Goal: Task Accomplishment & Management: Manage account settings

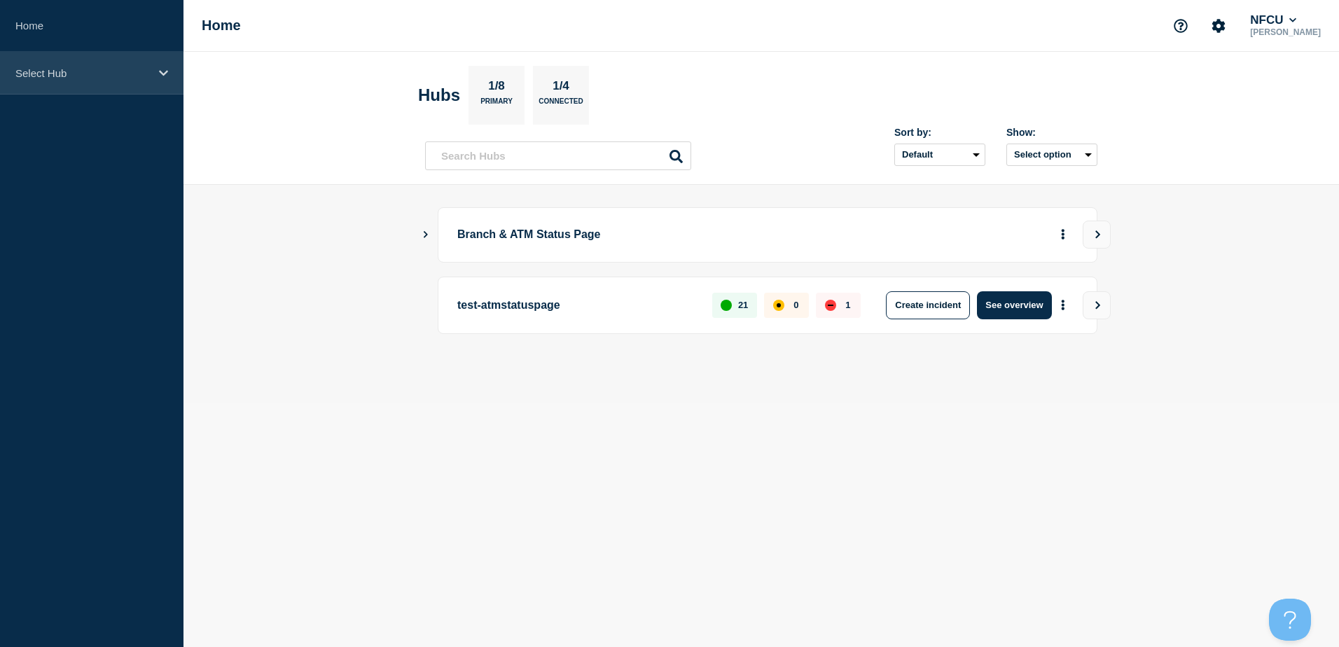
click at [40, 79] on div "Select Hub" at bounding box center [91, 73] width 183 height 43
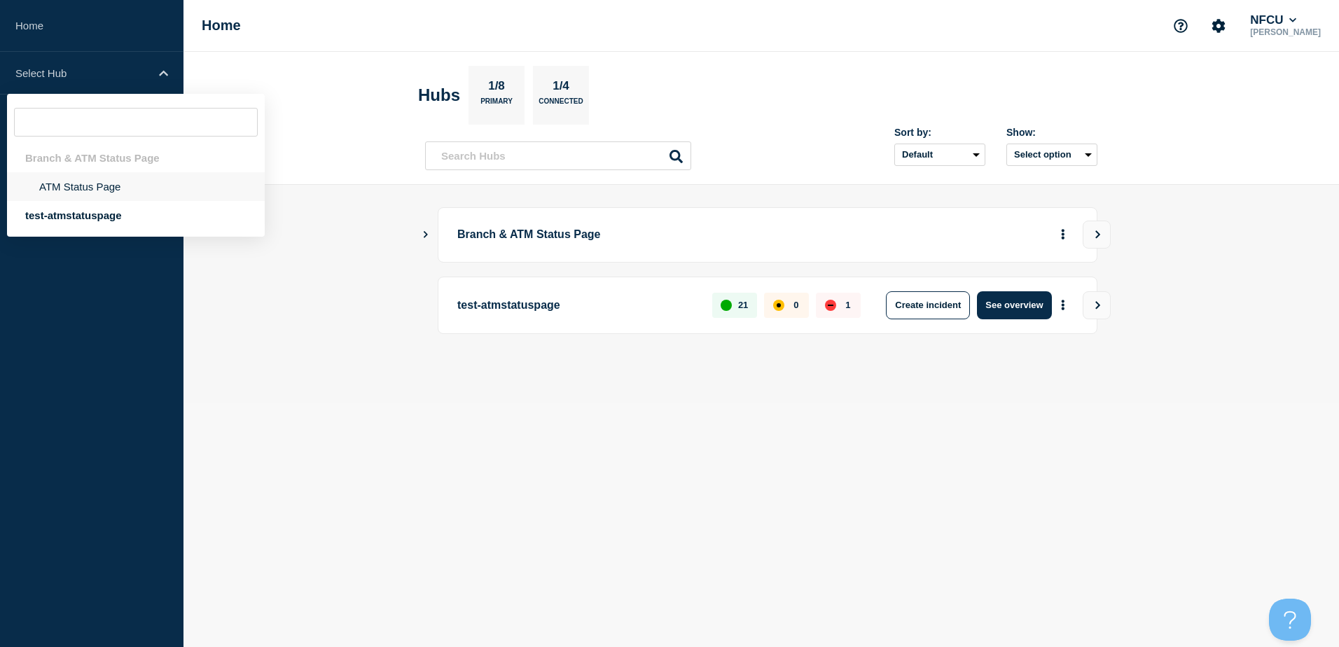
click at [88, 181] on li "ATM Status Page" at bounding box center [136, 186] width 258 height 29
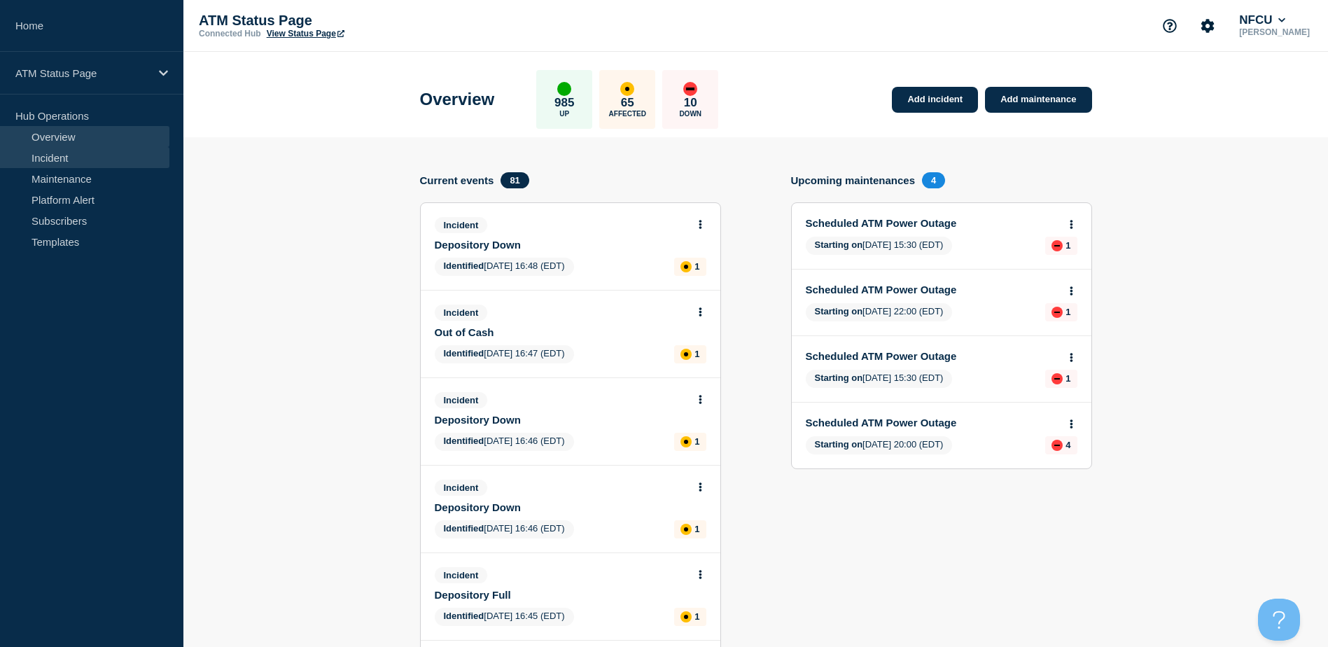
click at [37, 155] on link "Incident" at bounding box center [84, 157] width 169 height 21
click at [76, 188] on link "Maintenance" at bounding box center [84, 178] width 169 height 21
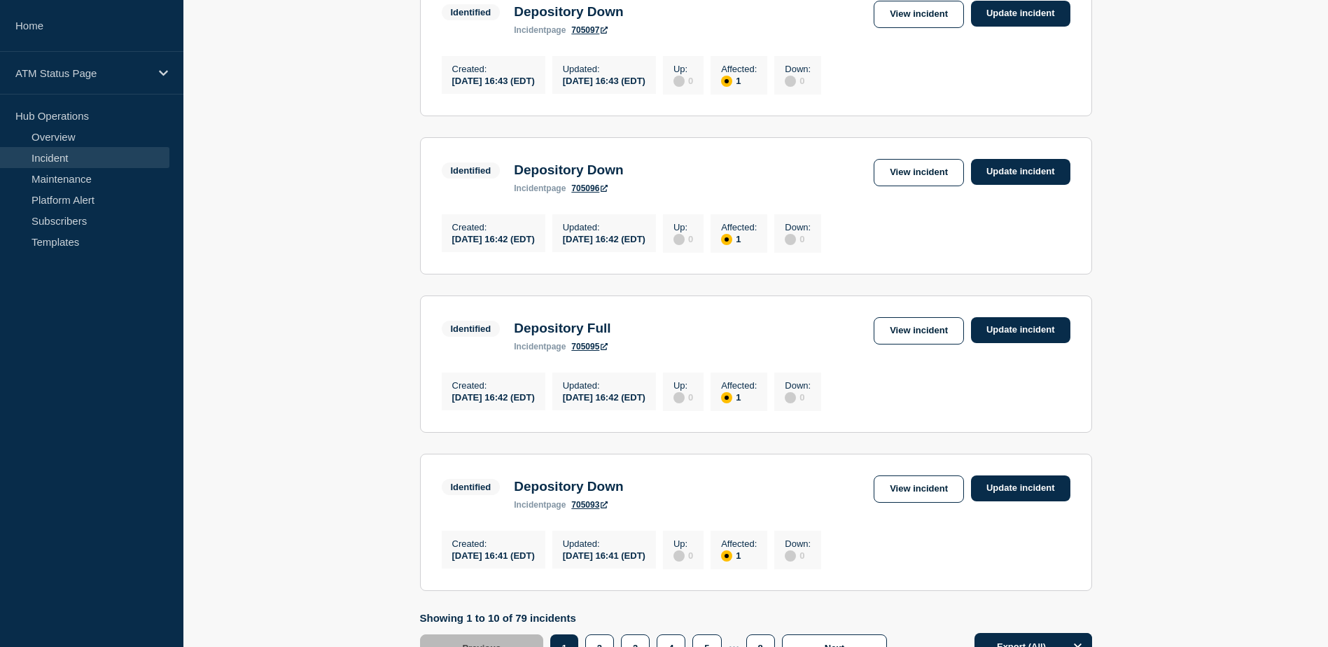
scroll to position [1451, 0]
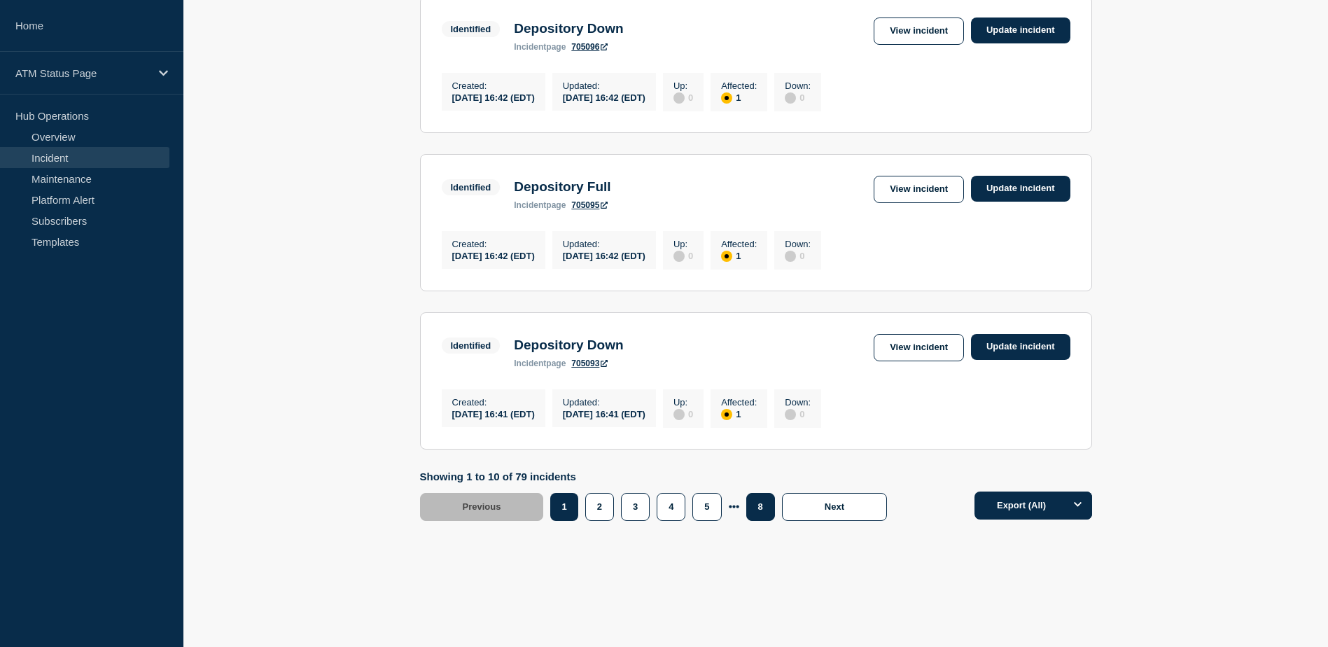
click at [751, 509] on button "8" at bounding box center [760, 507] width 29 height 28
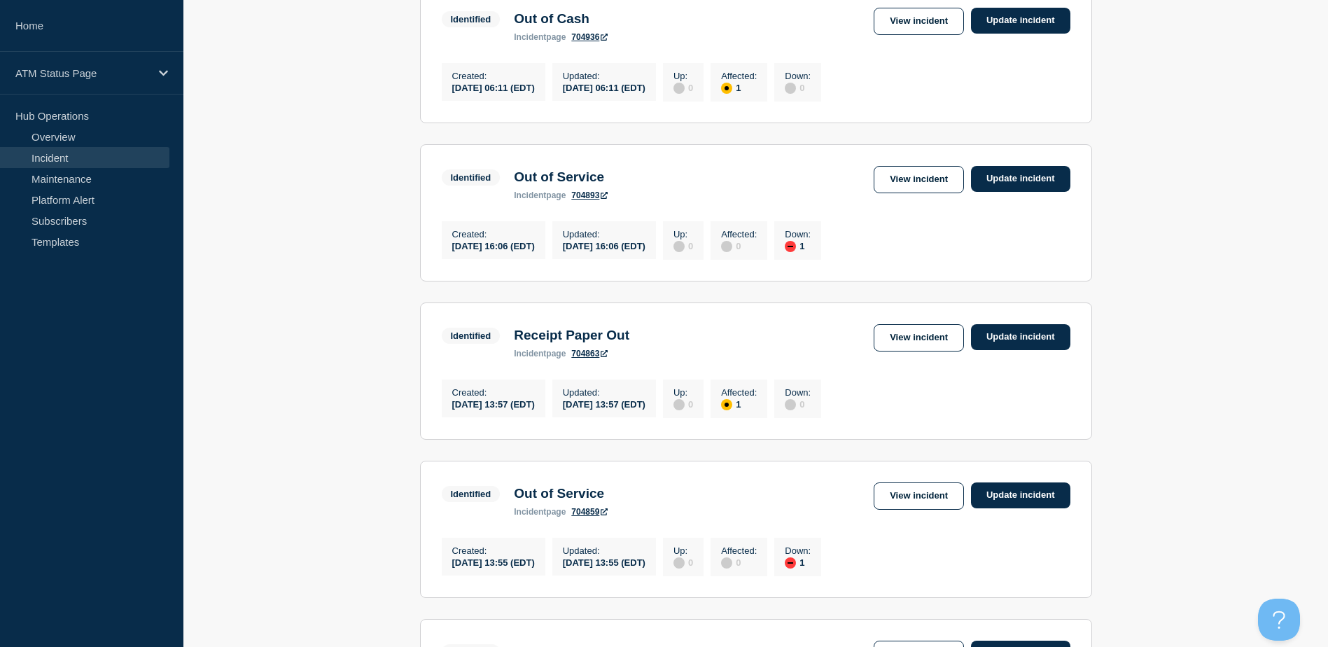
scroll to position [601, 0]
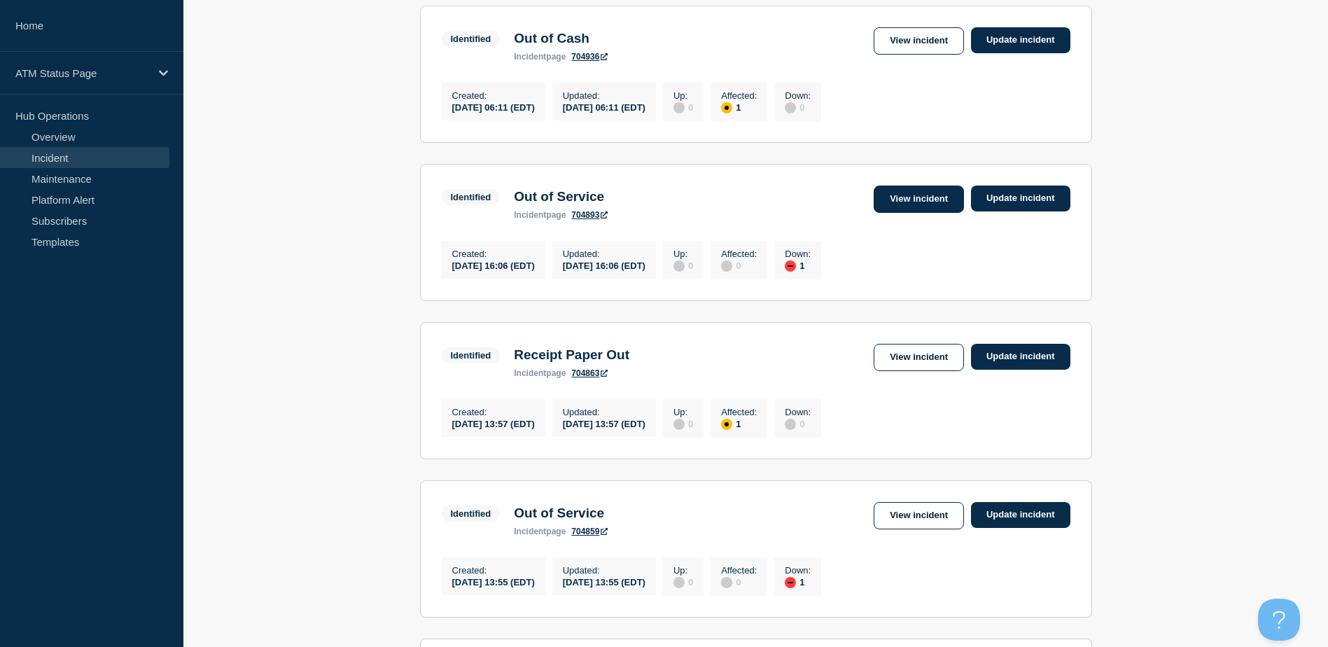
drag, startPoint x: 904, startPoint y: 210, endPoint x: 891, endPoint y: 212, distance: 13.5
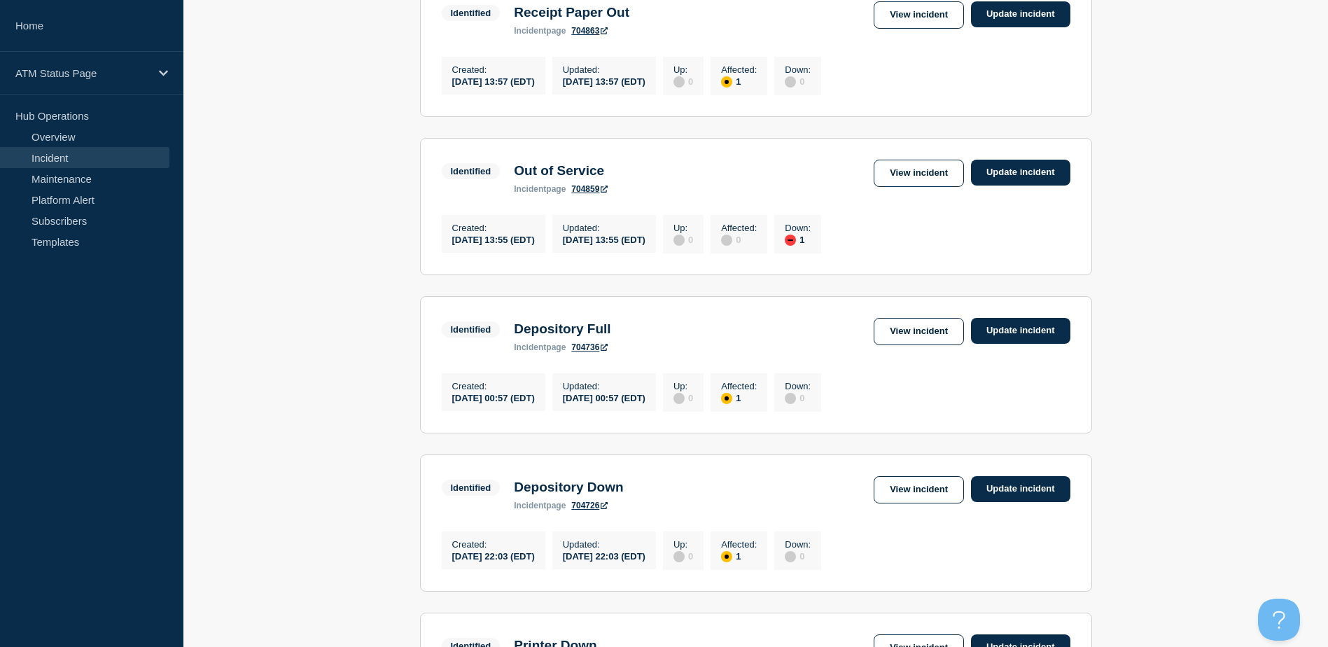
scroll to position [1287, 0]
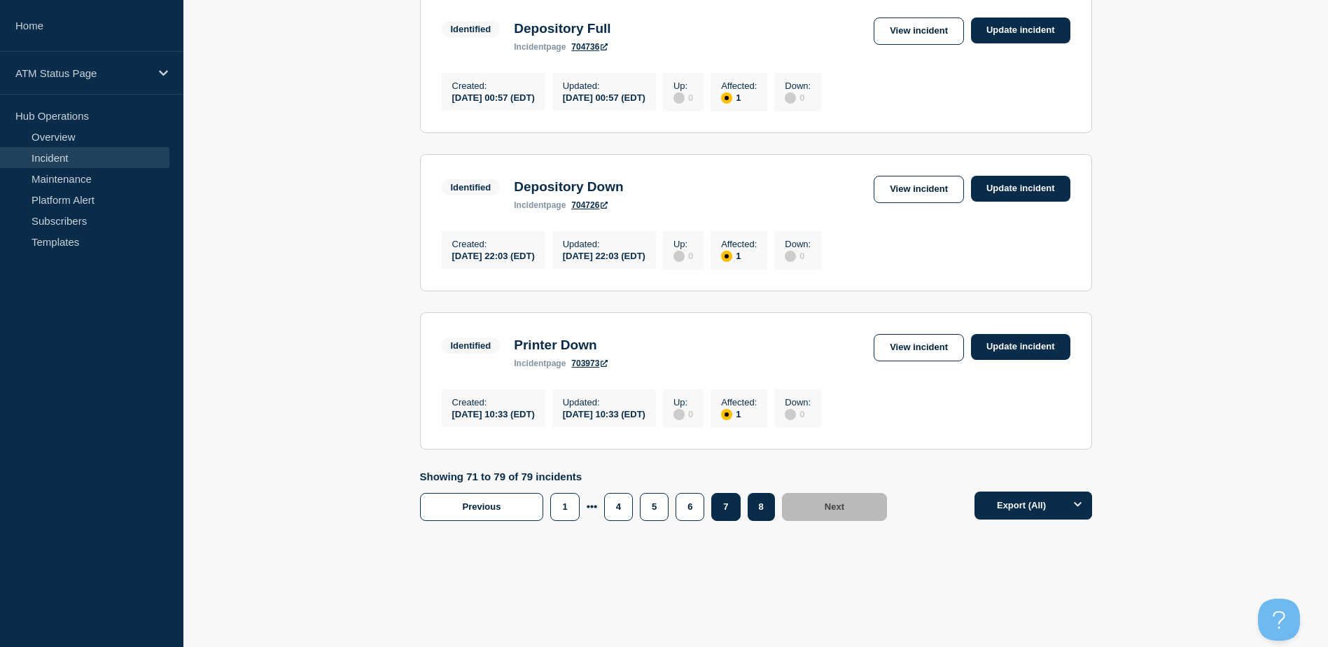
click at [729, 507] on button "7" at bounding box center [725, 507] width 29 height 28
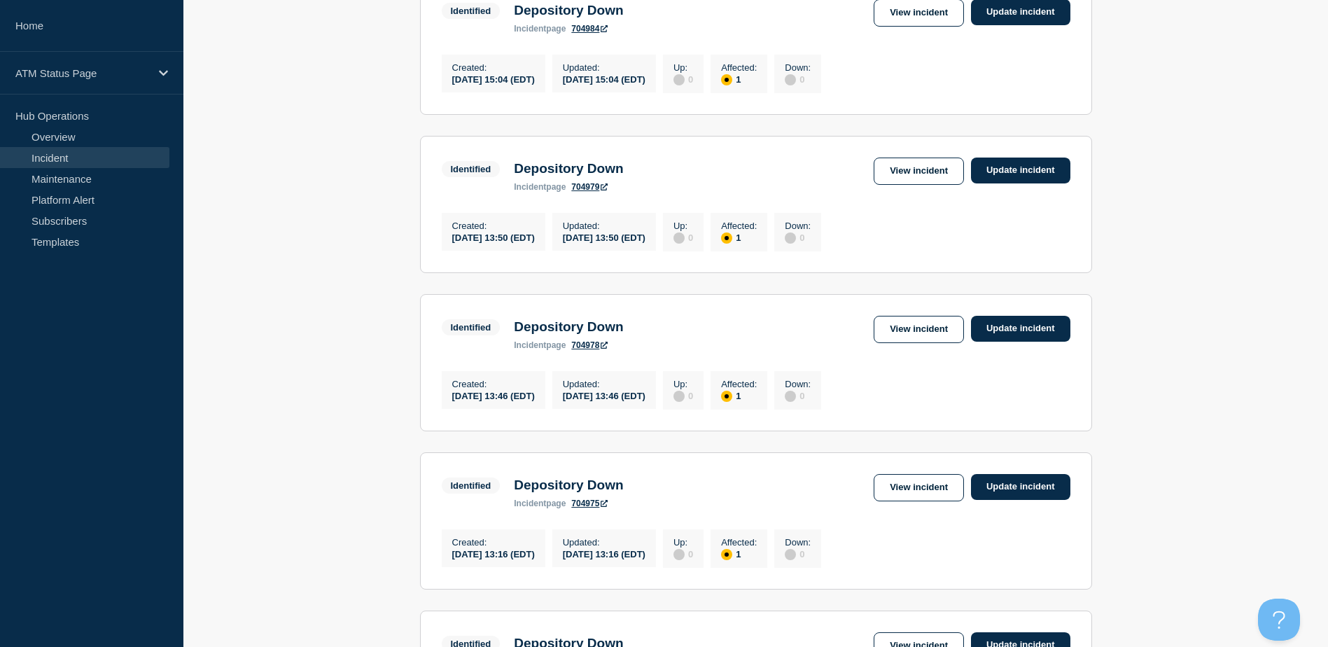
scroll to position [619, 0]
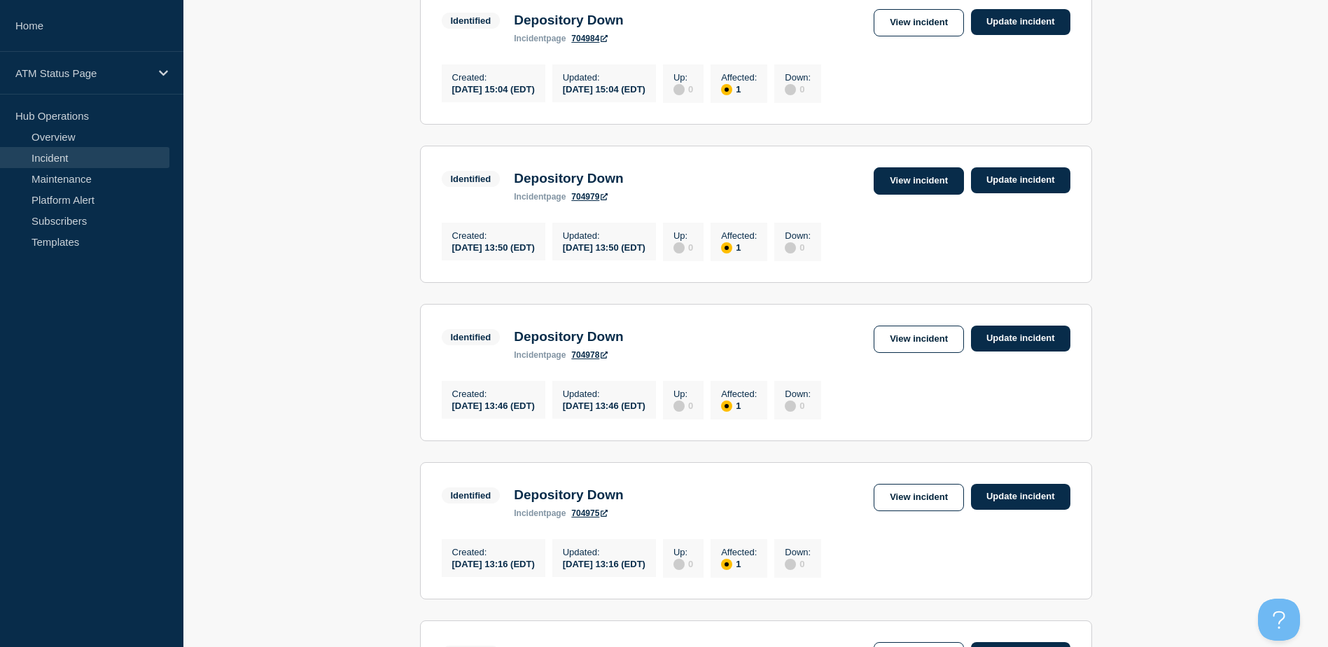
drag, startPoint x: 921, startPoint y: 190, endPoint x: 914, endPoint y: 196, distance: 8.9
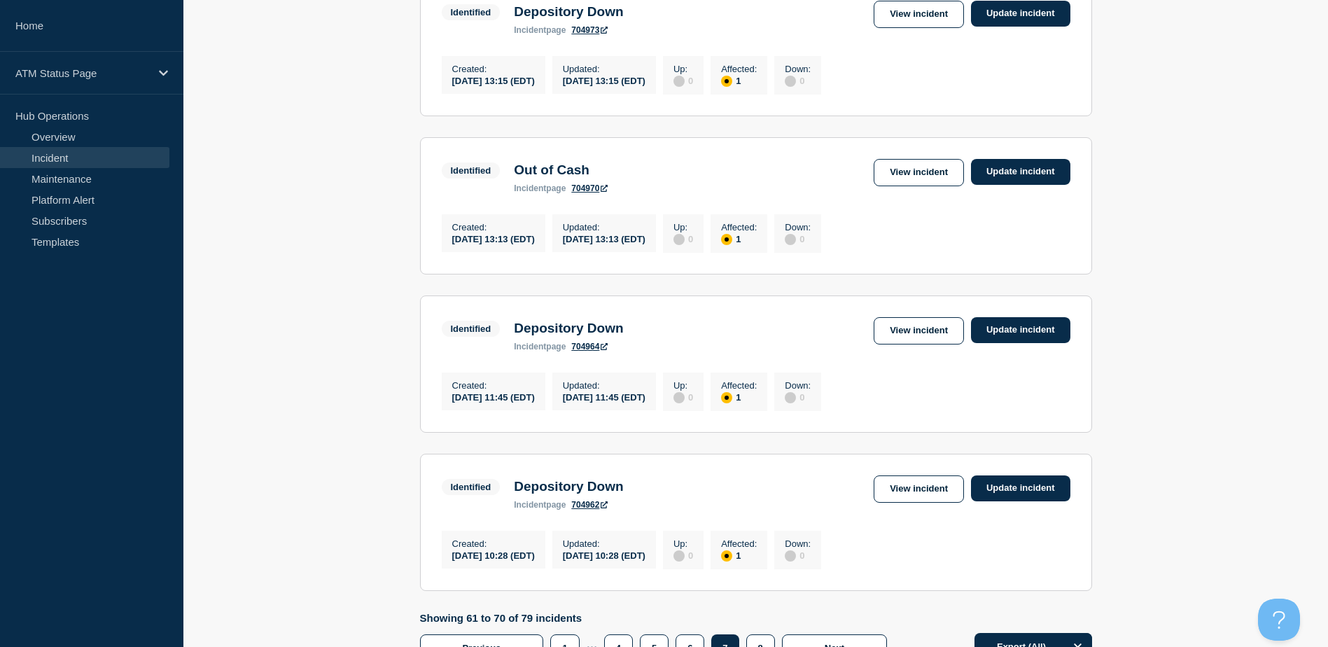
scroll to position [1451, 0]
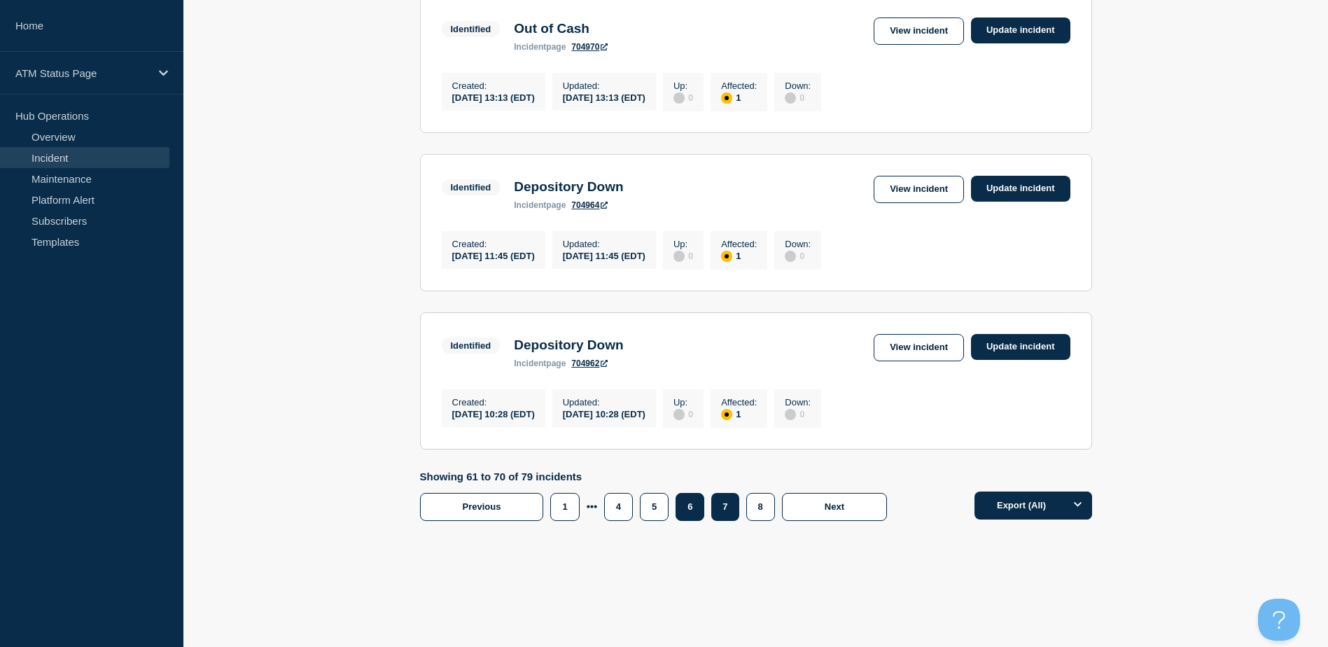
click at [682, 505] on button "6" at bounding box center [690, 507] width 29 height 28
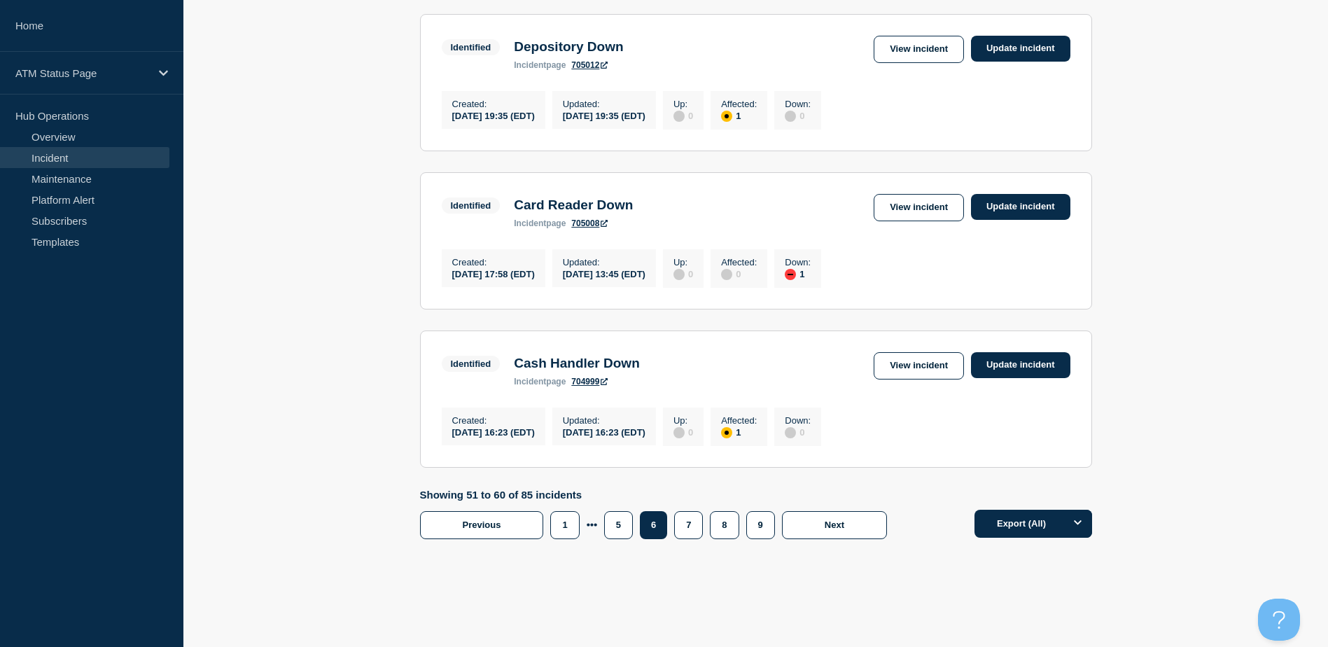
scroll to position [1424, 0]
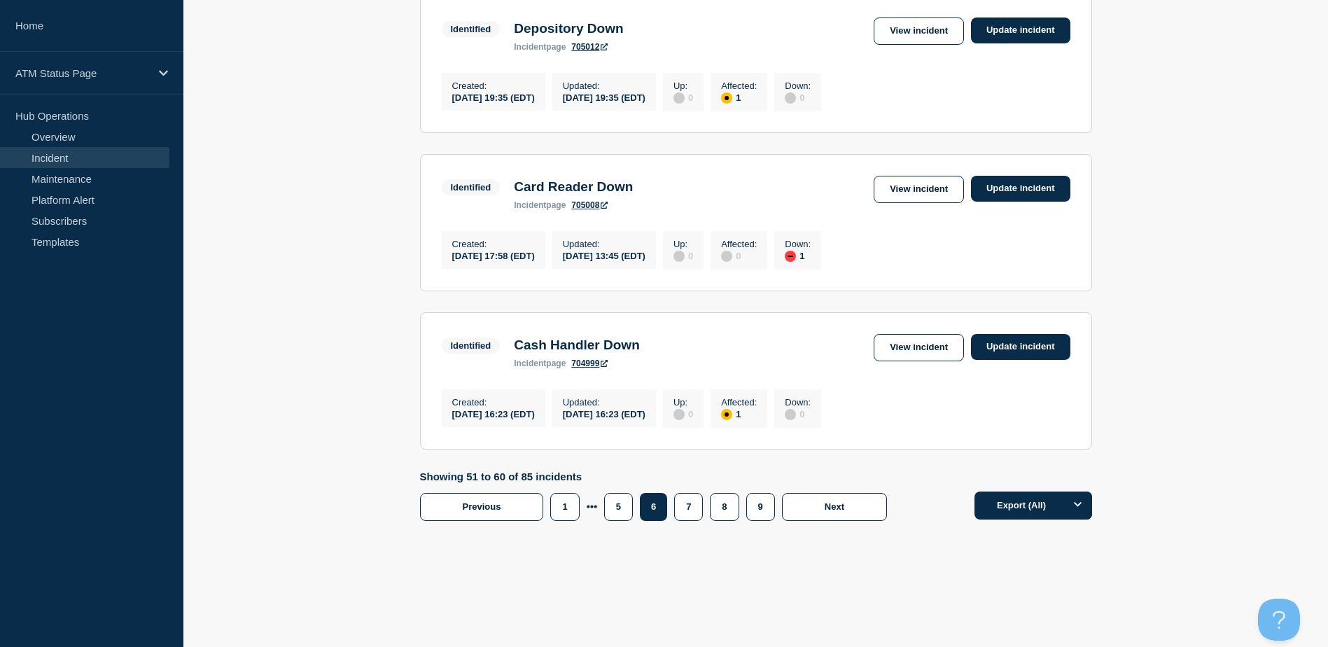
drag, startPoint x: 1338, startPoint y: 267, endPoint x: 10, endPoint y: 4, distance: 1354.0
click at [632, 521] on button "5" at bounding box center [618, 507] width 29 height 28
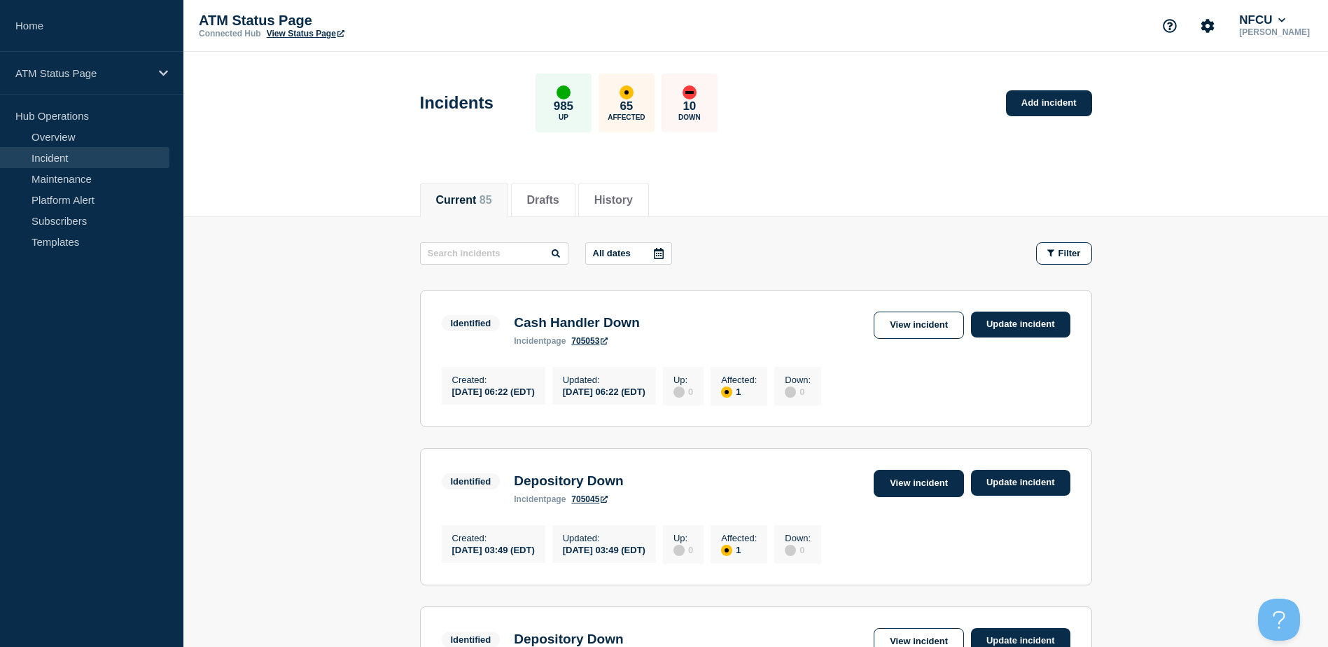
drag, startPoint x: 918, startPoint y: 503, endPoint x: 909, endPoint y: 491, distance: 15.4
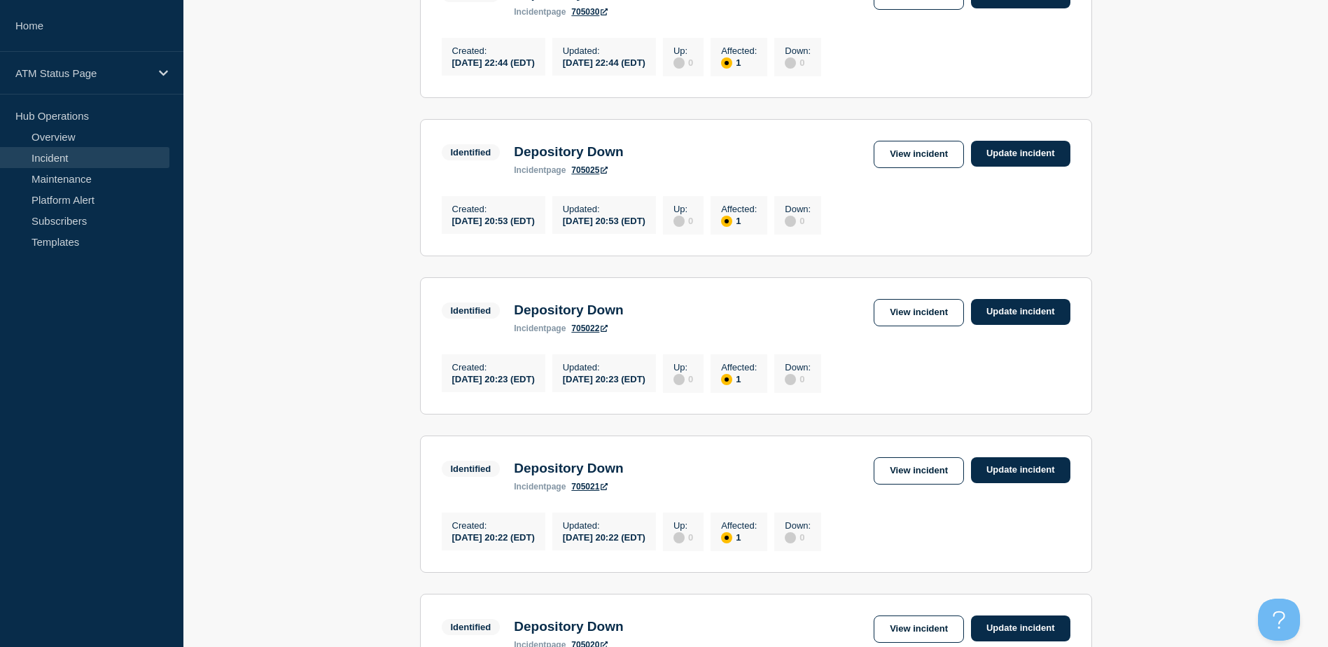
scroll to position [1451, 0]
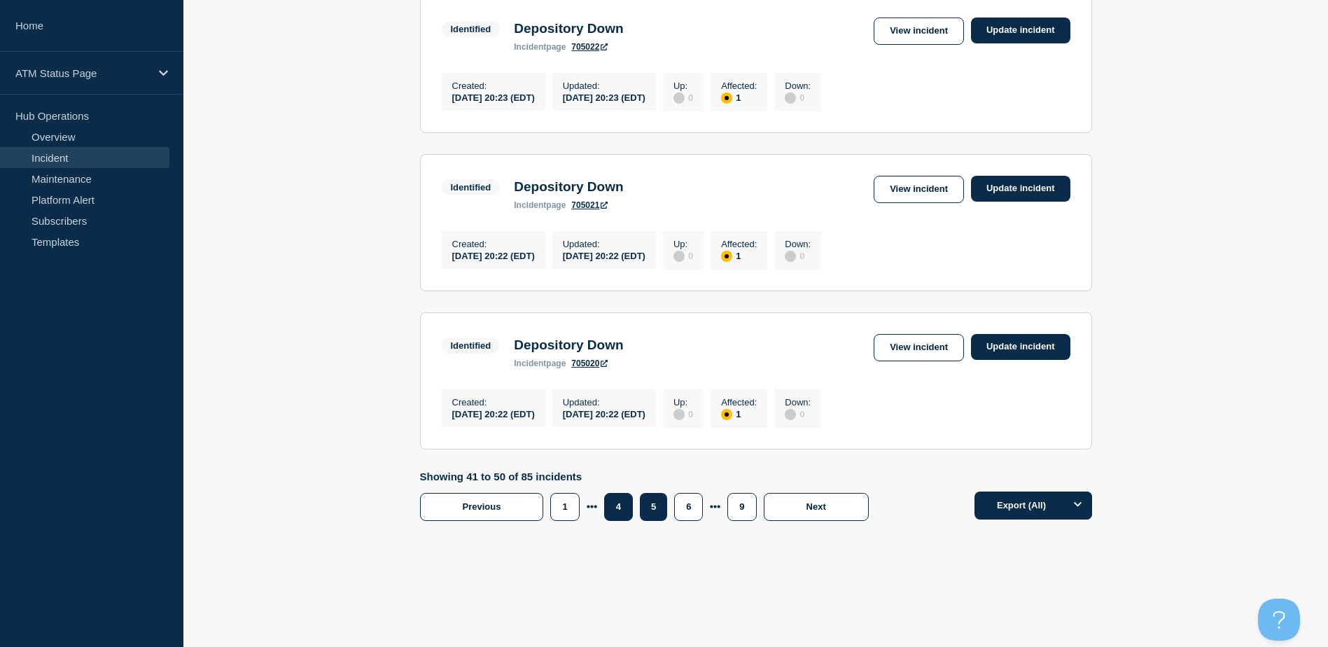
click at [623, 511] on button "4" at bounding box center [618, 507] width 29 height 28
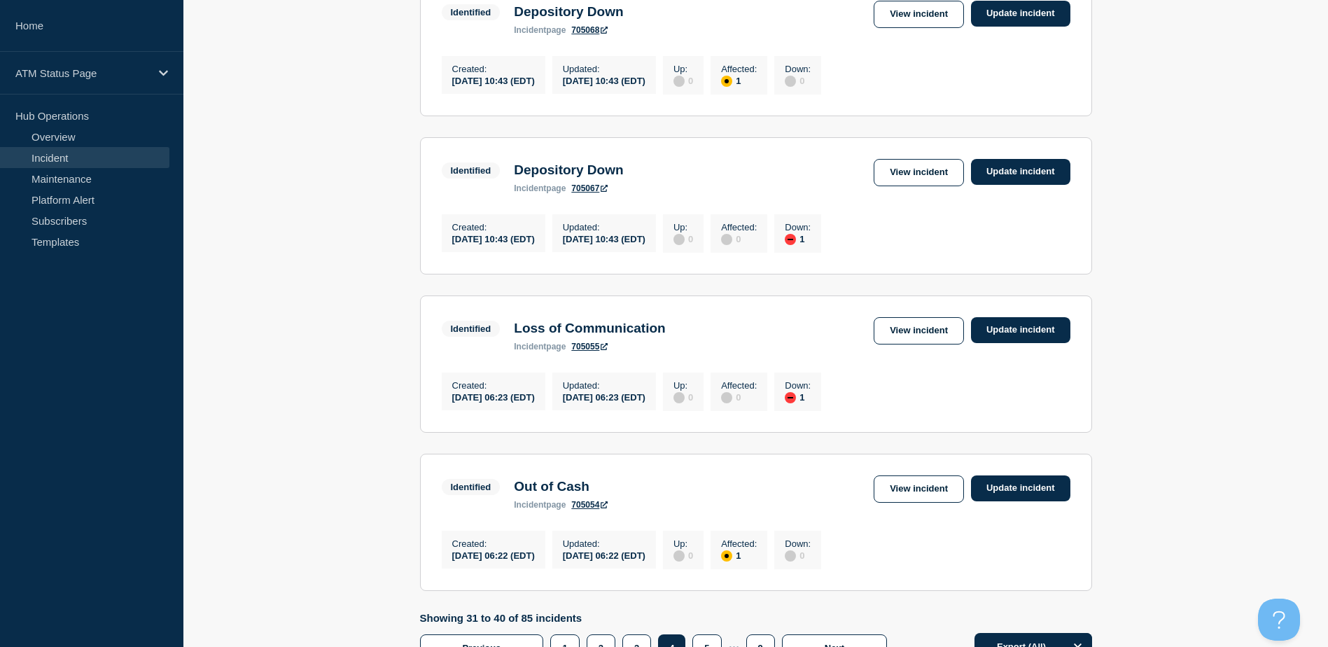
scroll to position [1451, 0]
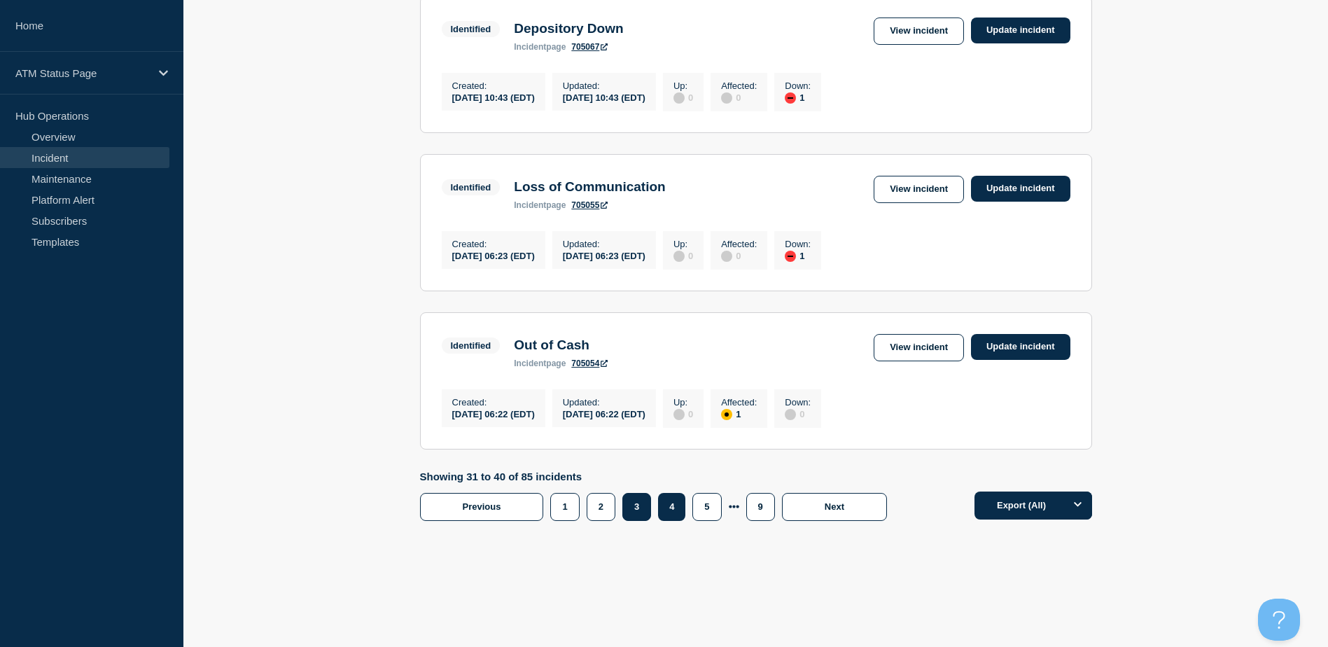
click at [626, 511] on button "3" at bounding box center [636, 507] width 29 height 28
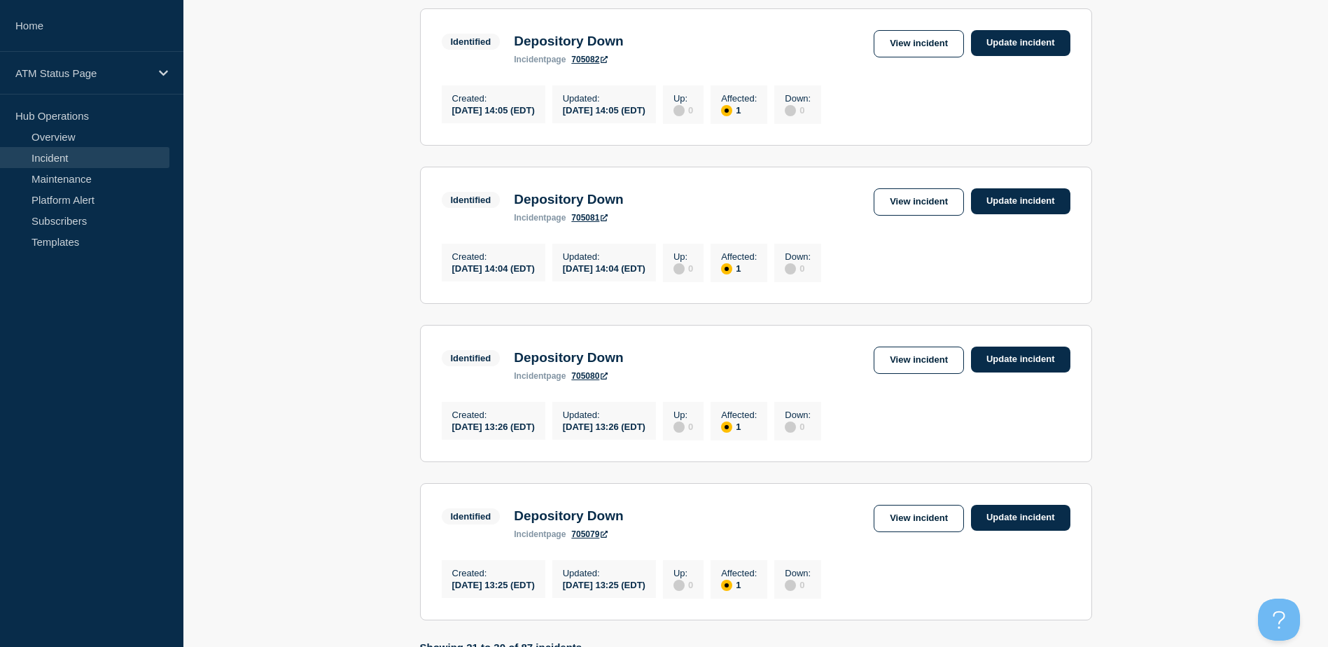
scroll to position [1451, 0]
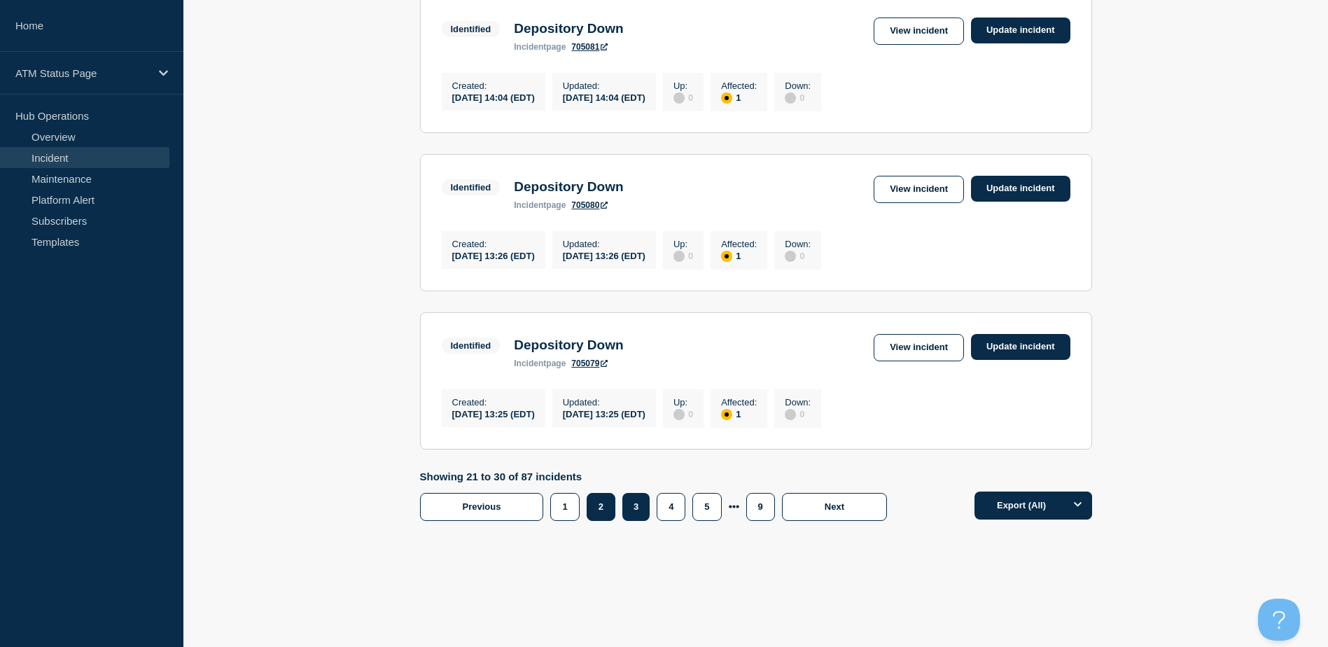
click at [600, 513] on button "2" at bounding box center [601, 507] width 29 height 28
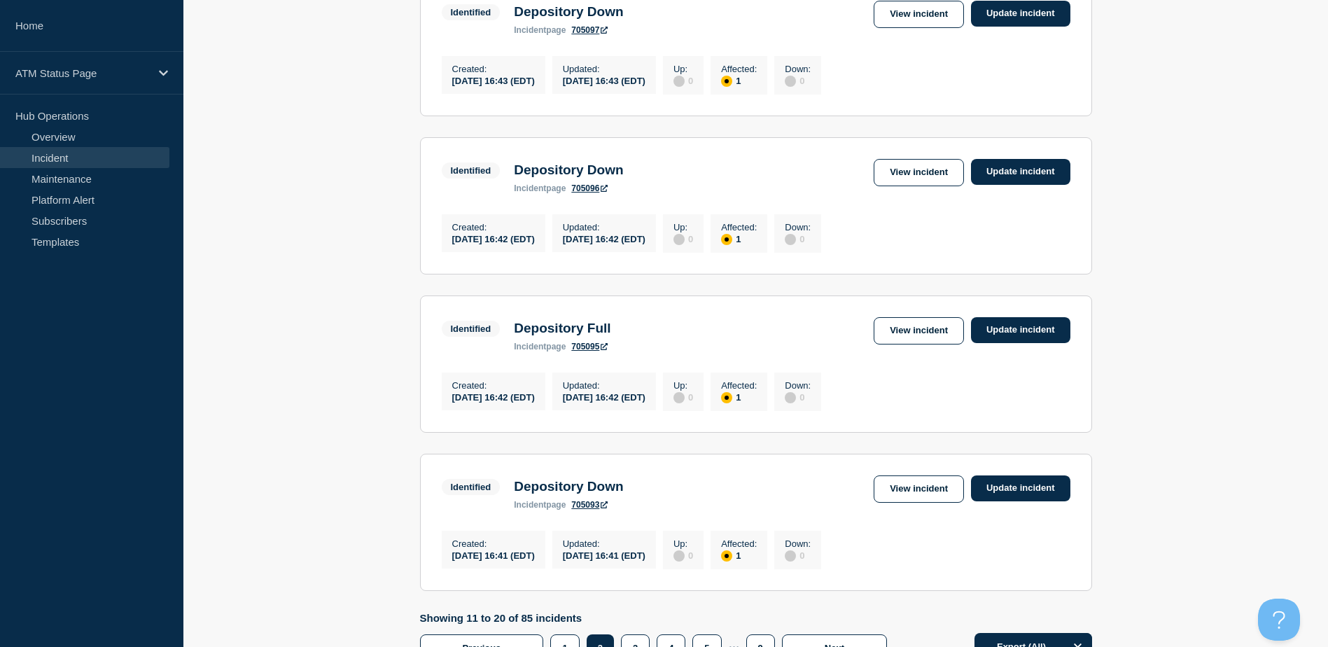
scroll to position [1451, 0]
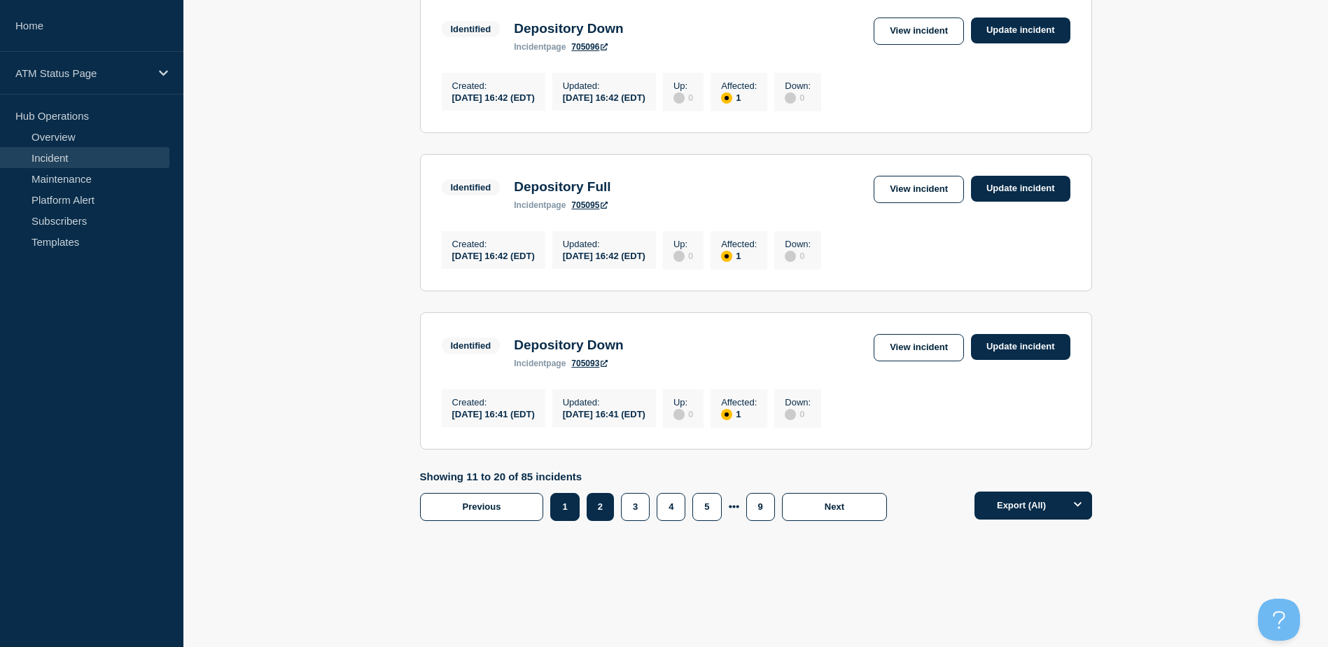
click at [552, 510] on button "1" at bounding box center [564, 507] width 29 height 28
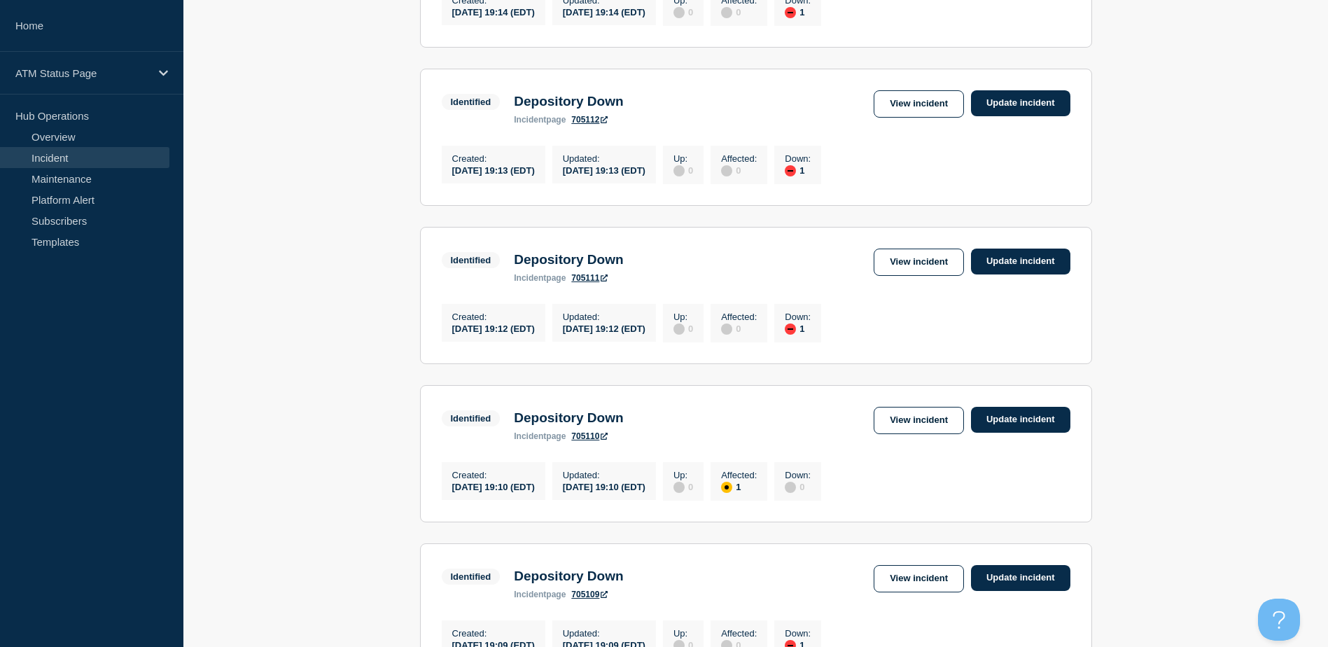
scroll to position [1241, 0]
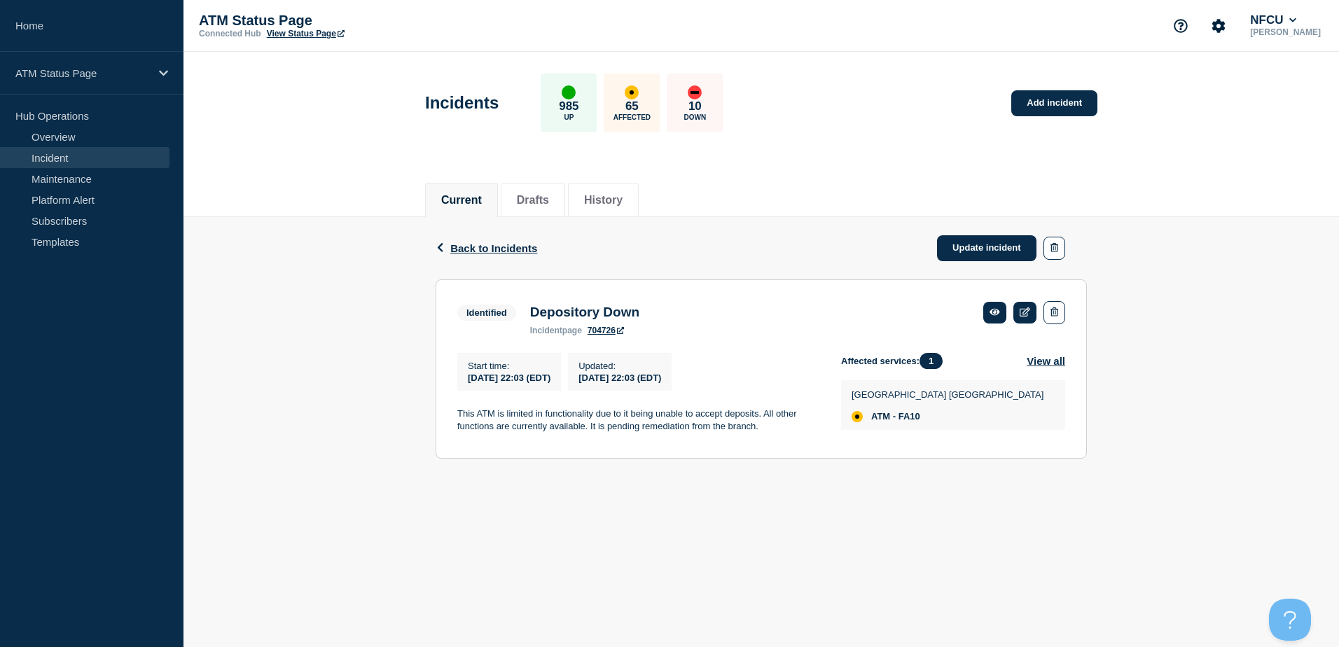
click at [912, 419] on span "ATM - FA10" at bounding box center [895, 416] width 49 height 11
copy span "FA10"
click at [911, 416] on span "ATM - FA8M (Remote)" at bounding box center [917, 416] width 93 height 11
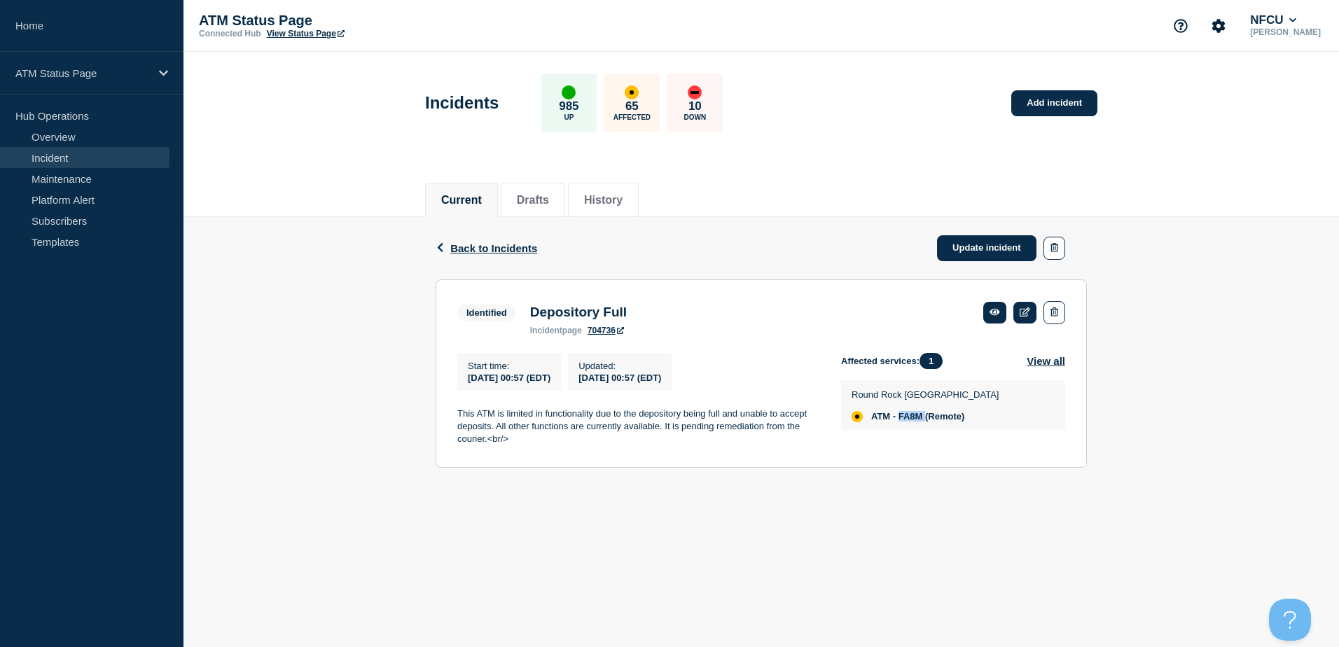
copy span "FA8M"
click at [976, 253] on link "Update incident" at bounding box center [986, 248] width 99 height 26
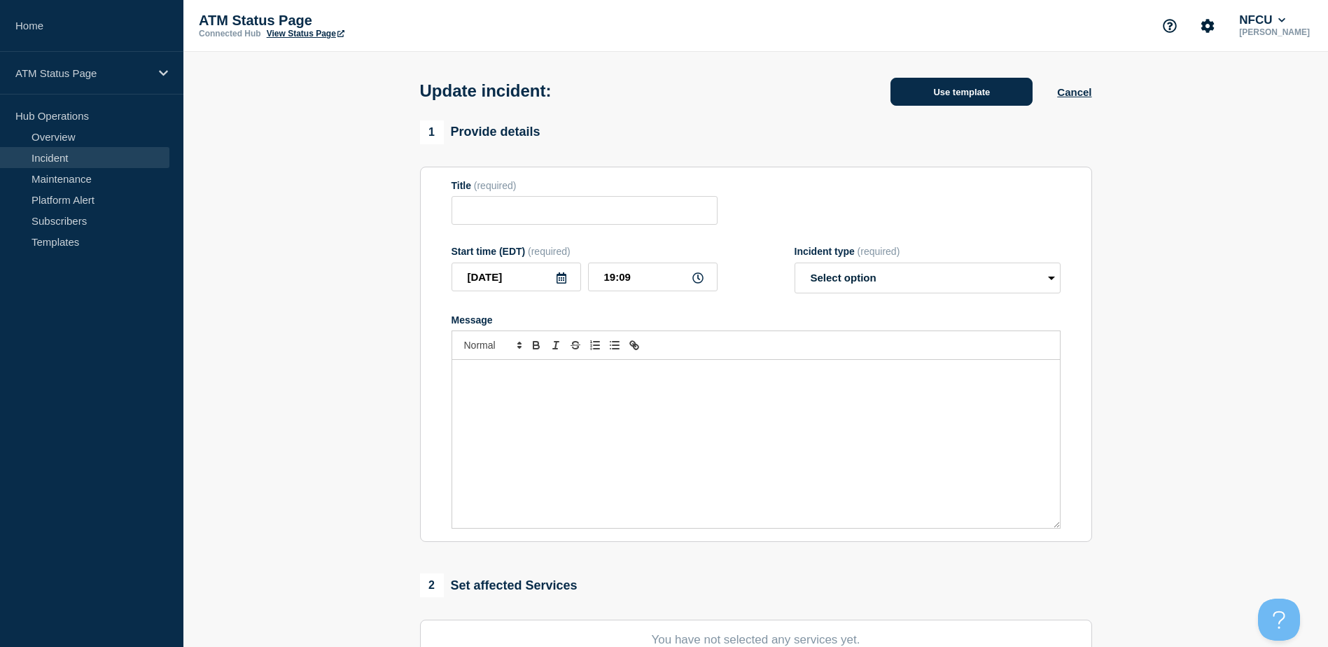
type input "Receipt Paper Out"
click at [967, 80] on button "Use template" at bounding box center [961, 92] width 142 height 28
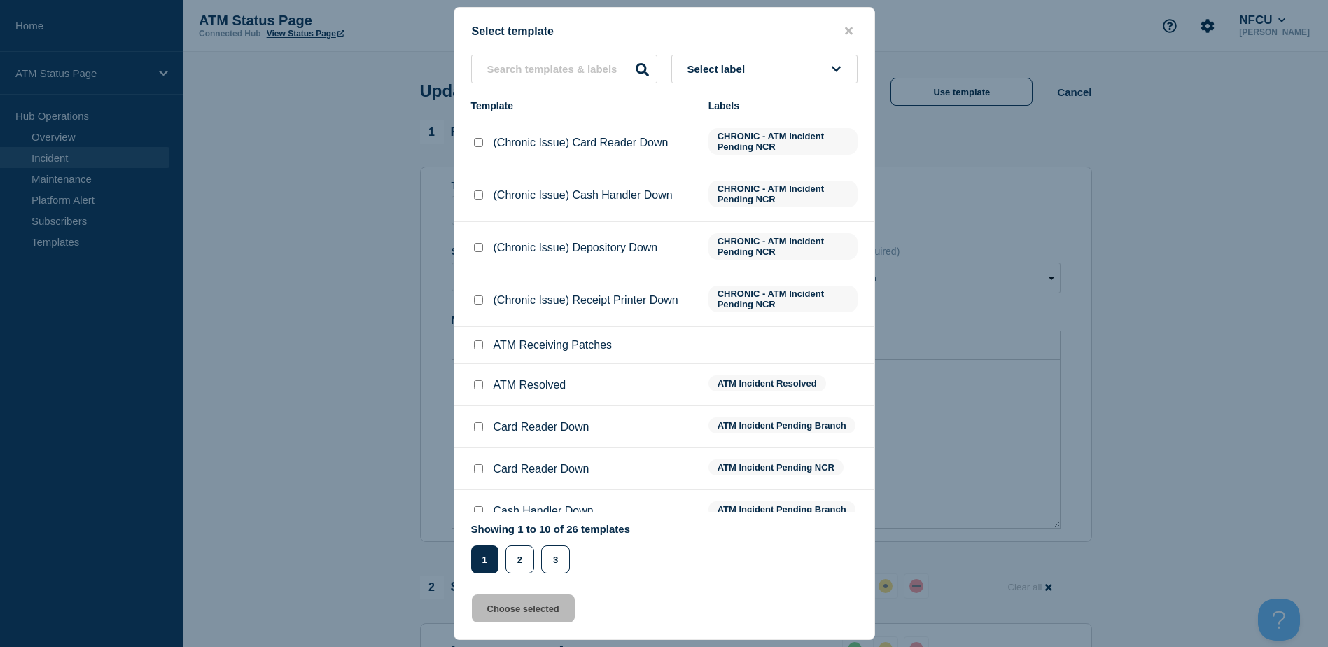
click at [776, 63] on button "Select label" at bounding box center [764, 69] width 186 height 29
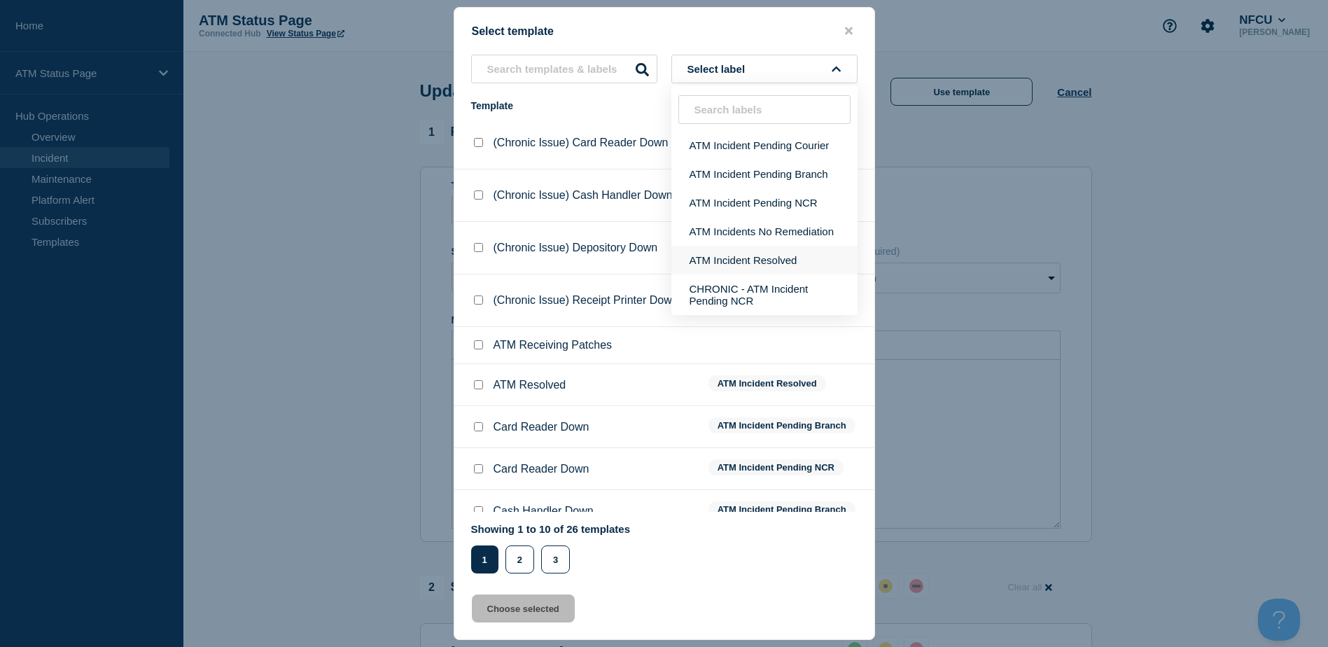
click at [792, 247] on button "ATM Incident Resolved" at bounding box center [764, 260] width 186 height 29
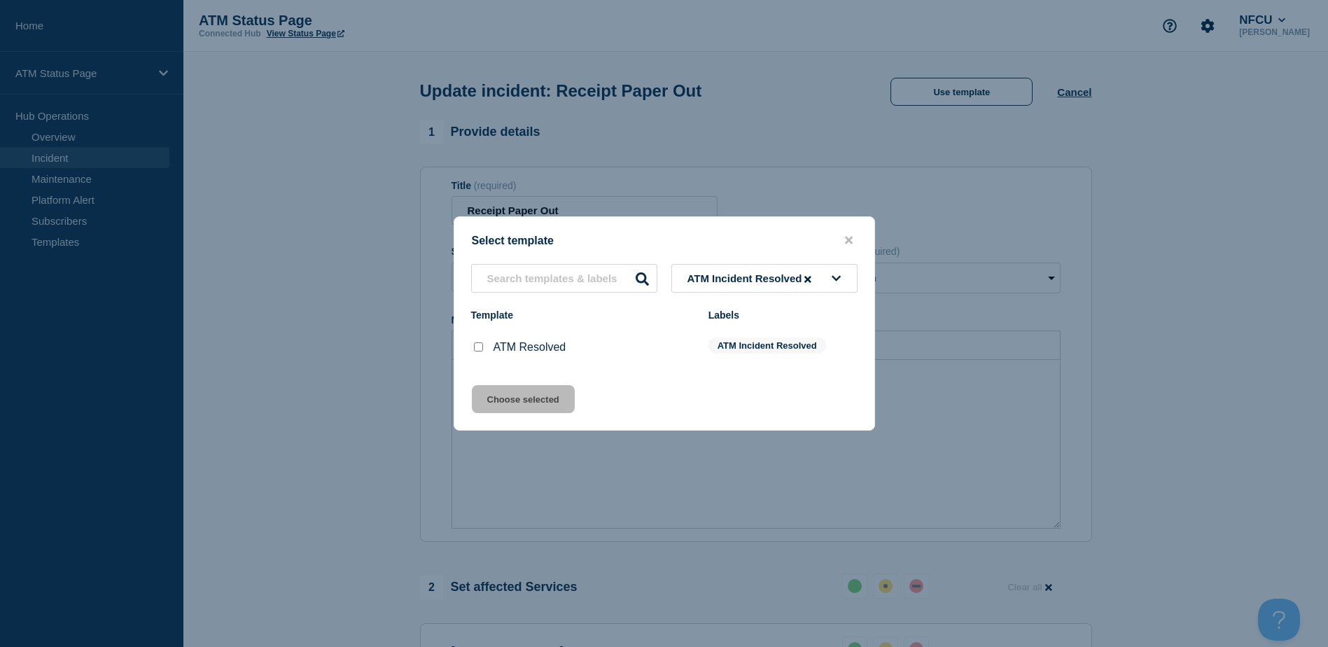
click at [476, 348] on input "ATM Resolved checkbox" at bounding box center [478, 346] width 9 height 9
checkbox input "true"
click at [498, 392] on button "Choose selected" at bounding box center [523, 399] width 103 height 28
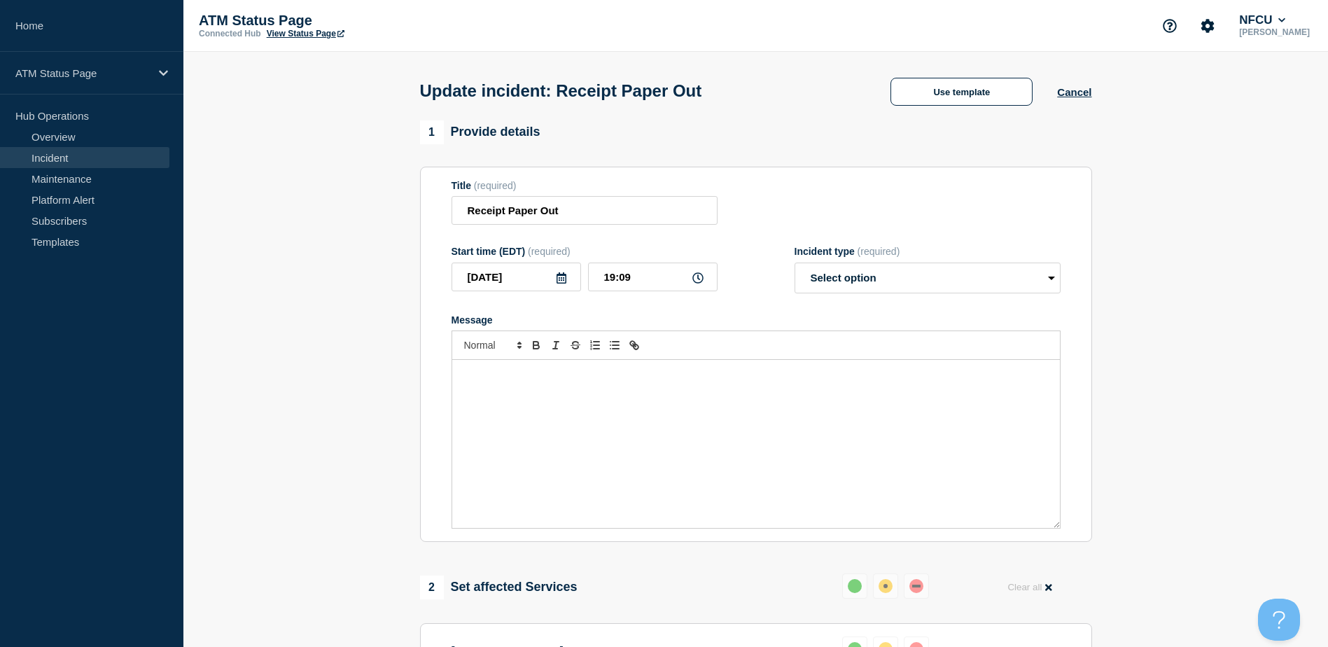
select select "resolved"
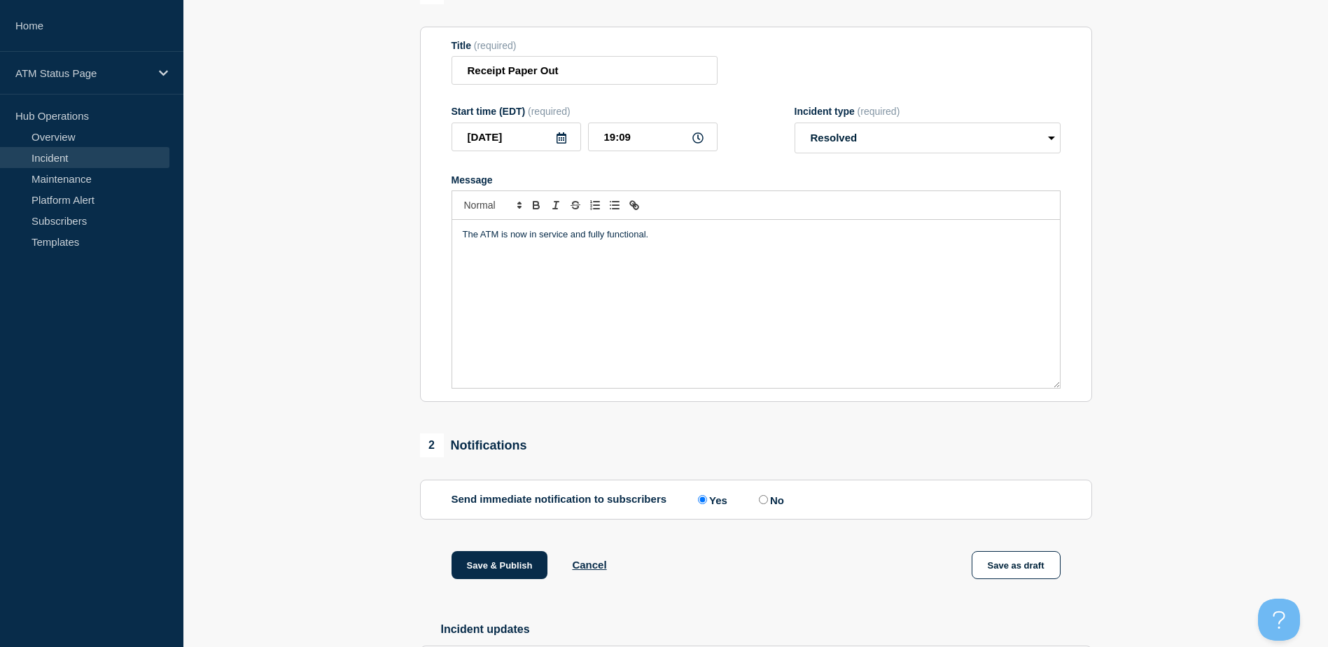
scroll to position [249, 0]
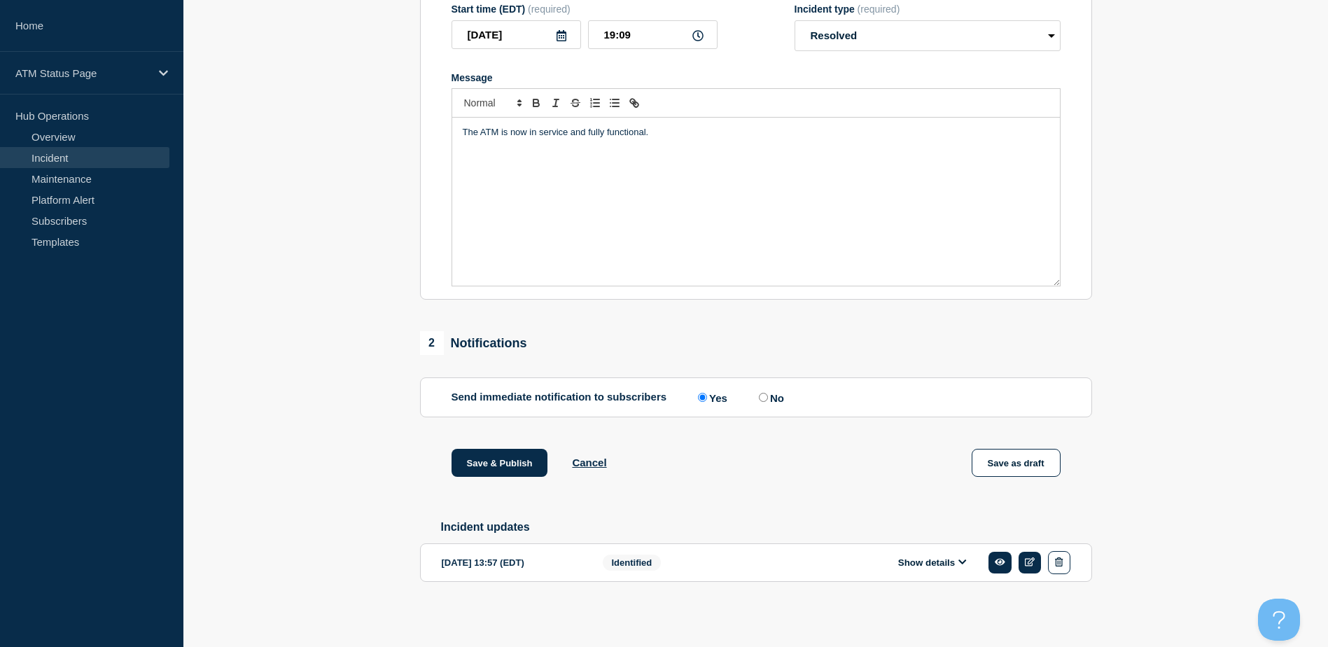
click at [508, 480] on div "Save & Publish Cancel Save as draft" at bounding box center [756, 480] width 672 height 63
click at [505, 462] on button "Save & Publish" at bounding box center [500, 463] width 97 height 28
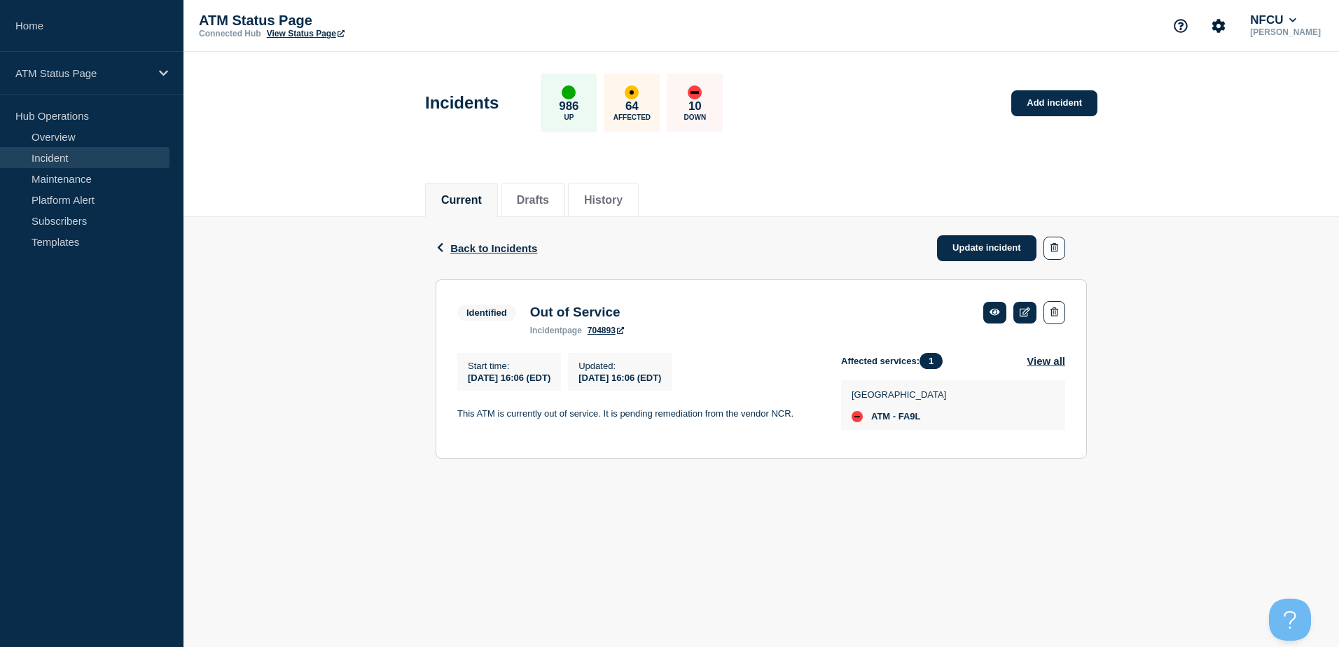
click at [918, 430] on div "[GEOGRAPHIC_DATA] [GEOGRAPHIC_DATA] ATM - FA9L" at bounding box center [953, 405] width 224 height 50
click at [914, 419] on span "ATM - FA9L" at bounding box center [896, 416] width 50 height 11
copy span "FA9L"
click at [918, 421] on span "ATM - FA1V (Remote)" at bounding box center [917, 416] width 92 height 11
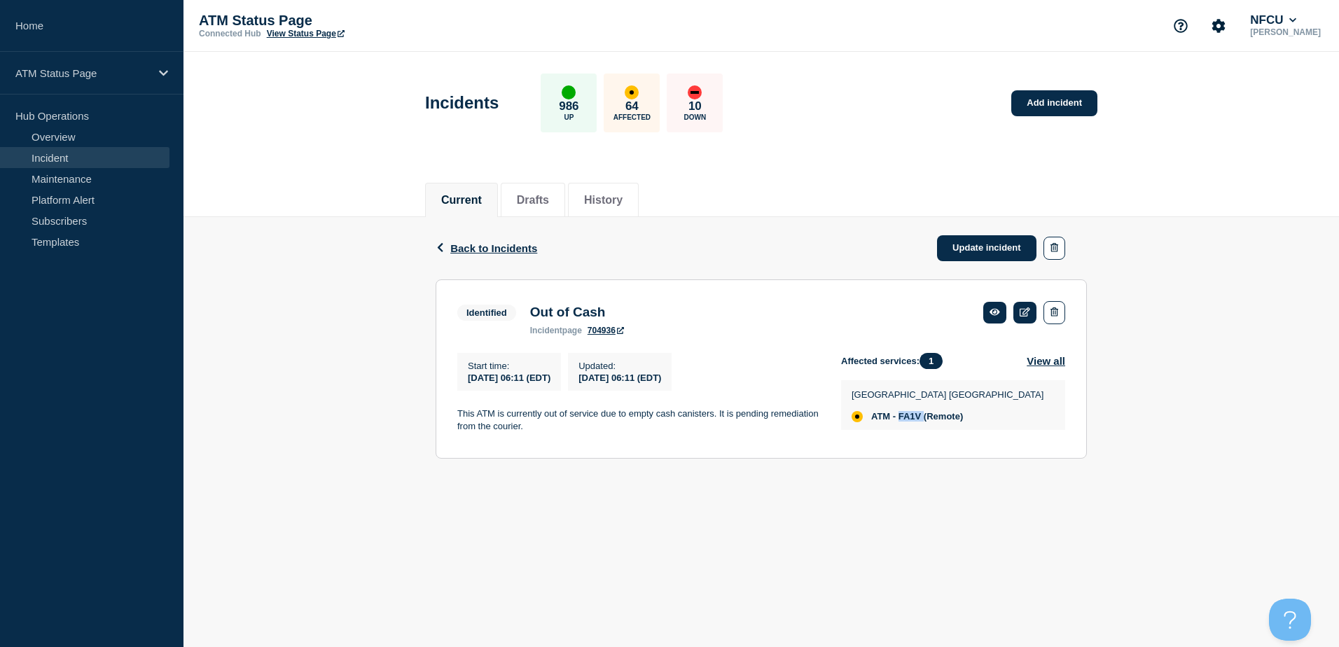
click at [918, 421] on span "ATM - FA1V (Remote)" at bounding box center [917, 416] width 92 height 11
copy span "FA1V"
click at [963, 243] on link "Update incident" at bounding box center [986, 248] width 99 height 26
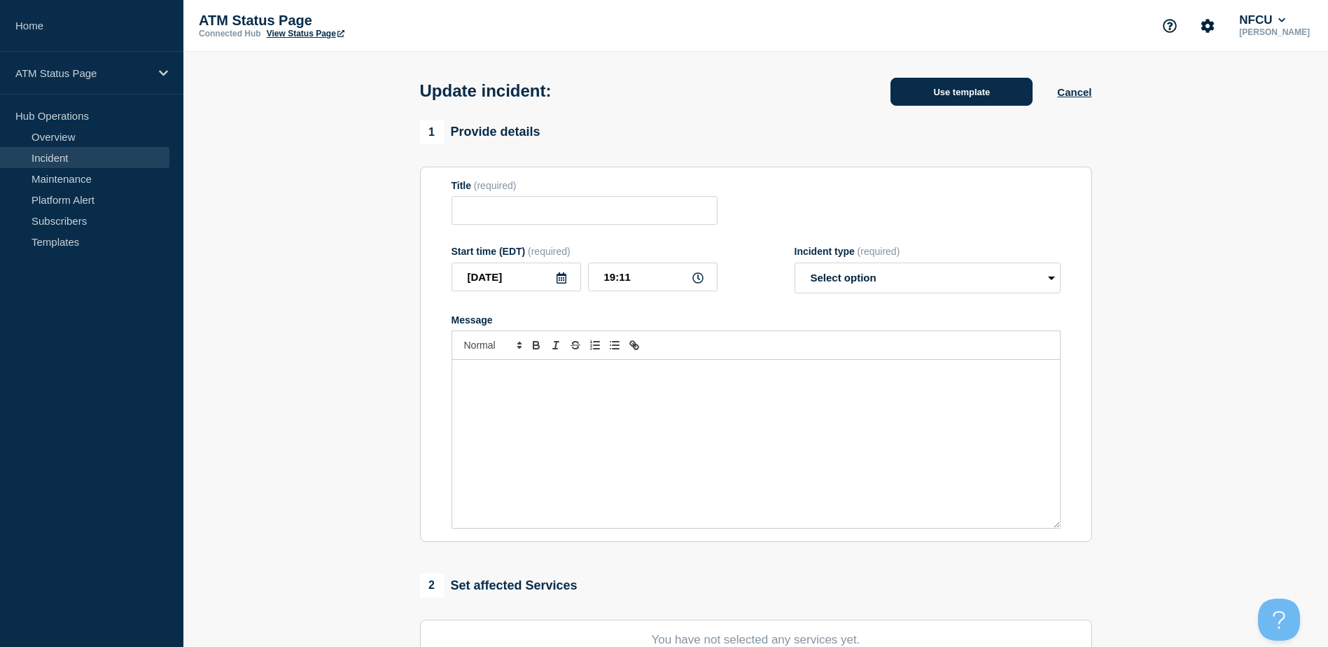
type input "Printer Down"
click at [938, 88] on button "Use template" at bounding box center [961, 92] width 142 height 28
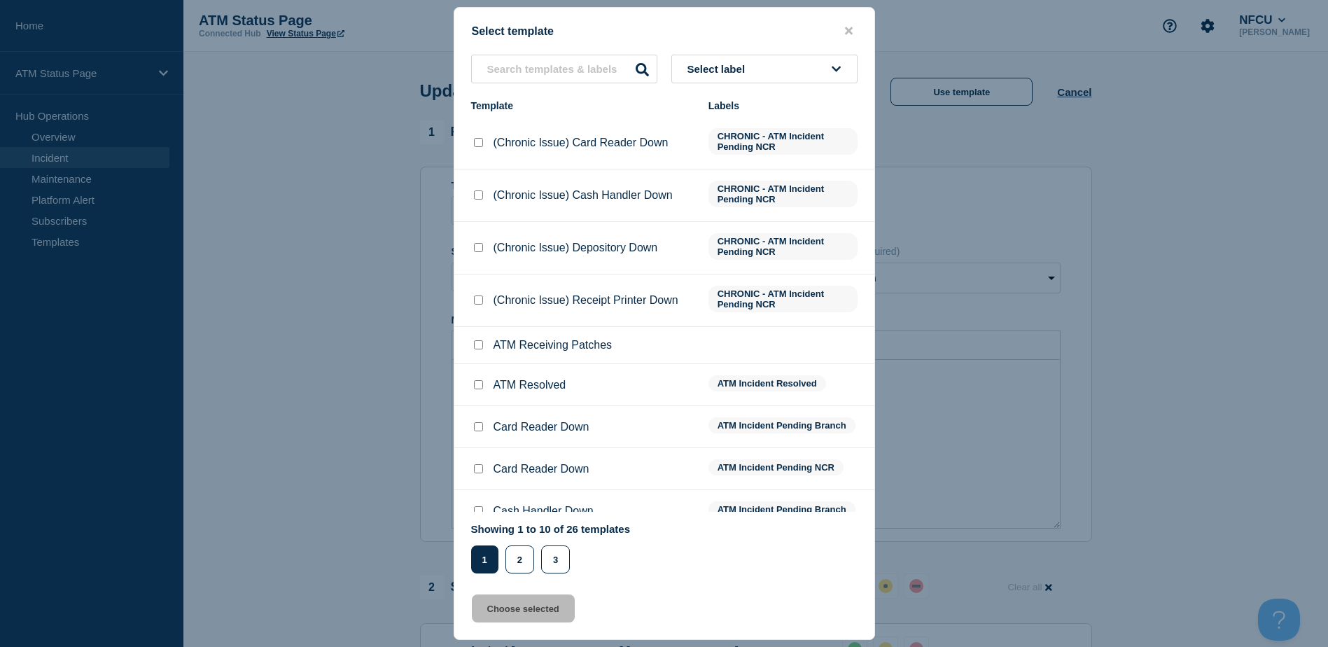
click at [837, 85] on div "Select label Template Labels (Chronic Issue) Card Reader Down CHRONIC - ATM Inc…" at bounding box center [664, 314] width 420 height 519
click at [829, 78] on button "Select label" at bounding box center [764, 69] width 186 height 29
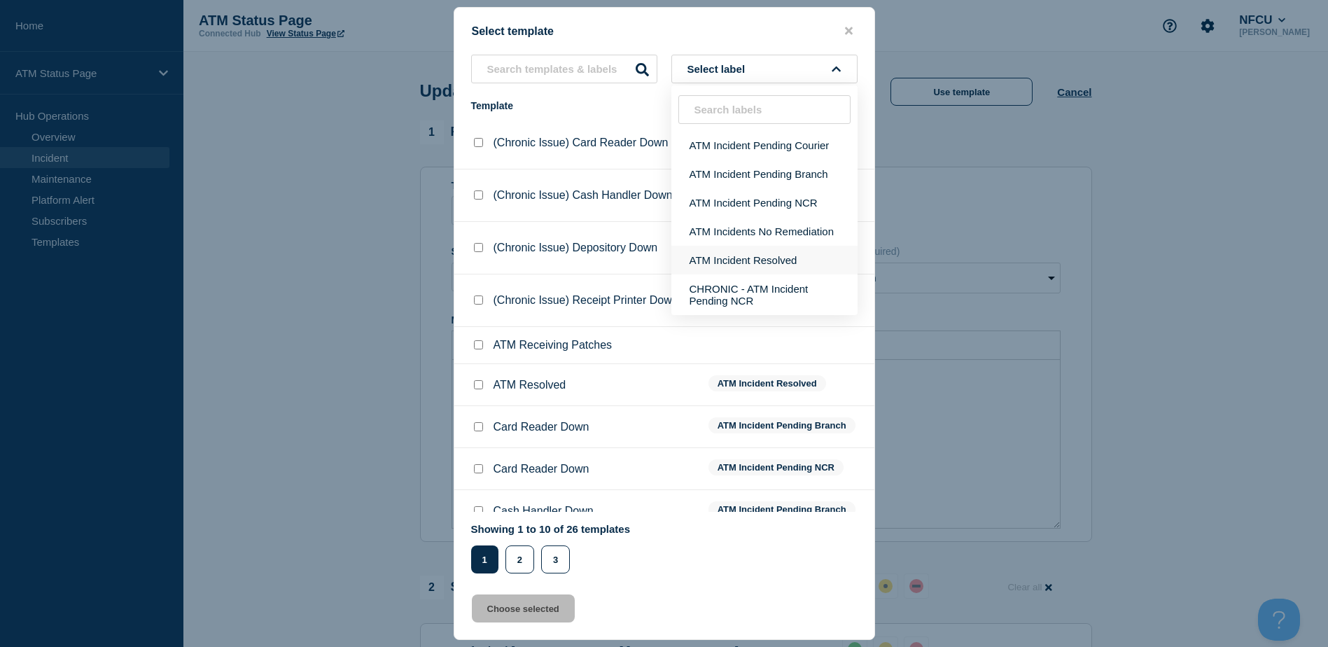
click at [799, 260] on button "ATM Incident Resolved" at bounding box center [764, 260] width 186 height 29
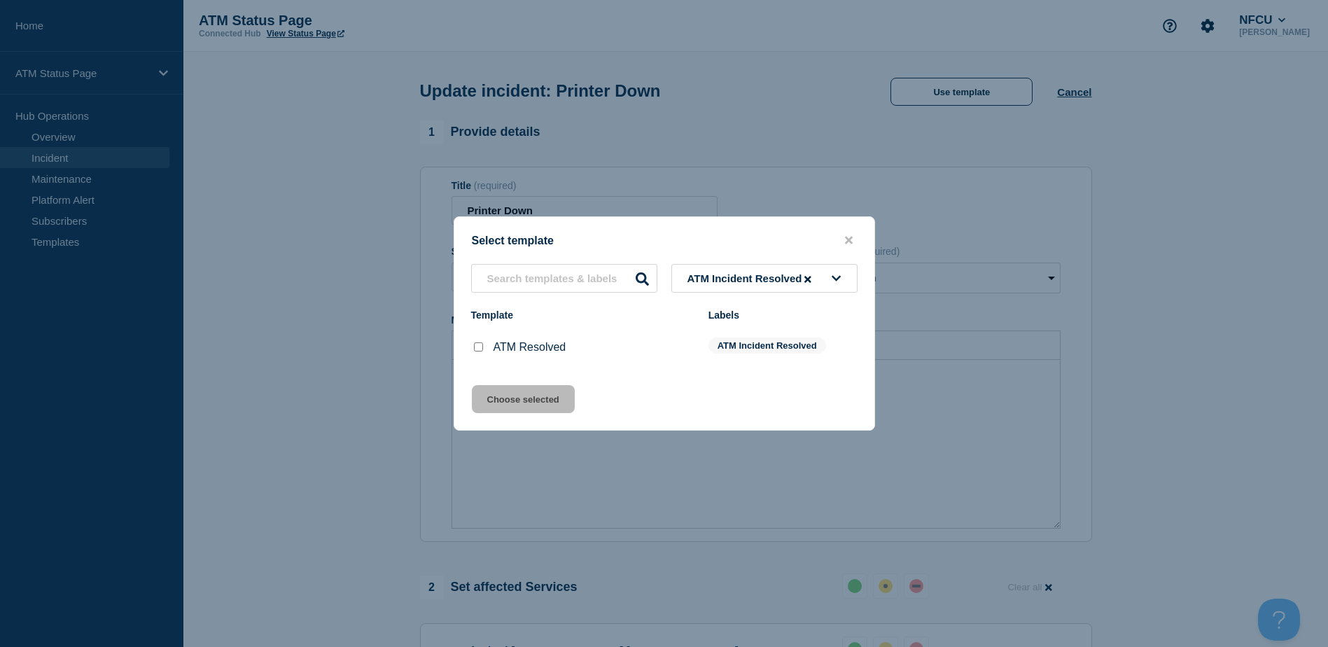
click at [473, 347] on div at bounding box center [478, 347] width 14 height 14
click at [475, 349] on input "ATM Resolved checkbox" at bounding box center [478, 346] width 9 height 9
checkbox input "true"
click at [501, 407] on button "Choose selected" at bounding box center [523, 399] width 103 height 28
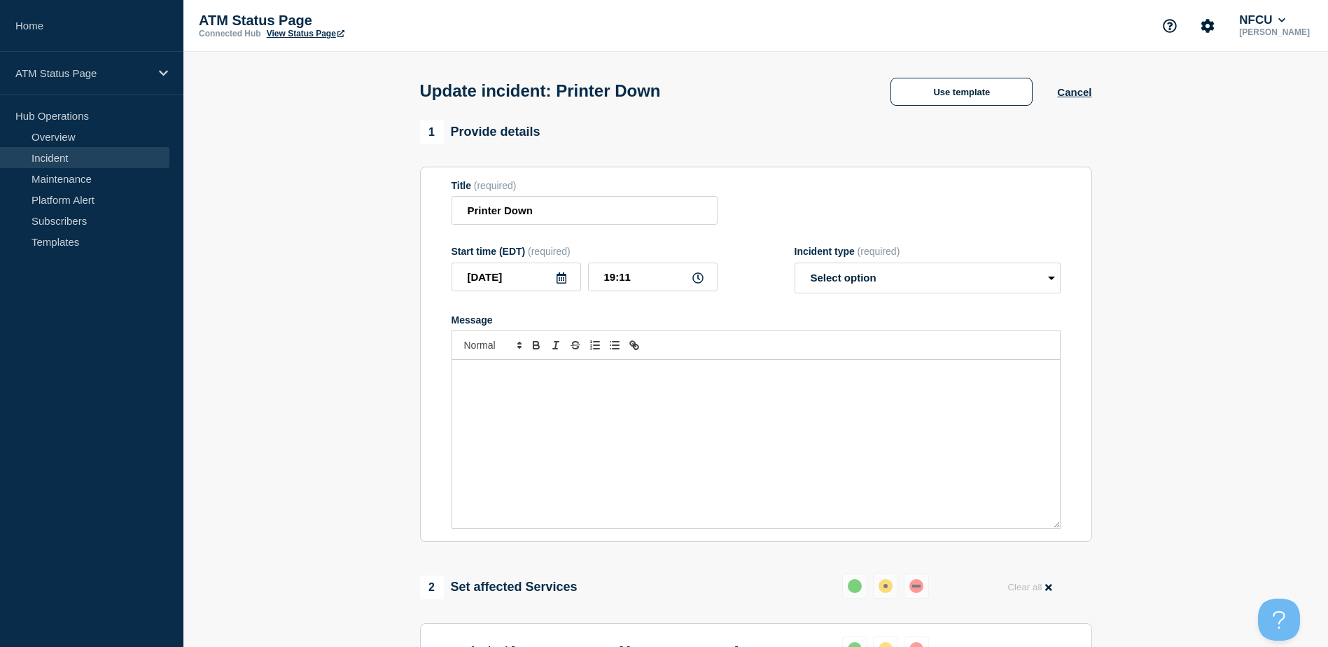
scroll to position [249, 0]
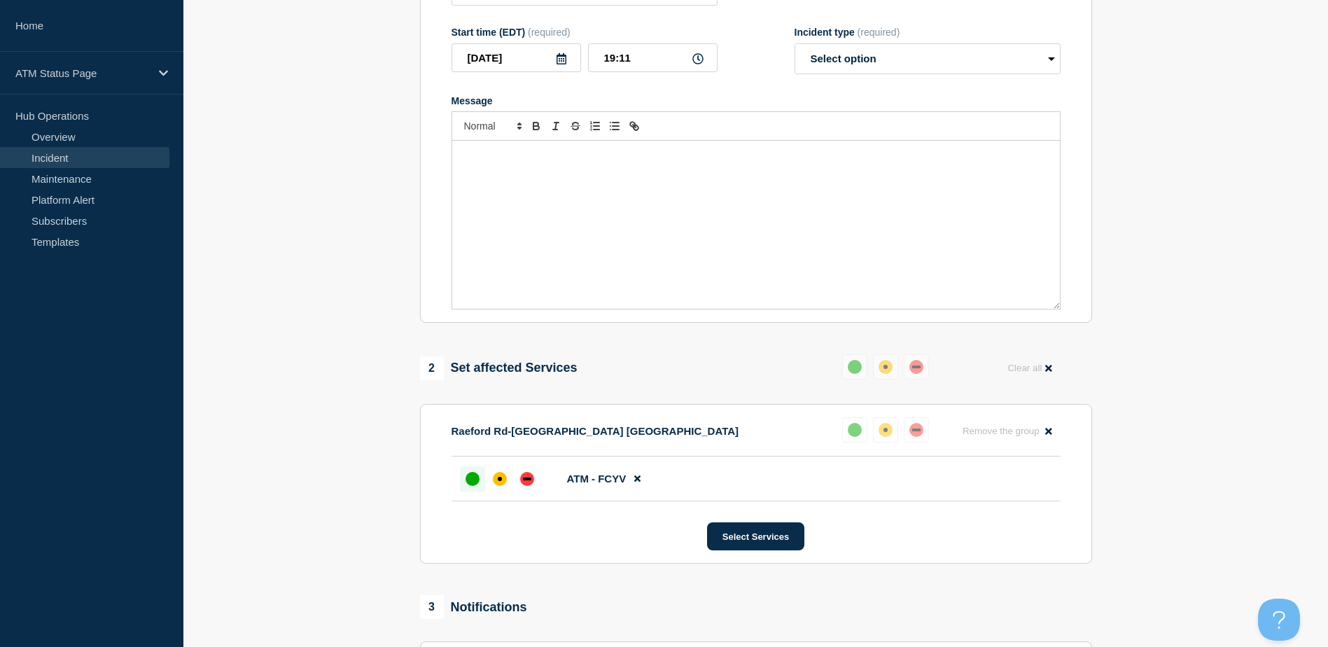
select select "resolved"
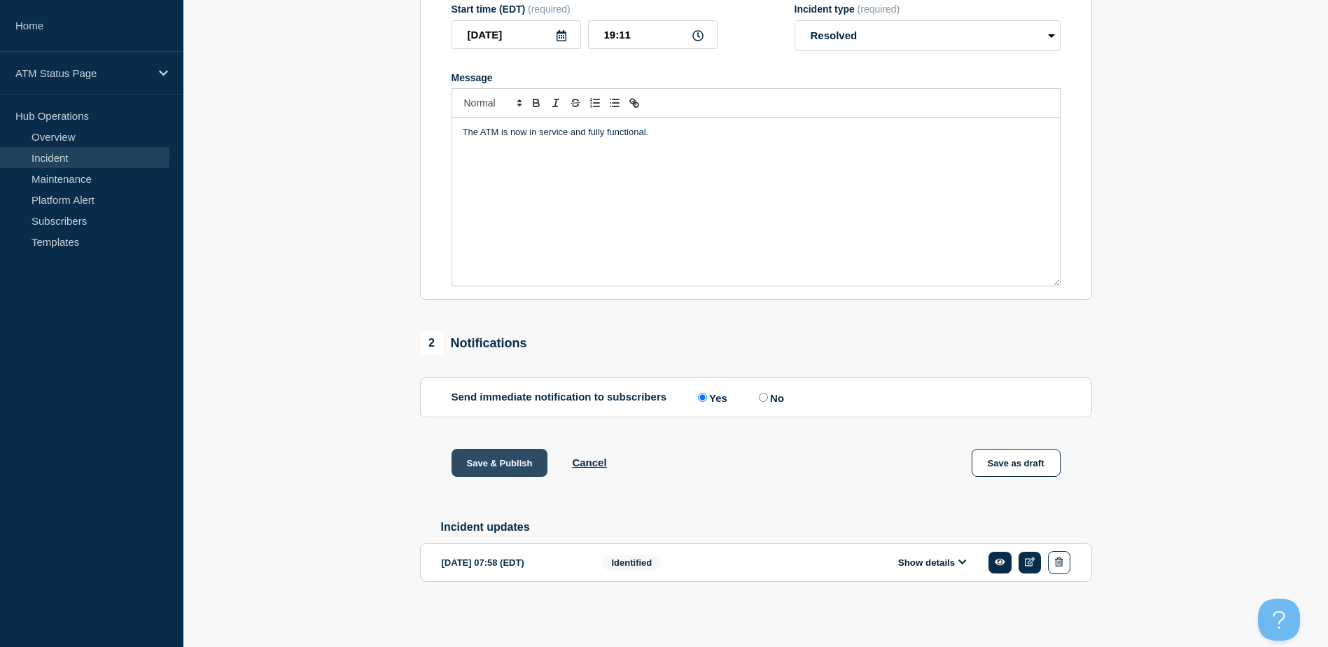
click at [502, 458] on button "Save & Publish" at bounding box center [500, 463] width 97 height 28
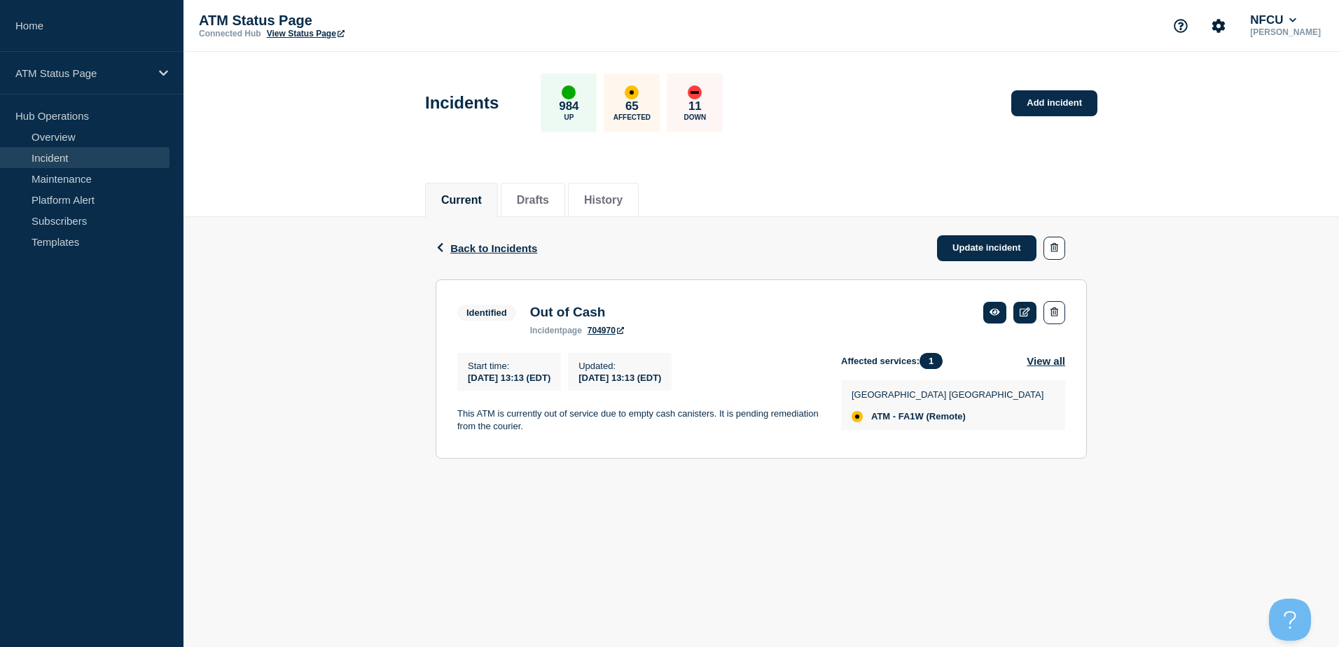
click at [924, 421] on span "ATM - FA1W (Remote)" at bounding box center [918, 416] width 95 height 11
copy span "FA1W"
click at [907, 417] on span "ATM - FA36" at bounding box center [895, 416] width 49 height 11
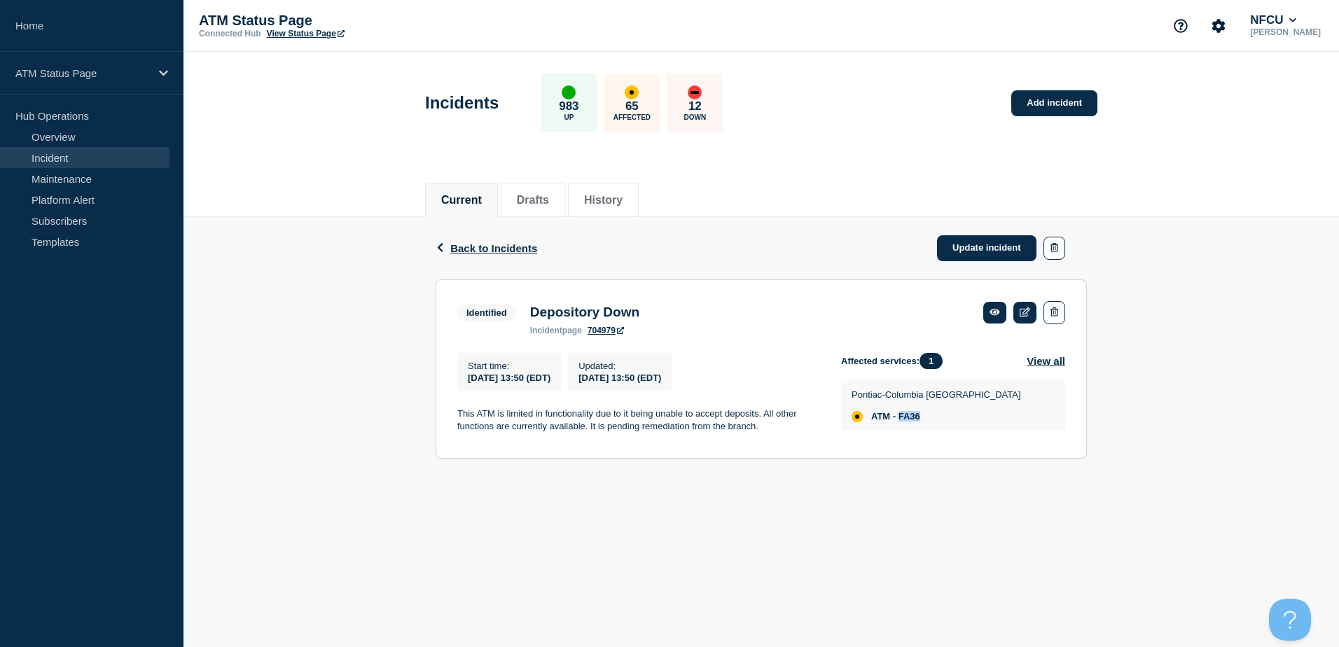
copy span "FA36"
click at [913, 416] on span "ATM - FA4M" at bounding box center [896, 416] width 51 height 11
copy span "FA4M"
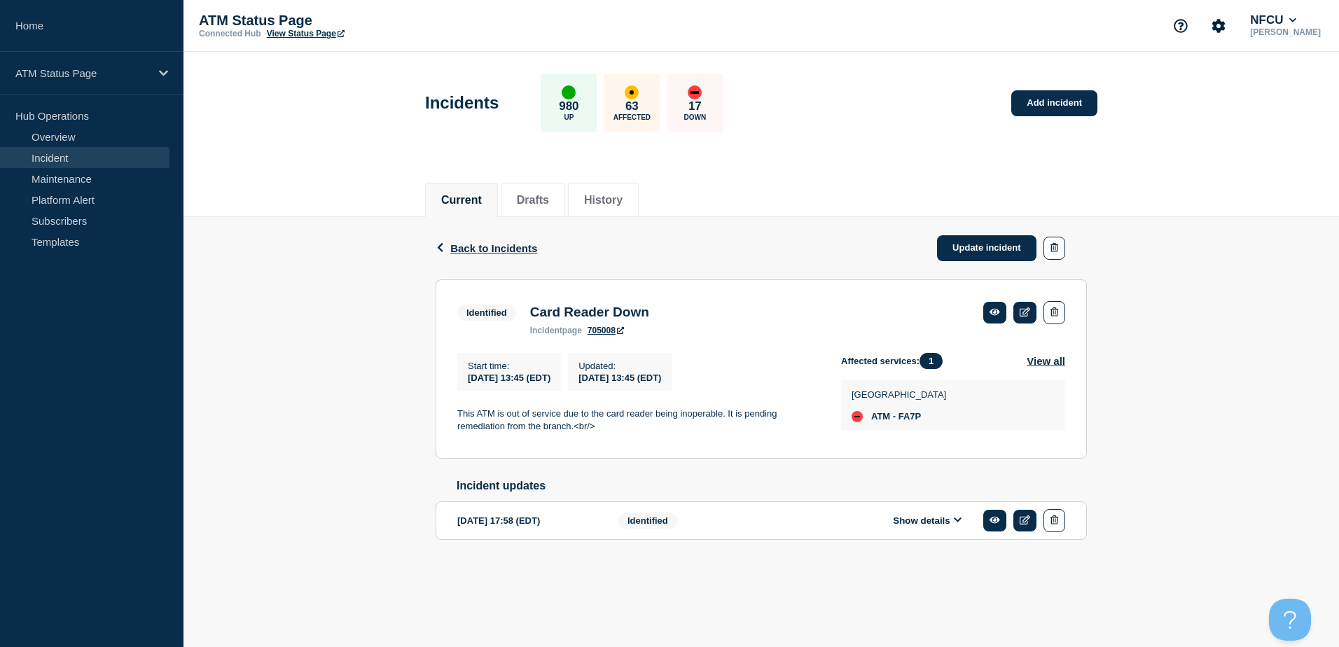
click at [911, 422] on span "ATM - FA7P" at bounding box center [896, 416] width 50 height 11
copy span "FA7P"
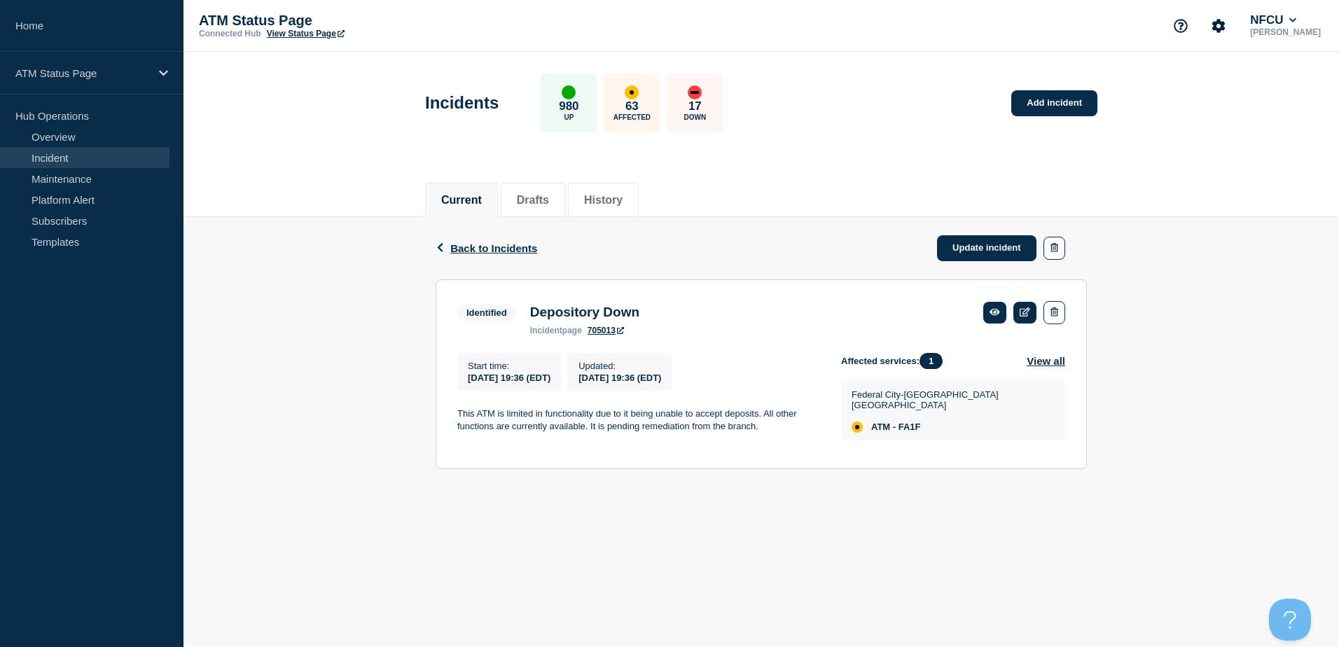
click at [912, 406] on div "Federal City-New Orleans LA ATM - FA1F" at bounding box center [951, 410] width 200 height 43
click at [909, 421] on span "ATM - FA1F" at bounding box center [896, 426] width 50 height 11
click at [908, 423] on span "ATM - FA1F" at bounding box center [896, 426] width 50 height 11
copy span "FA1F"
click at [905, 421] on span "ATM - FA0K" at bounding box center [896, 416] width 50 height 11
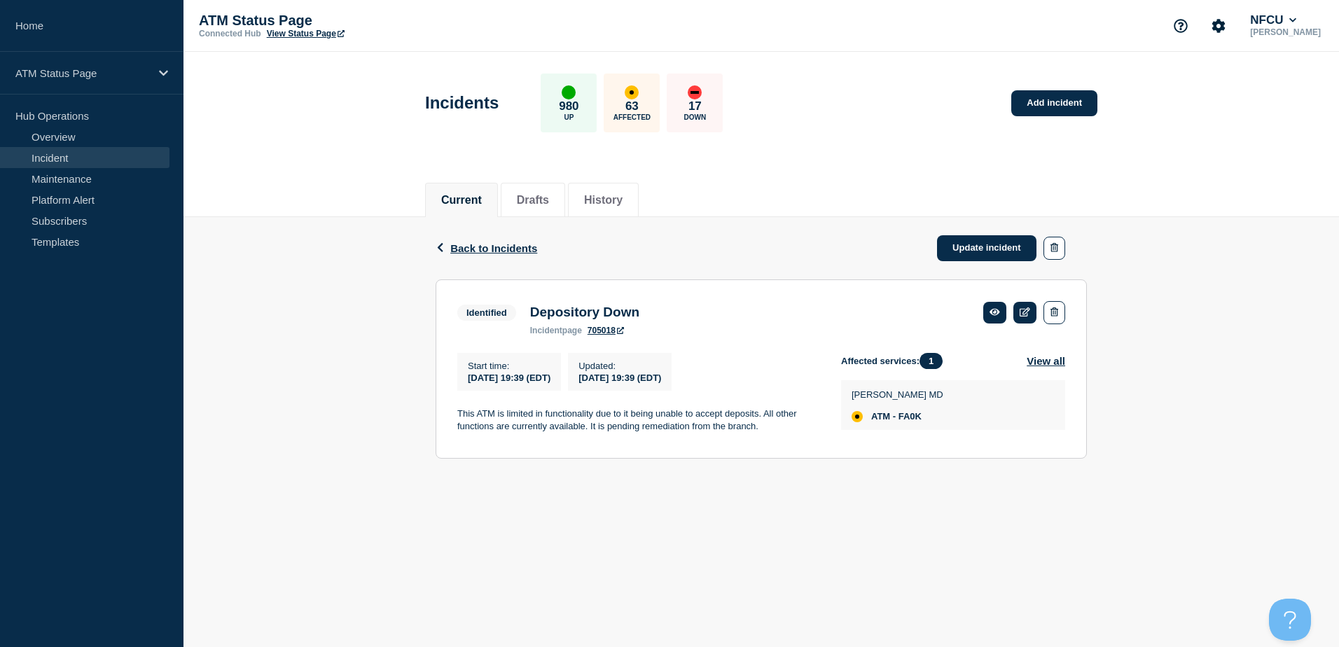
click at [905, 421] on span "ATM - FA0K" at bounding box center [896, 416] width 50 height 11
copy span "FA0K"
click at [921, 421] on span "ATM - FA4B" at bounding box center [896, 426] width 50 height 11
copy span "FA4B"
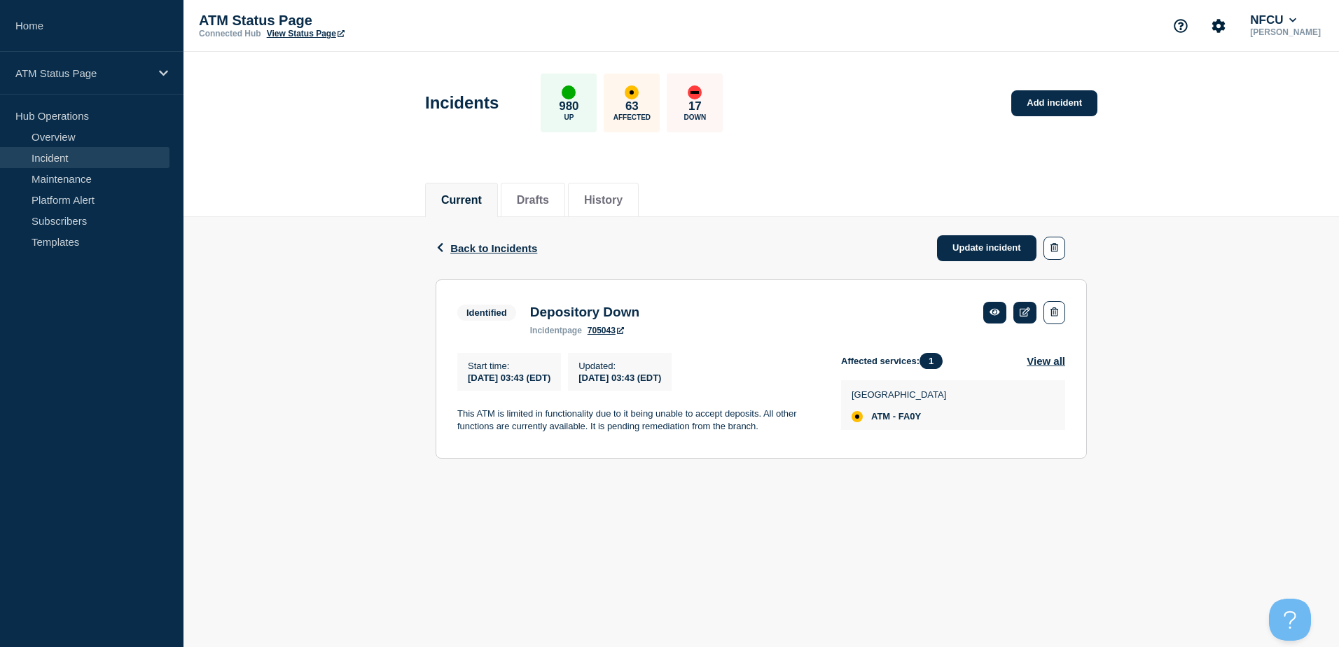
click at [921, 419] on span "ATM - FA0Y" at bounding box center [896, 416] width 50 height 11
copy span "FA0Y"
click at [911, 418] on span "ATM - FA2X (Remote)" at bounding box center [917, 416] width 92 height 11
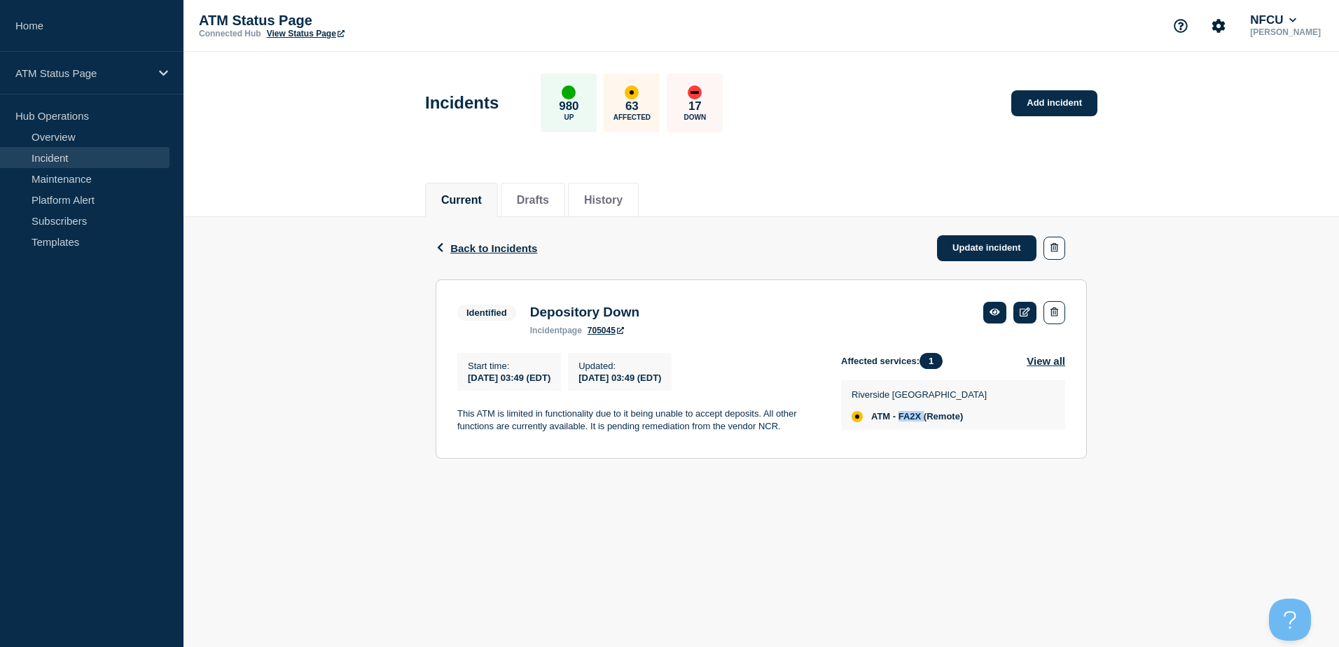
copy span "FA2X"
click at [907, 421] on span "ATM - FA4Z" at bounding box center [896, 426] width 50 height 11
copy span "FA4Z"
click at [915, 422] on span "ATM - FA0X" at bounding box center [896, 416] width 50 height 11
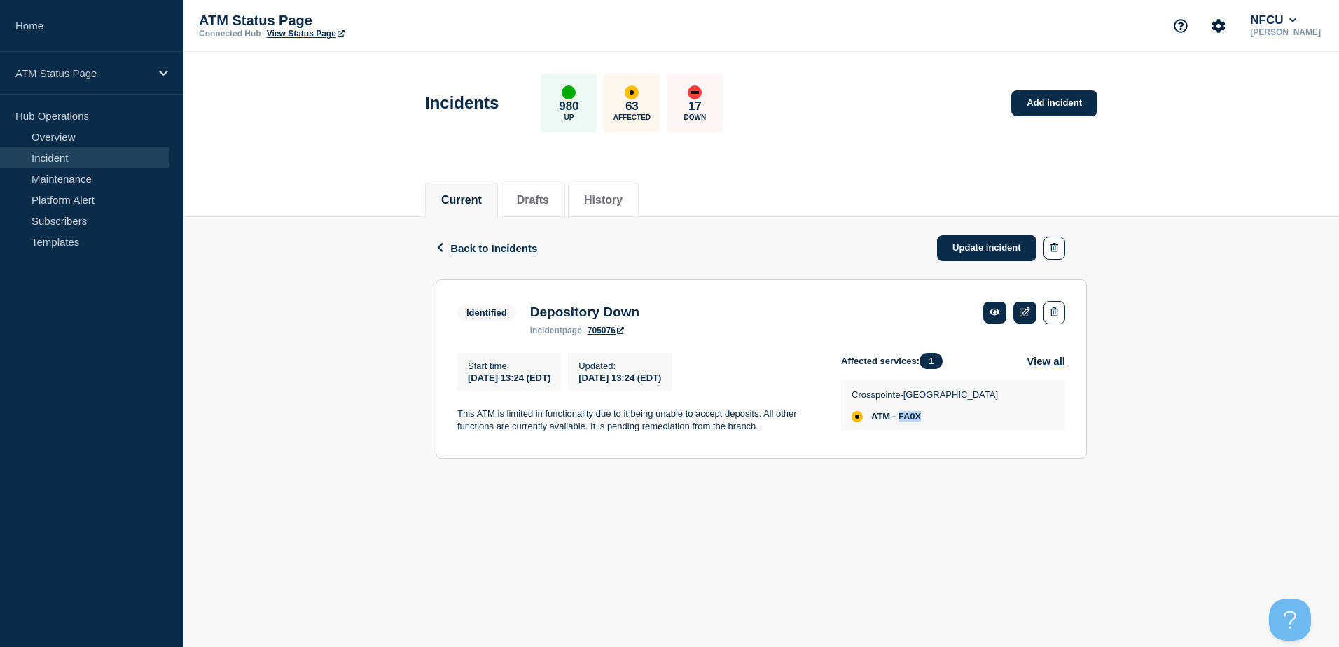
click at [915, 422] on span "ATM - FA0X" at bounding box center [896, 416] width 50 height 11
copy span "FA0X"
click at [908, 421] on span "ATM - FA3M" at bounding box center [896, 426] width 51 height 11
copy span "FA3M"
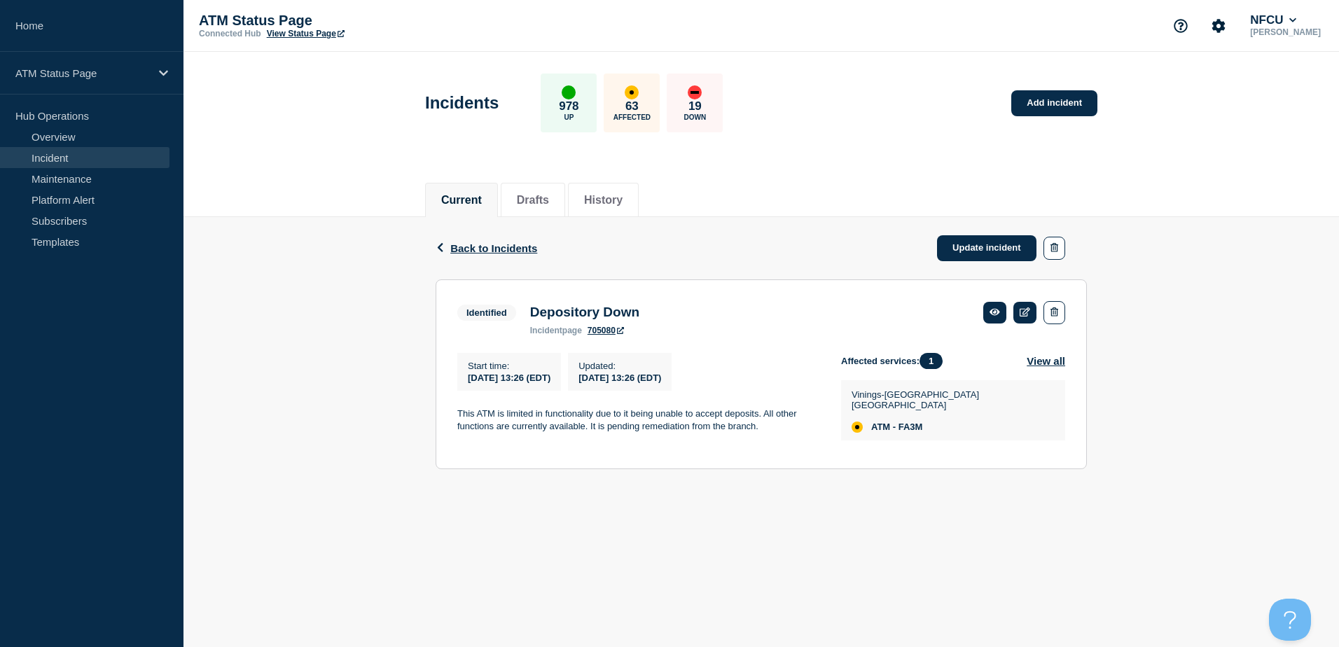
click at [915, 421] on span "ATM - FA3M" at bounding box center [896, 426] width 51 height 11
copy span "FA3M"
drag, startPoint x: 57, startPoint y: 157, endPoint x: 71, endPoint y: 158, distance: 14.7
click at [57, 157] on link "Incident" at bounding box center [84, 157] width 169 height 21
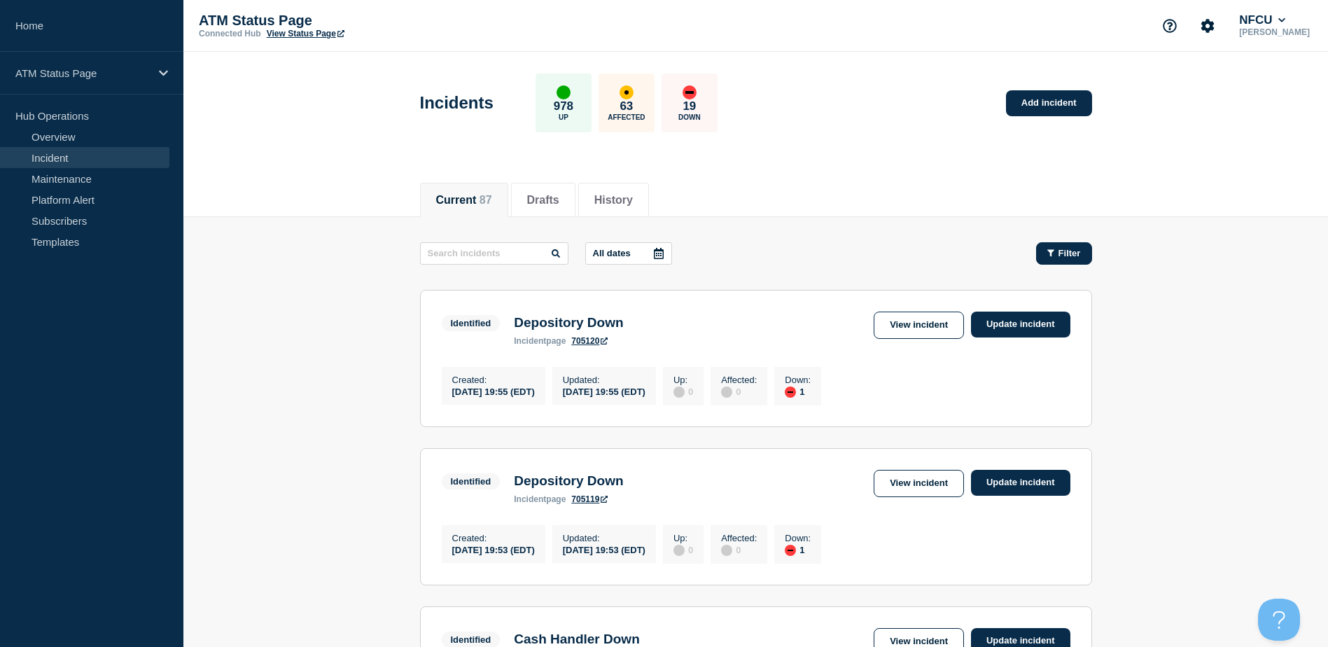
click at [1064, 258] on span "Filter" at bounding box center [1070, 253] width 22 height 11
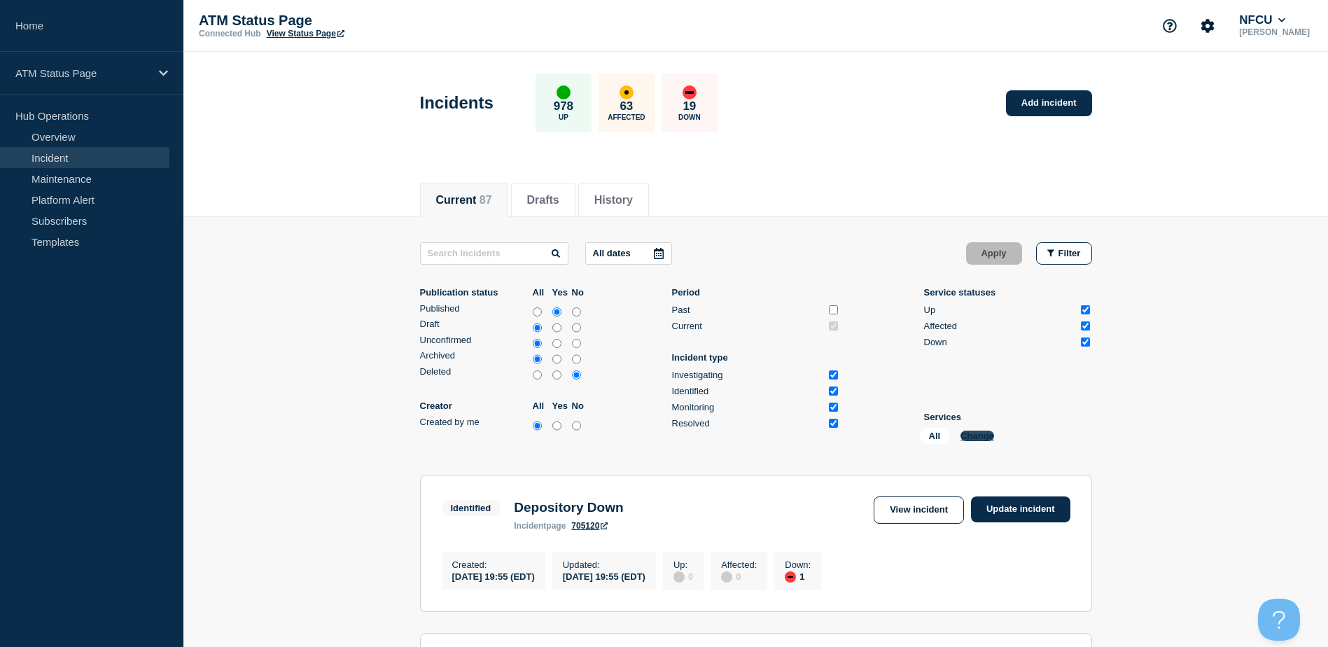
click at [971, 435] on button "Change" at bounding box center [977, 436] width 34 height 11
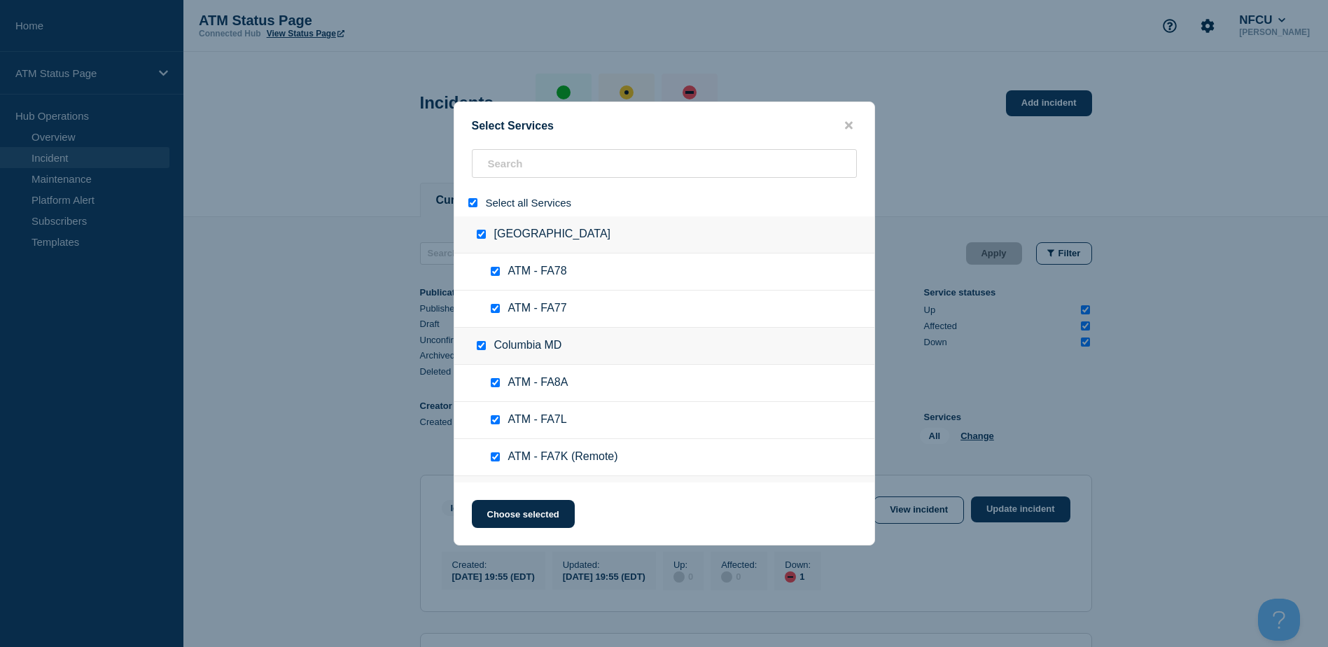
click at [475, 205] on input "select all" at bounding box center [472, 202] width 9 height 9
checkbox input "false"
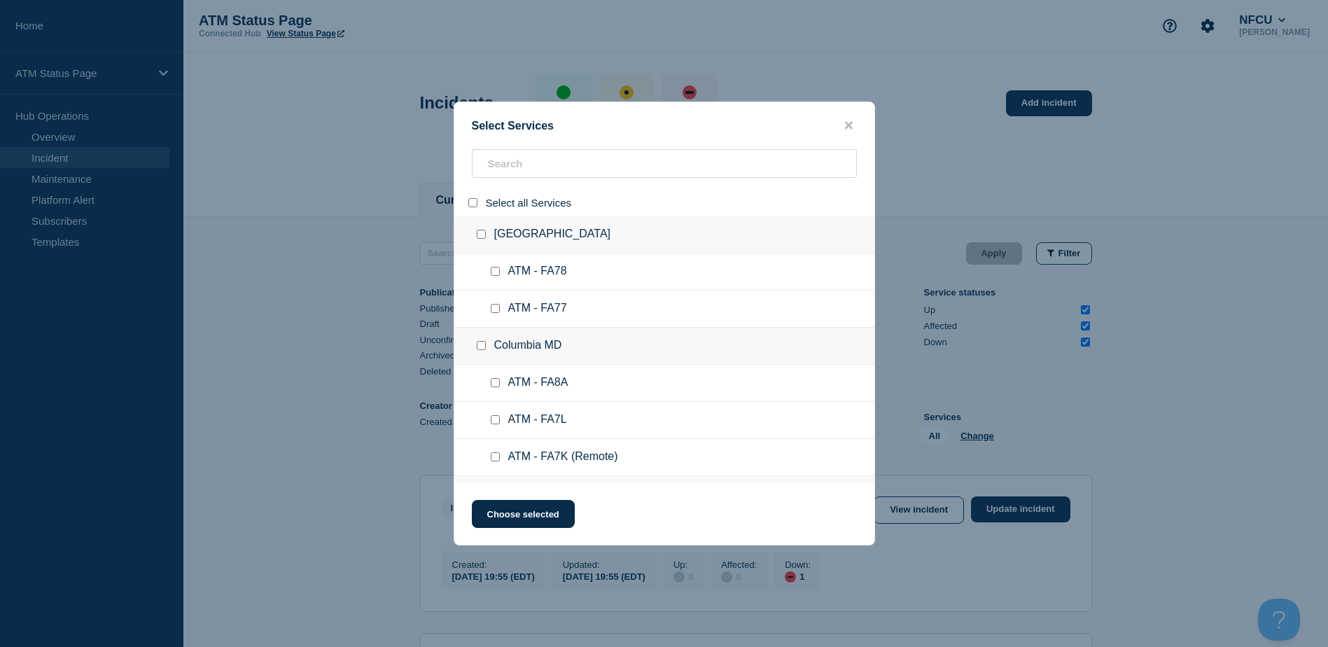
checkbox input "false"
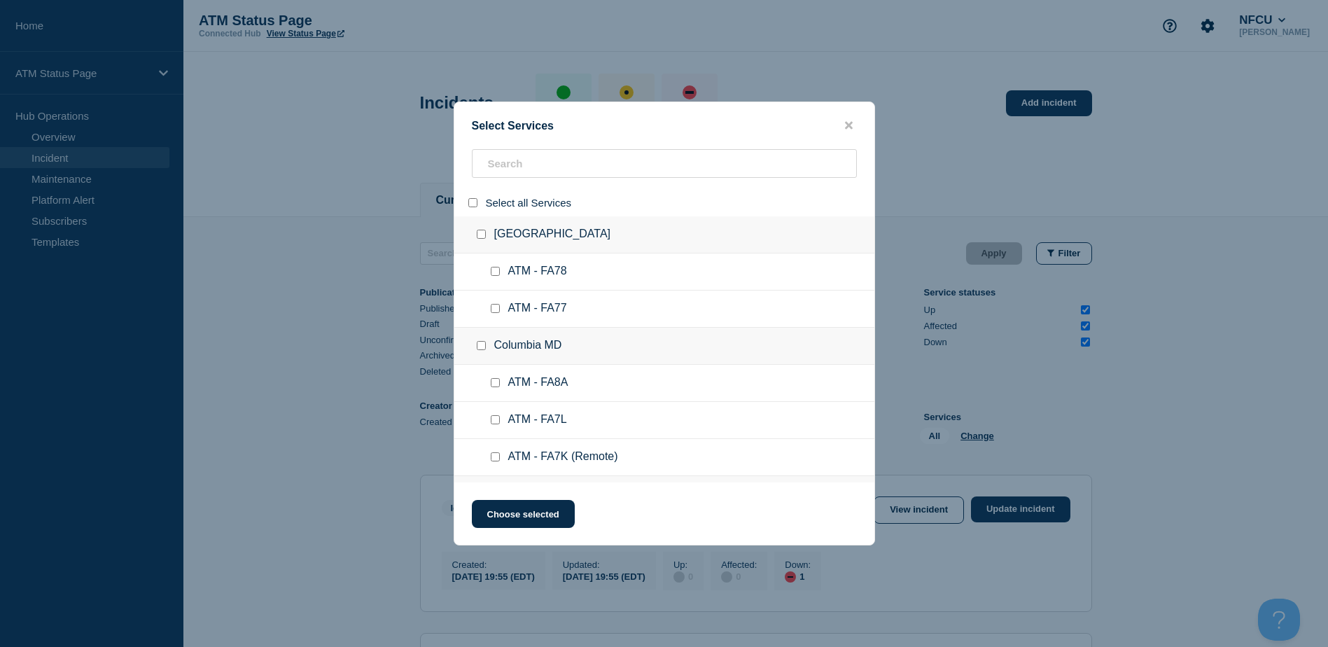
checkbox input "false"
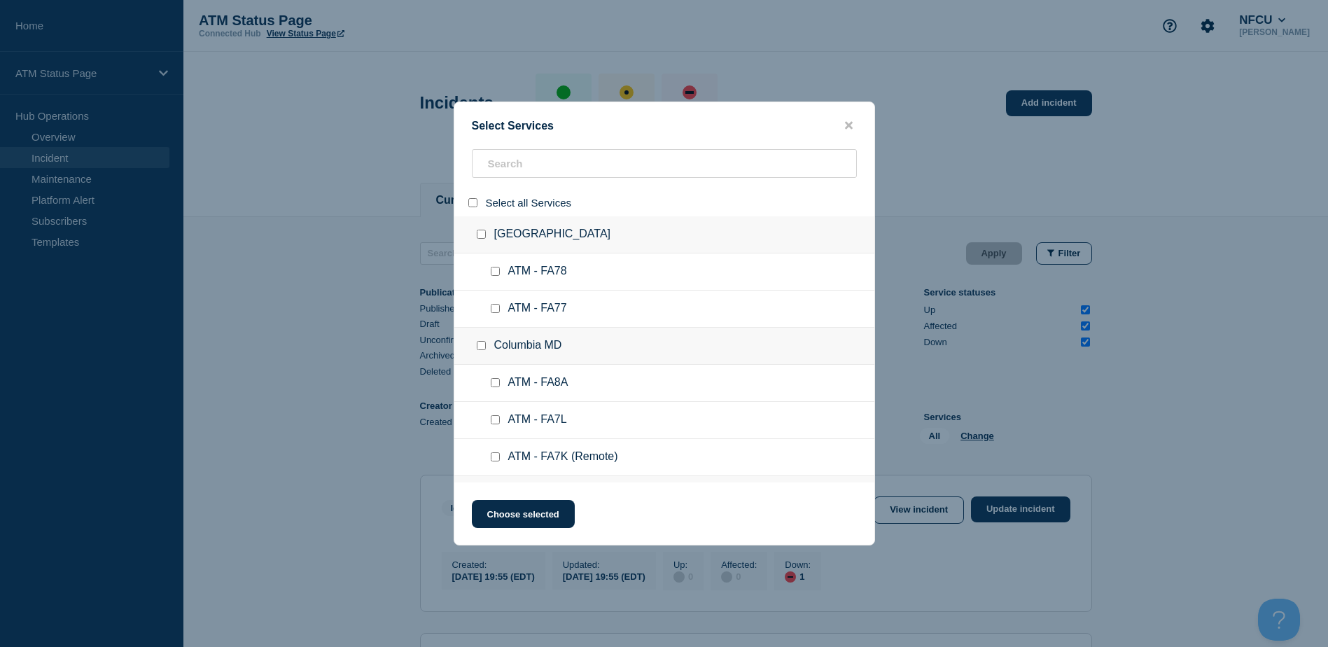
checkbox input "false"
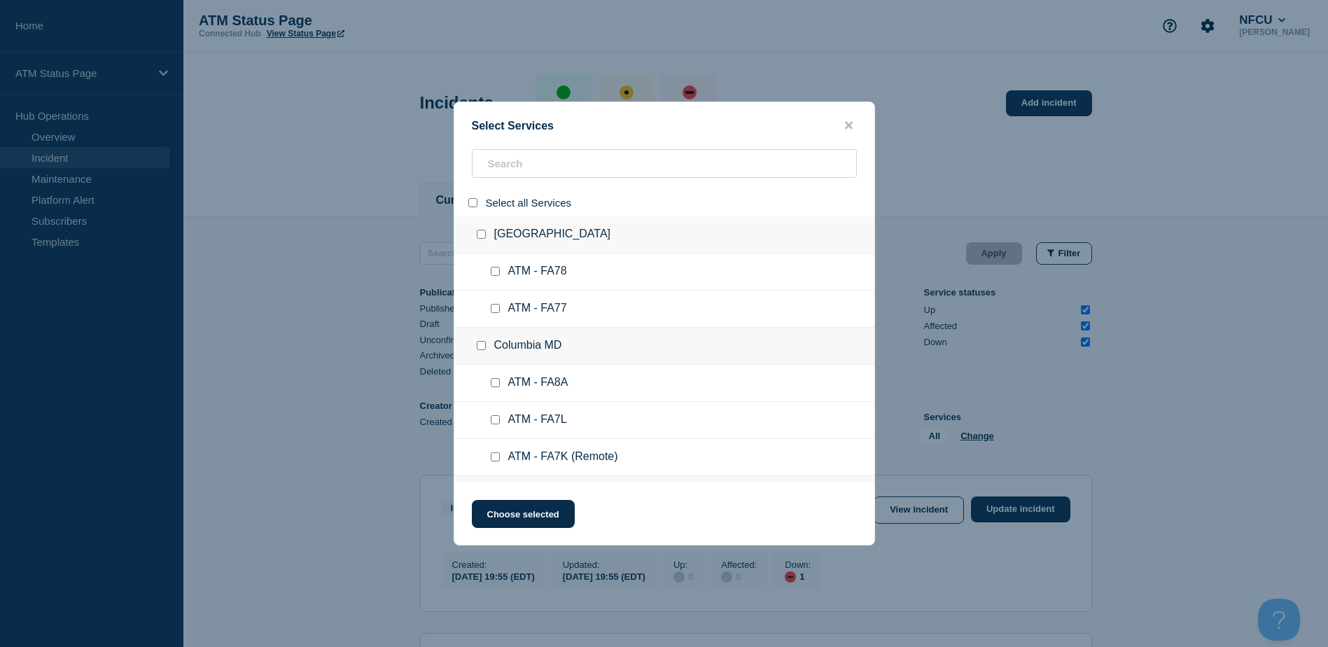
checkbox input "false"
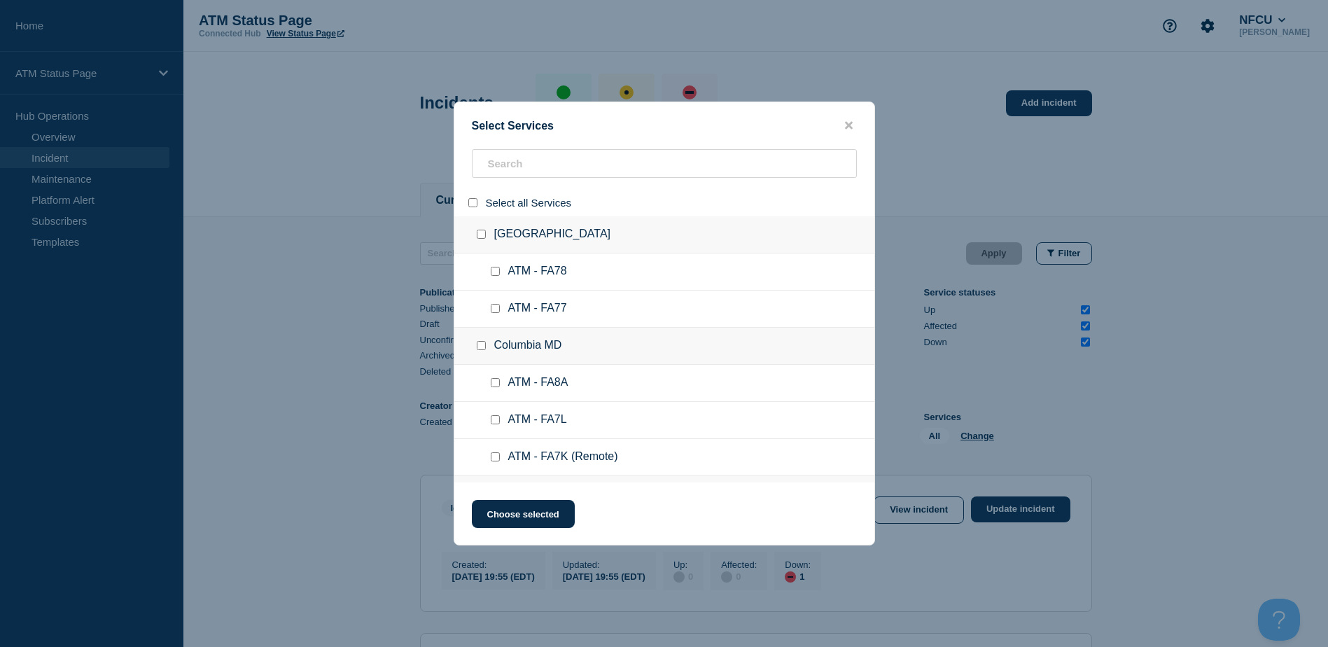
checkbox input "false"
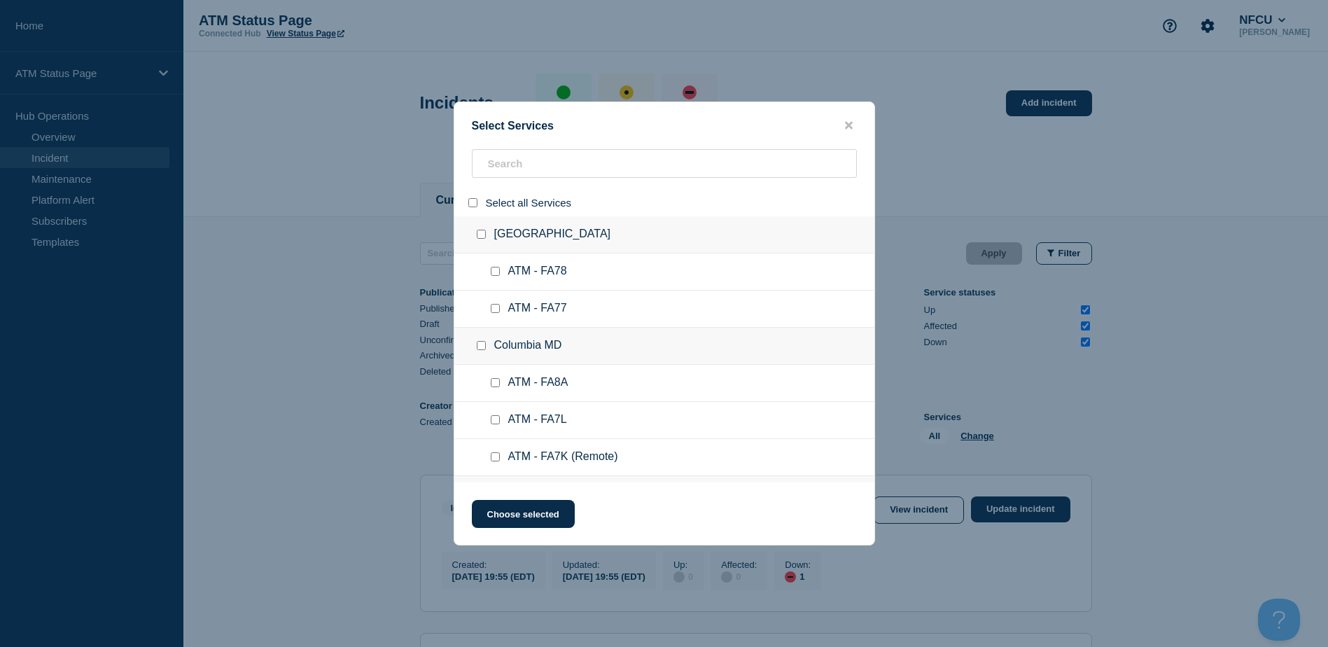
checkbox input "false"
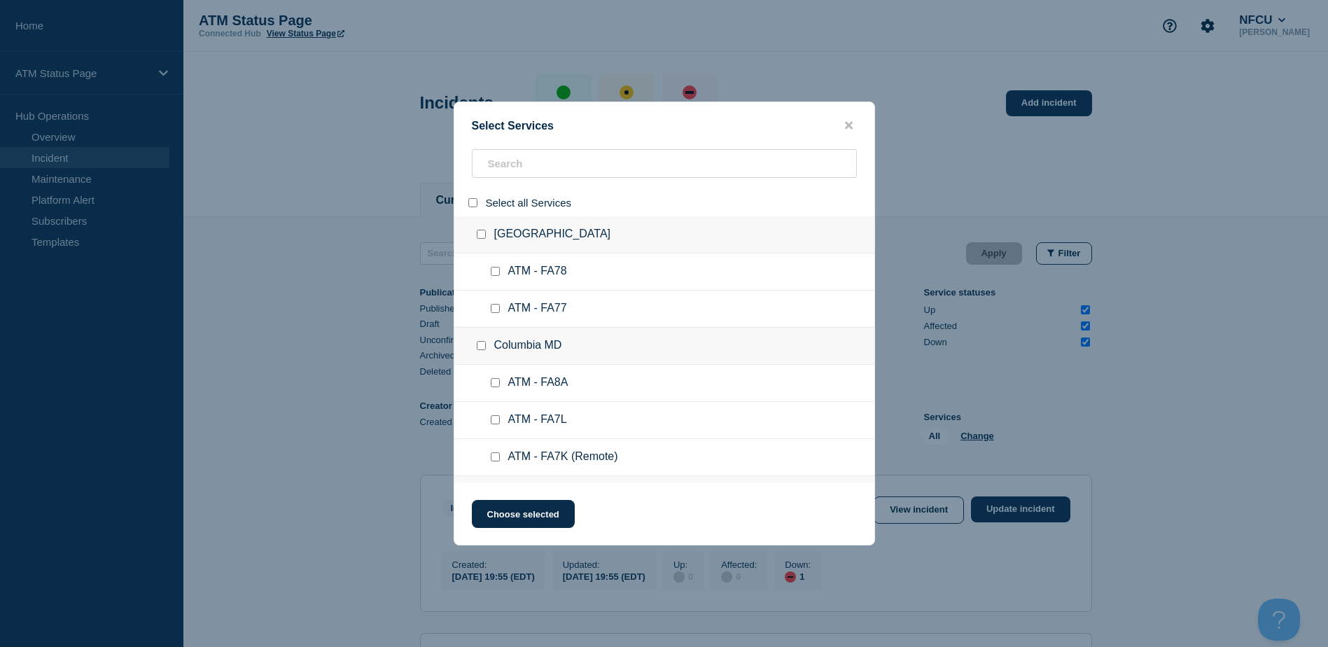
checkbox input "false"
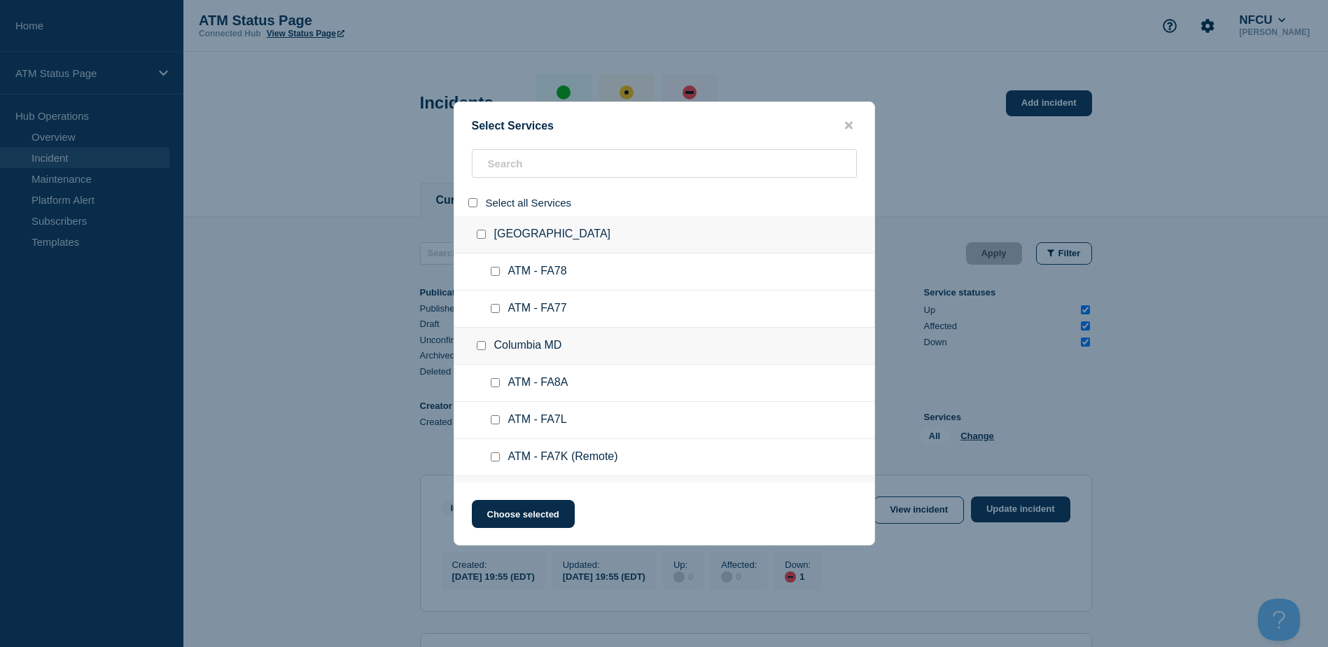
checkbox input "false"
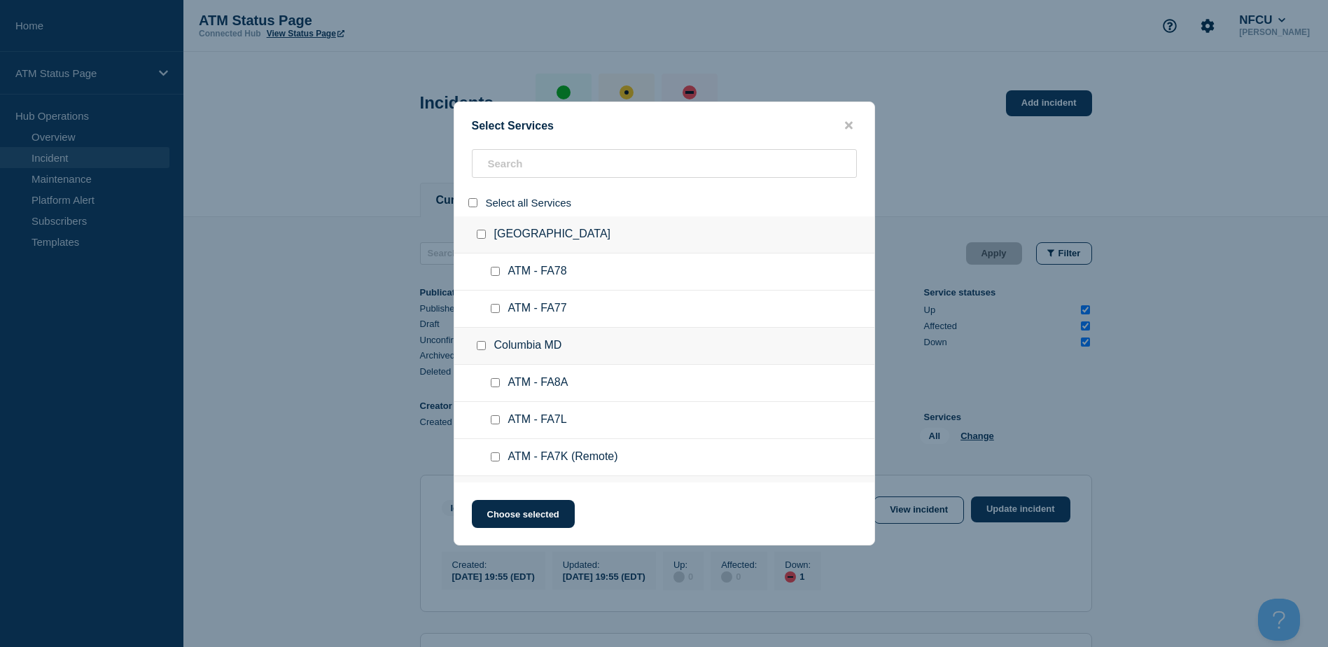
checkbox input "false"
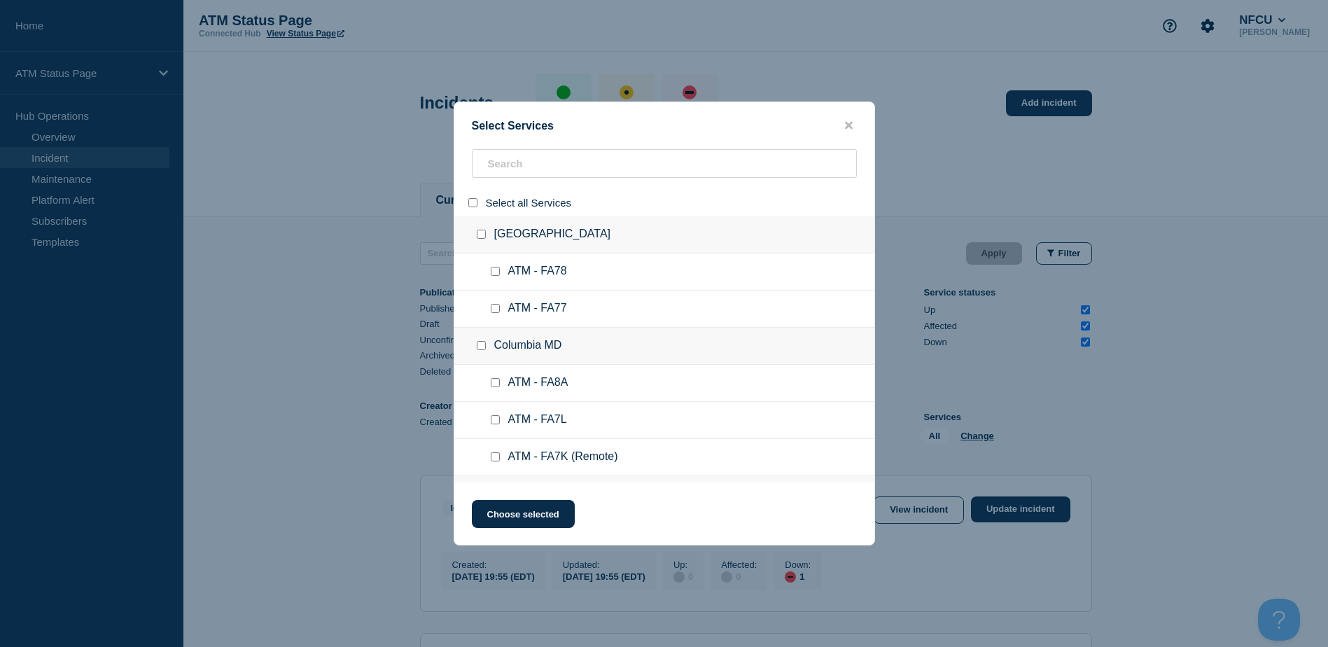
checkbox input "false"
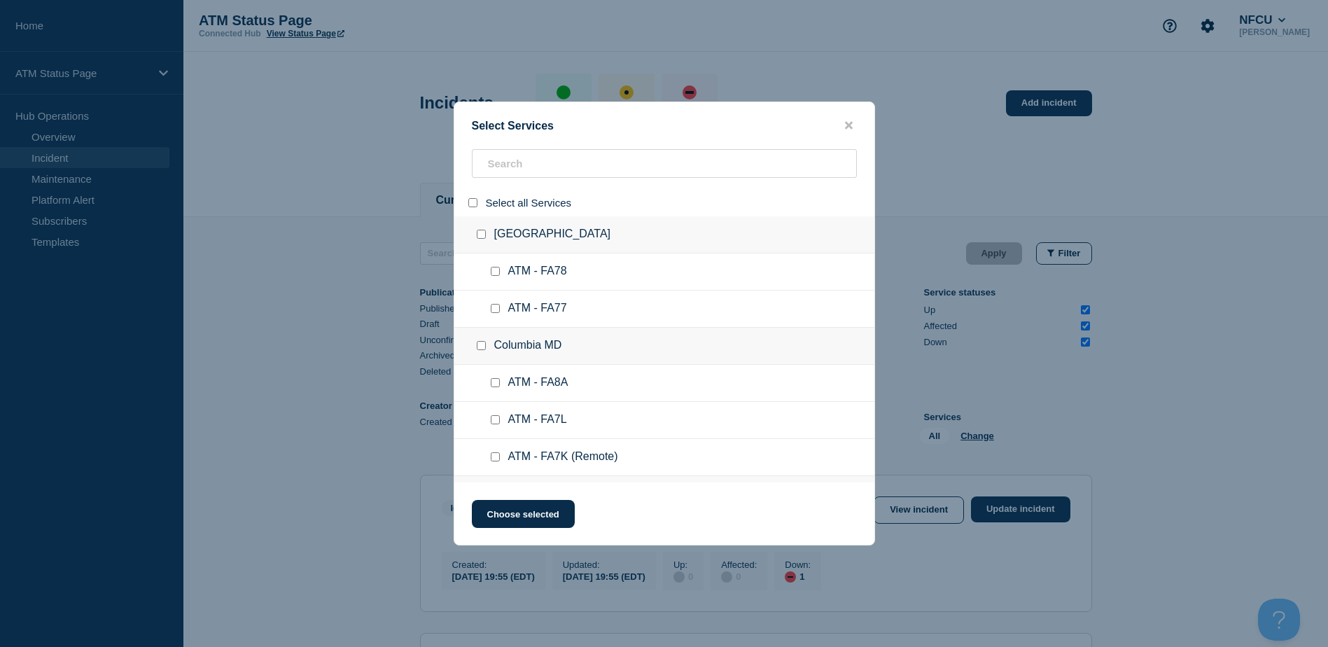
checkbox input "false"
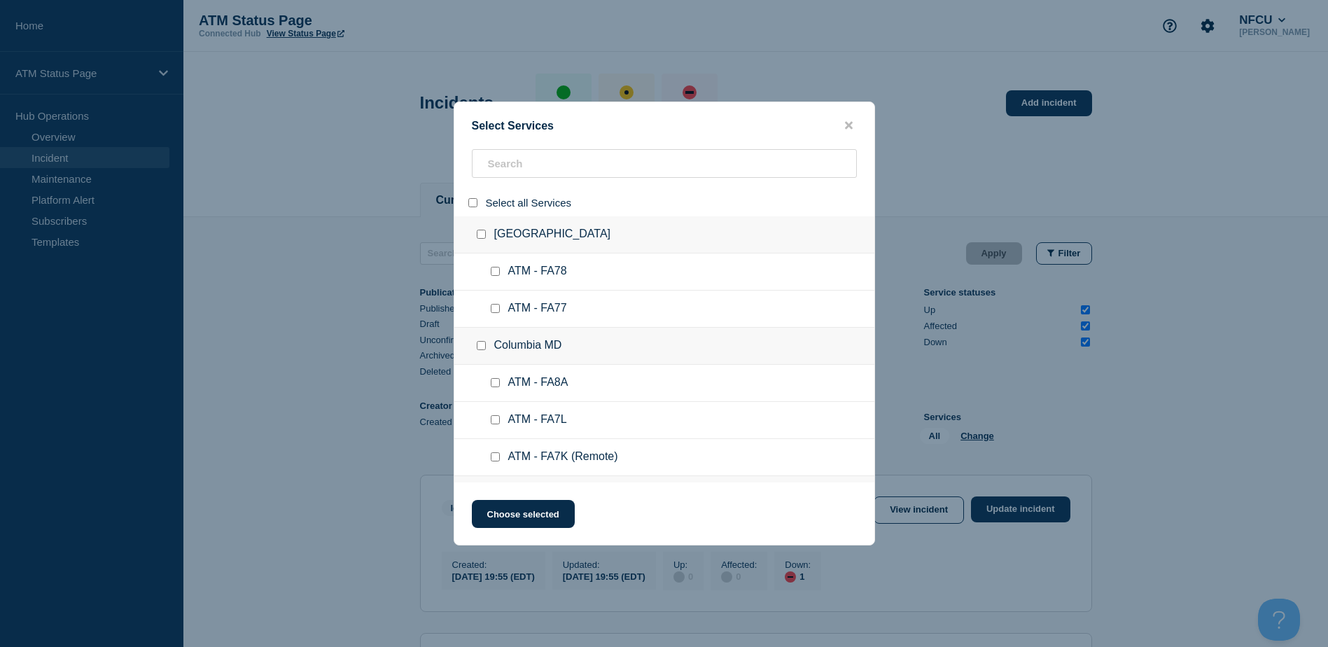
checkbox input "false"
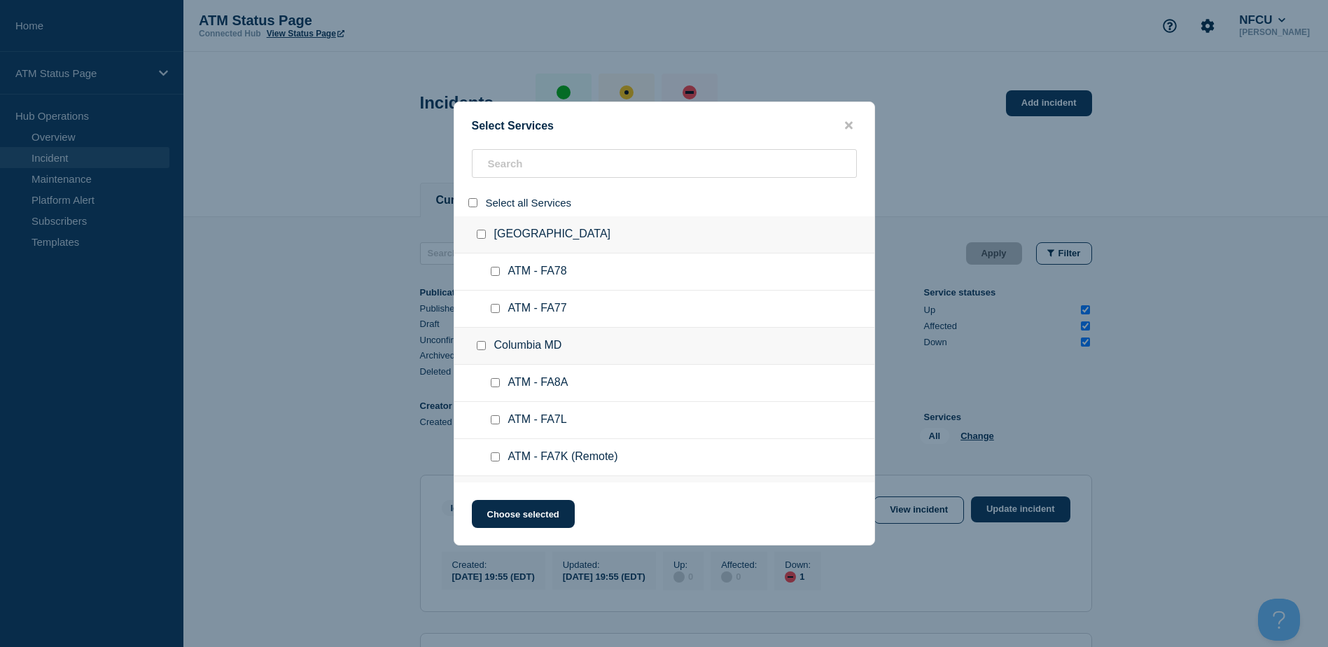
checkbox input "false"
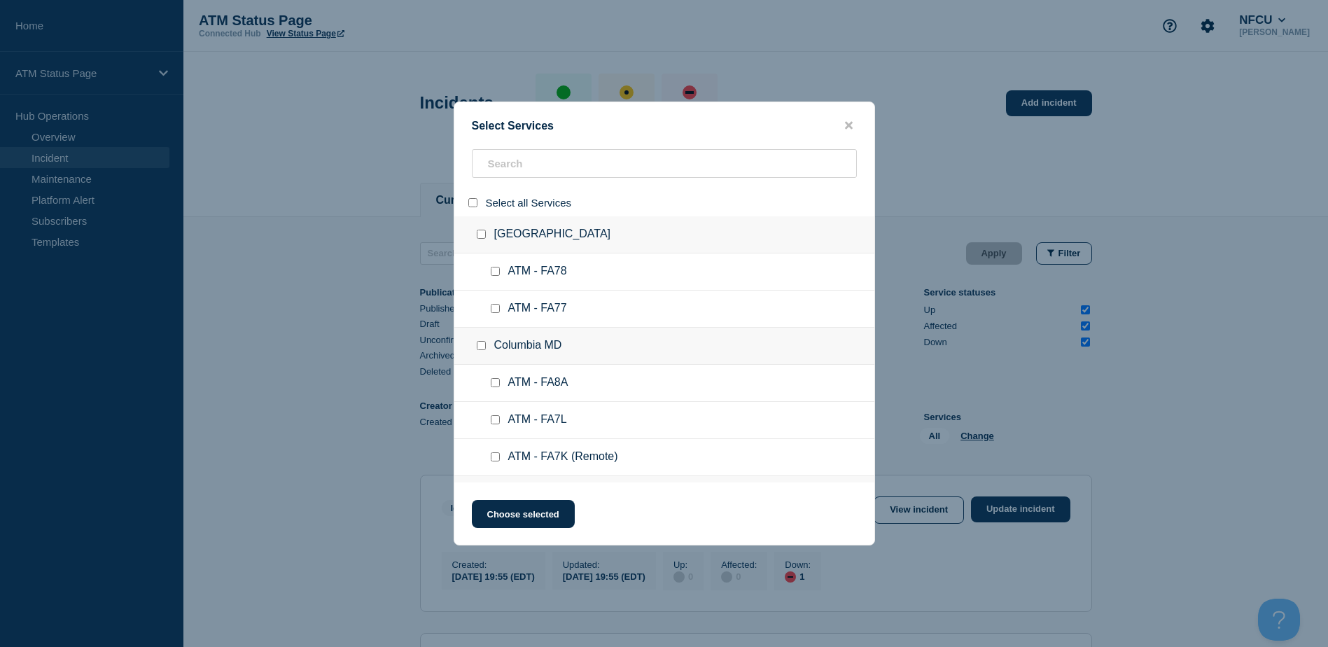
checkbox input "false"
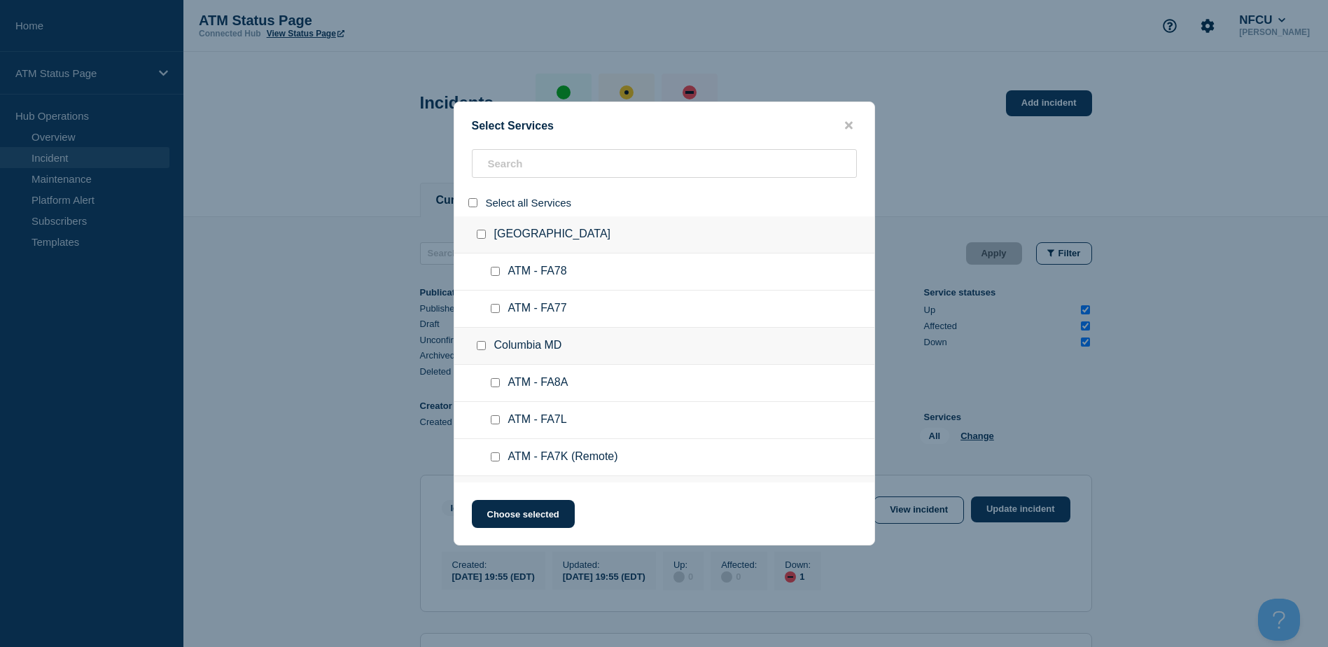
checkbox input "false"
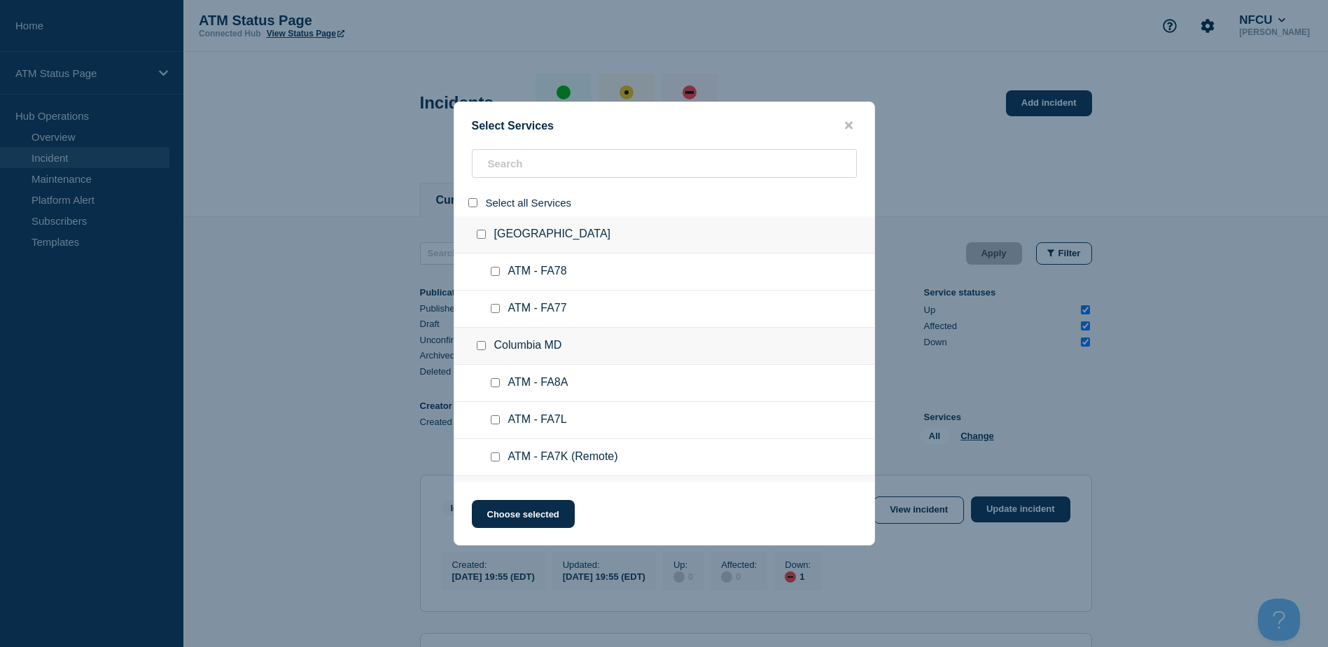
checkbox input "false"
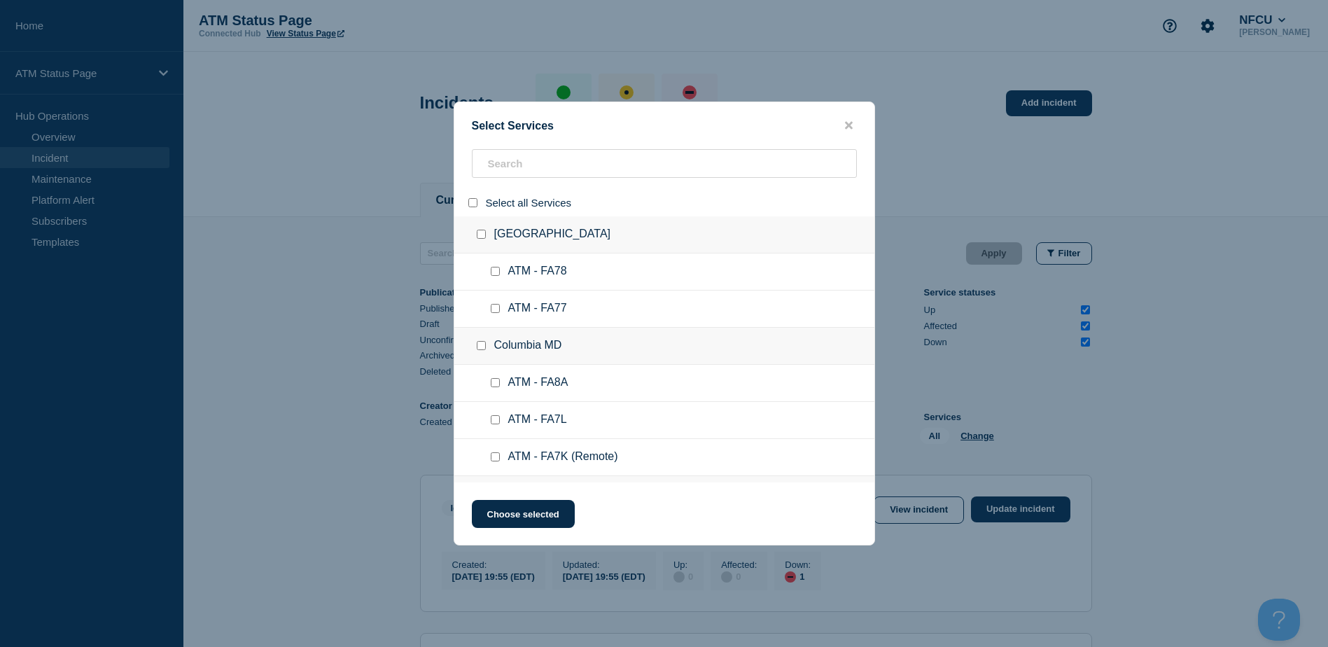
checkbox input "false"
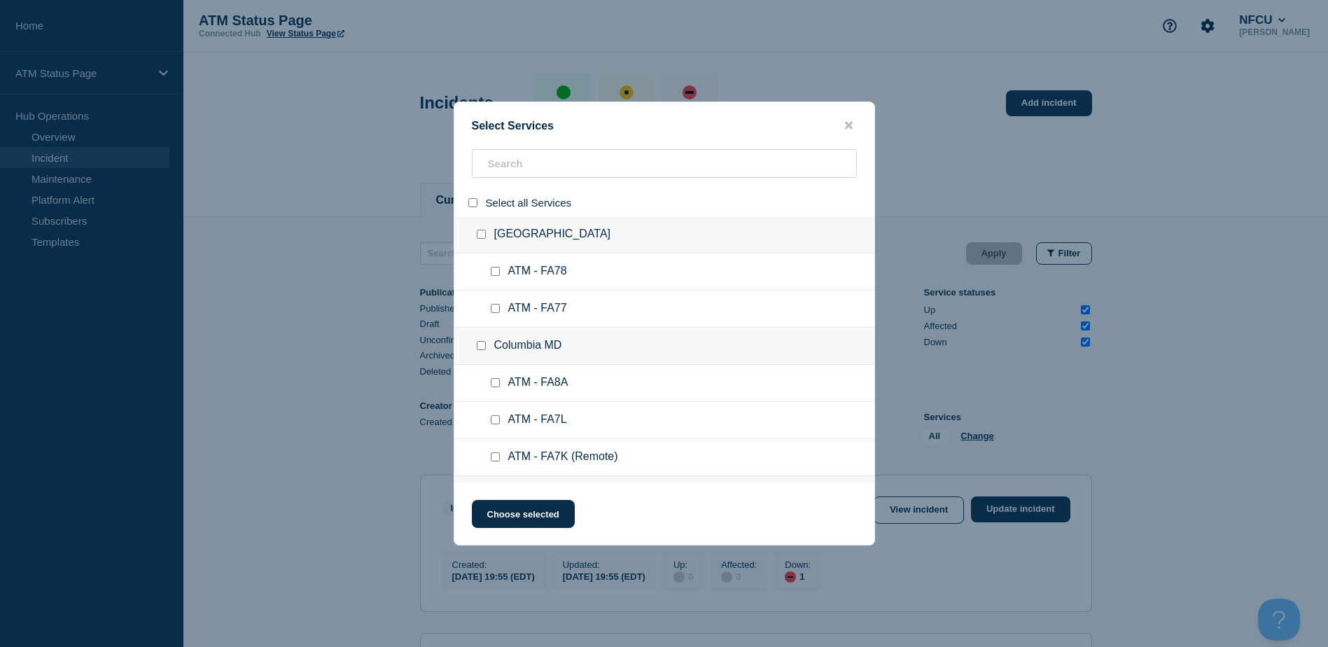
checkbox input "false"
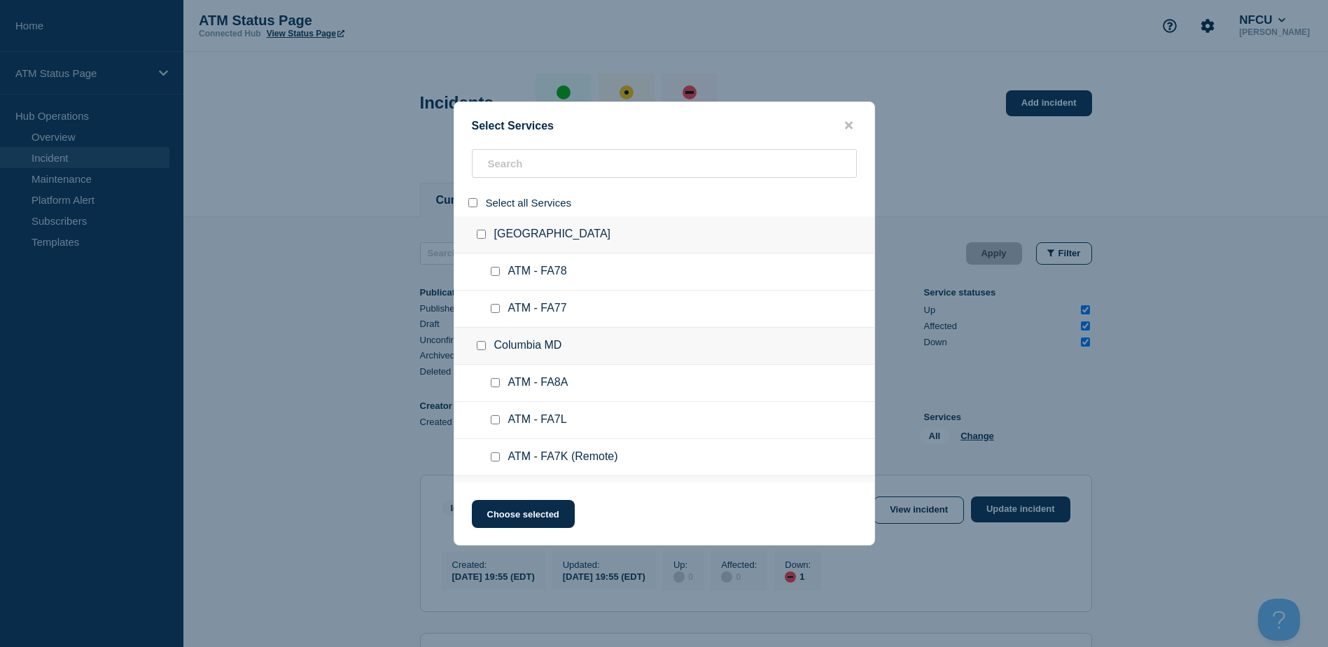
checkbox input "false"
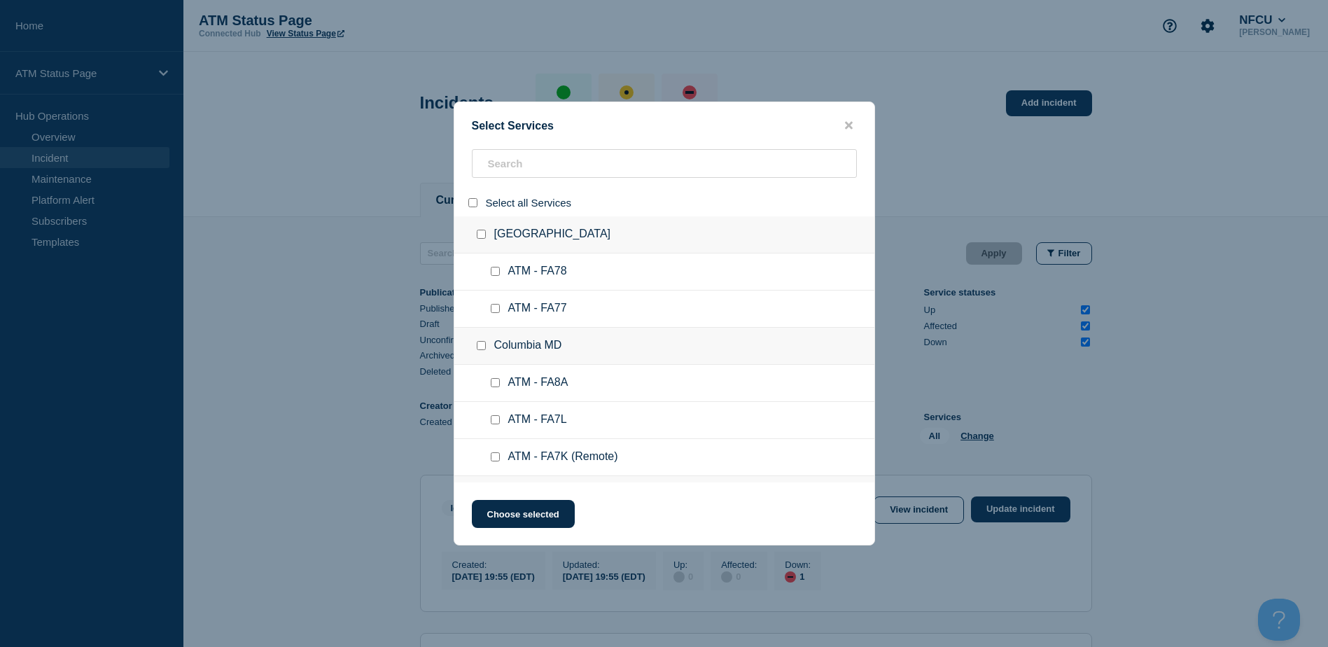
checkbox input "false"
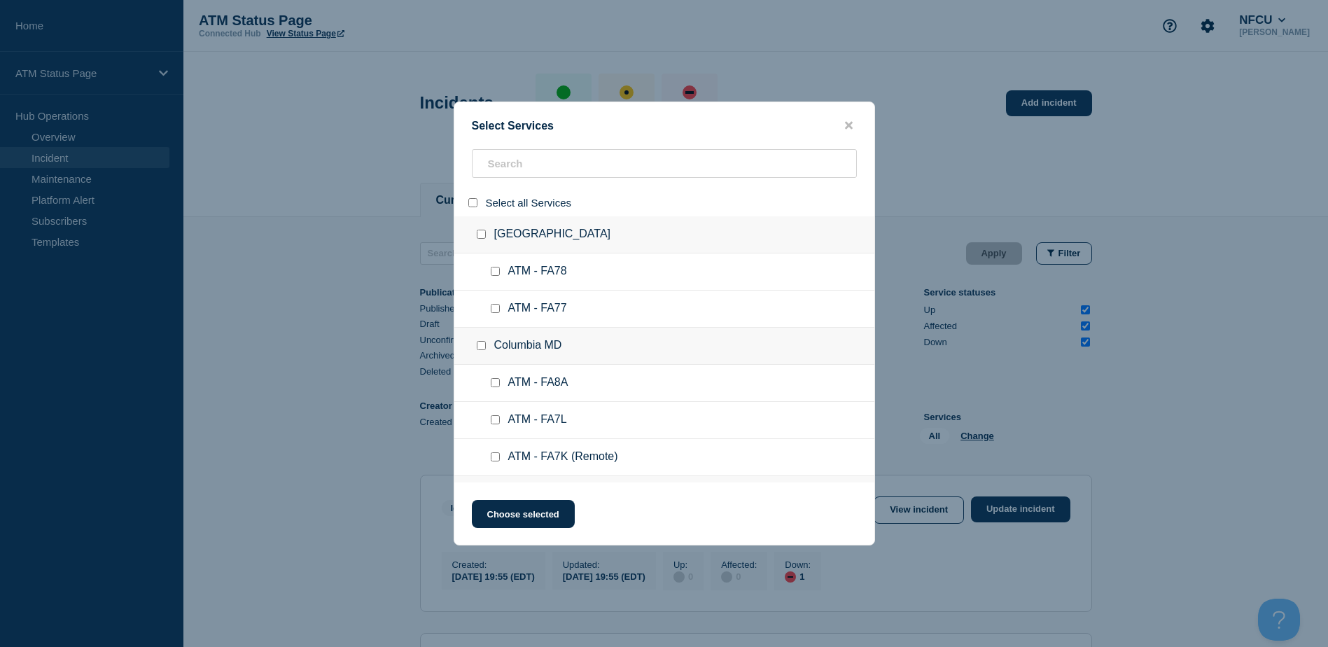
checkbox input "false"
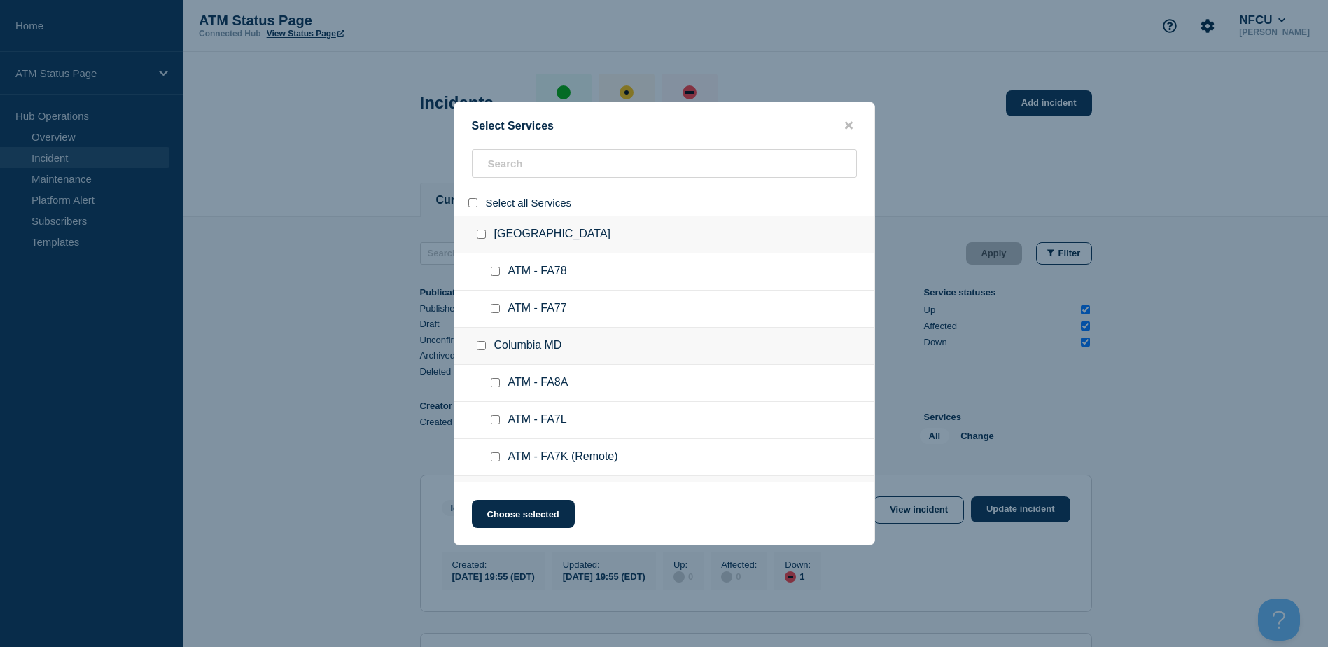
checkbox input "false"
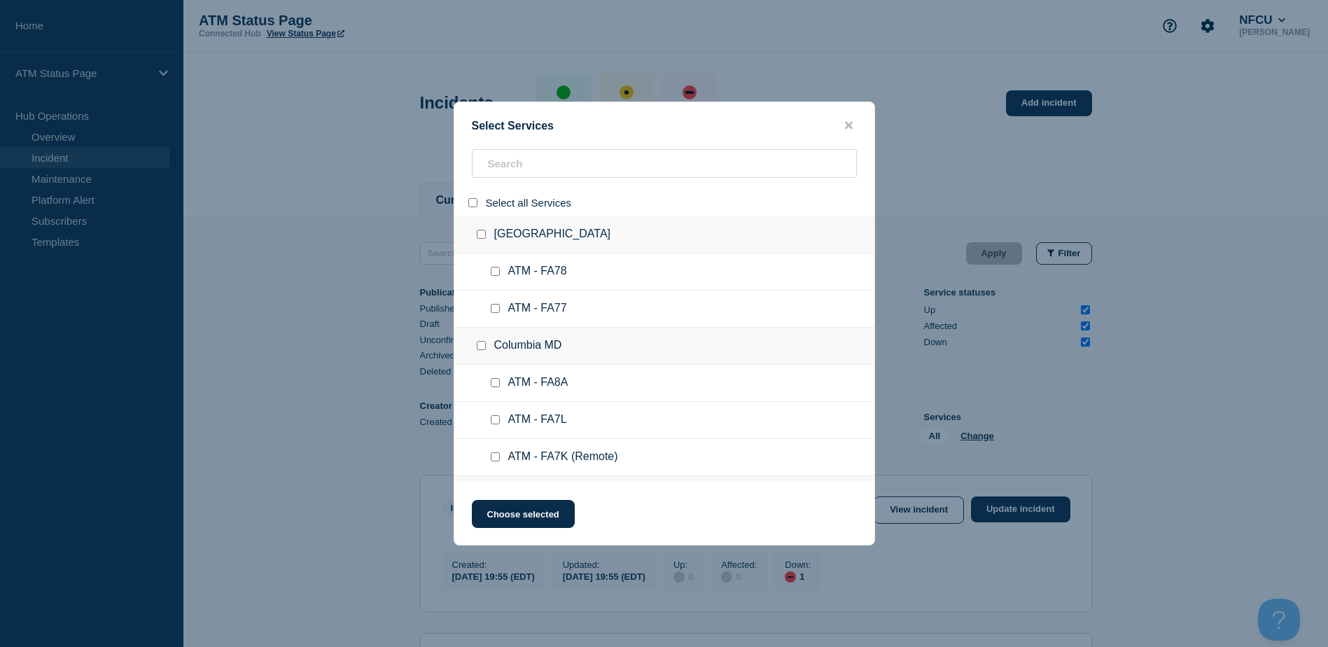
checkbox input "false"
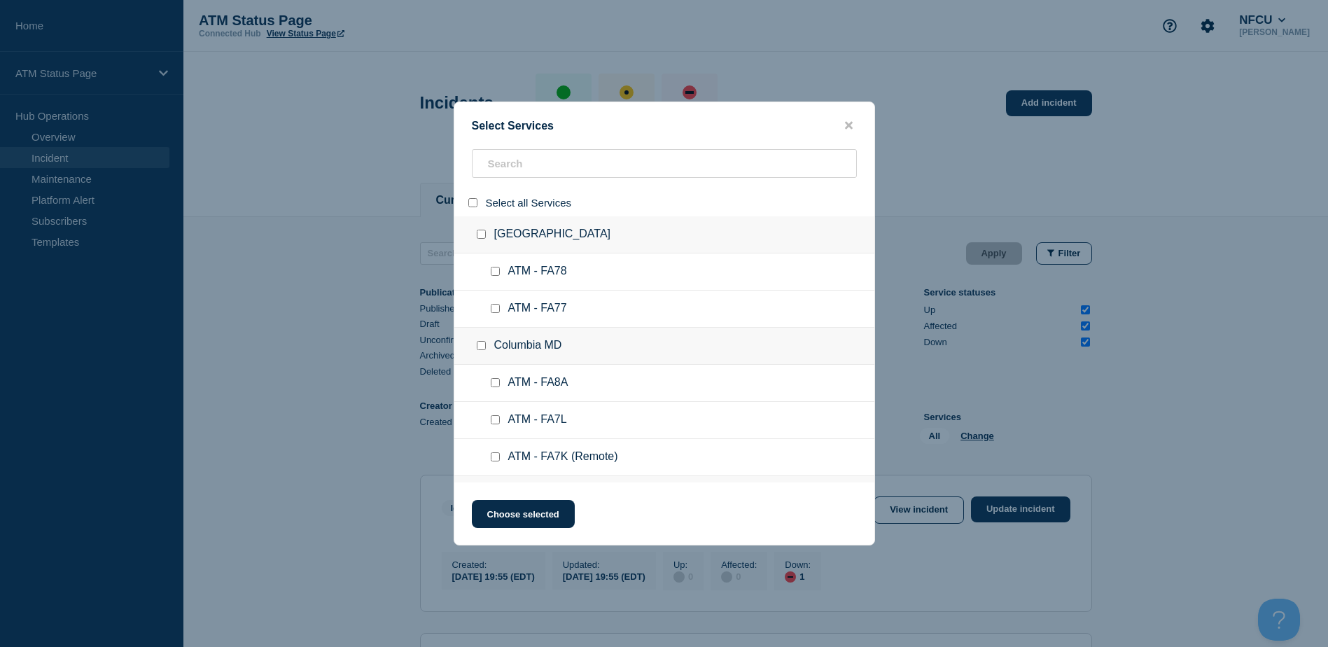
checkbox input "false"
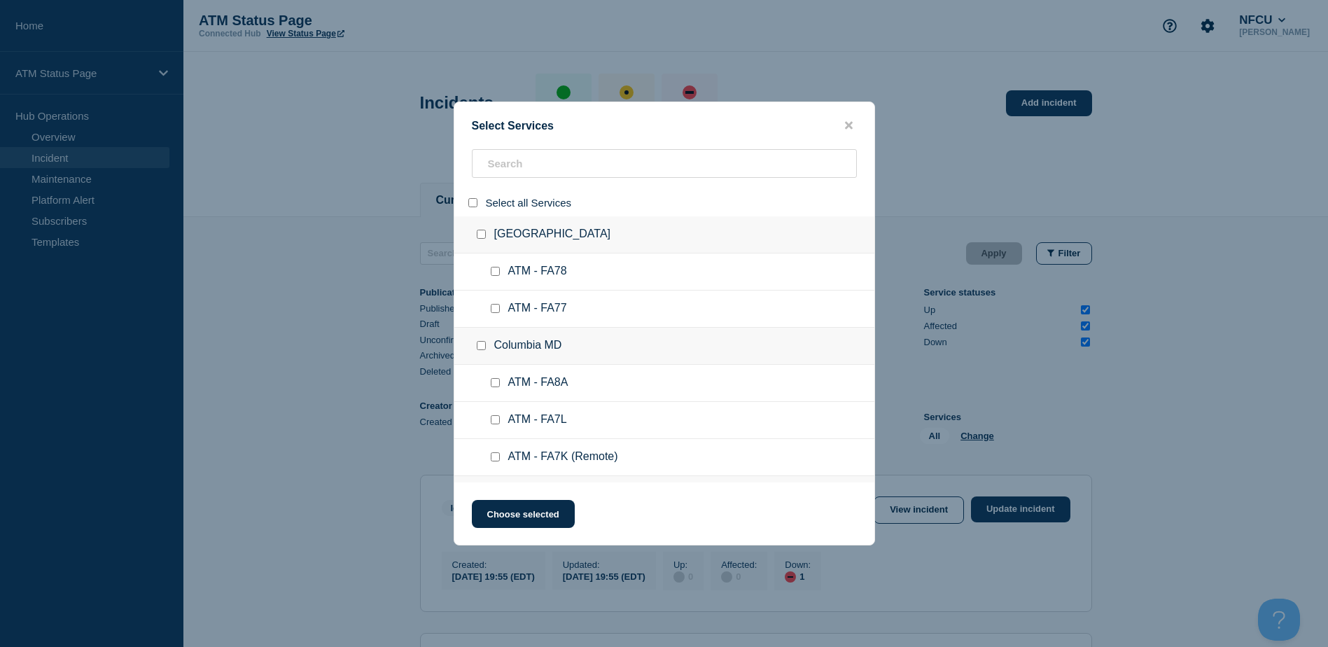
checkbox input "false"
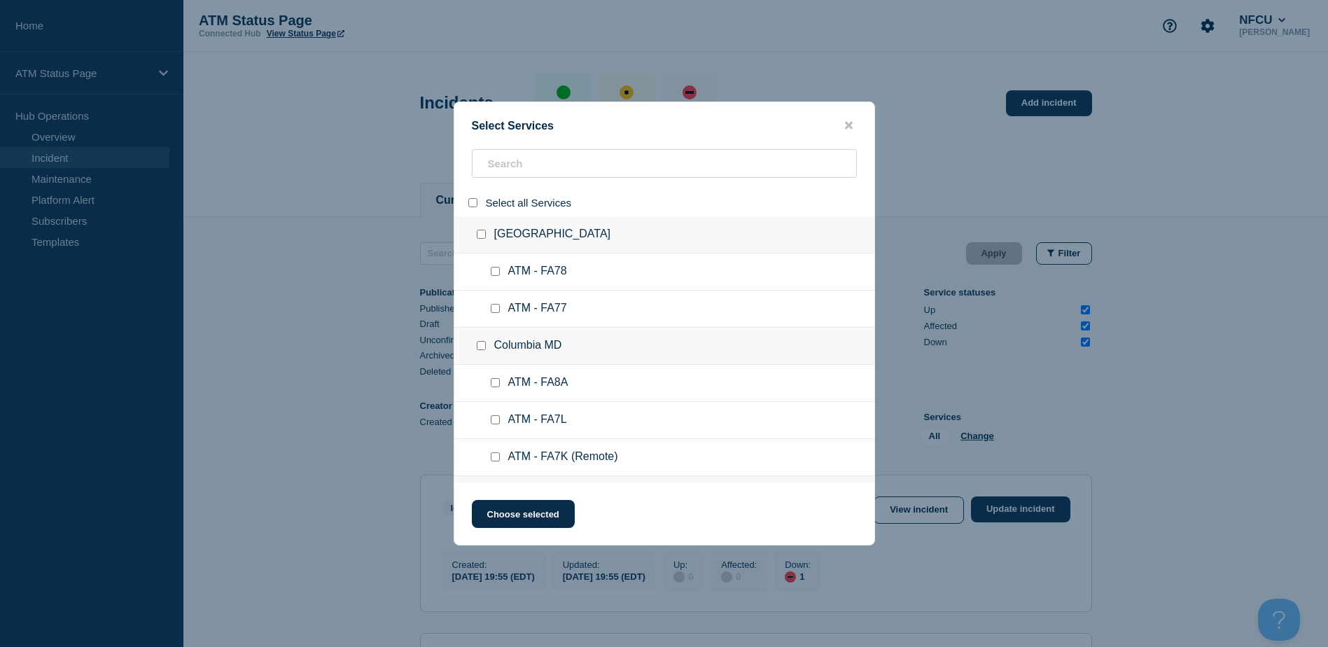
checkbox input "false"
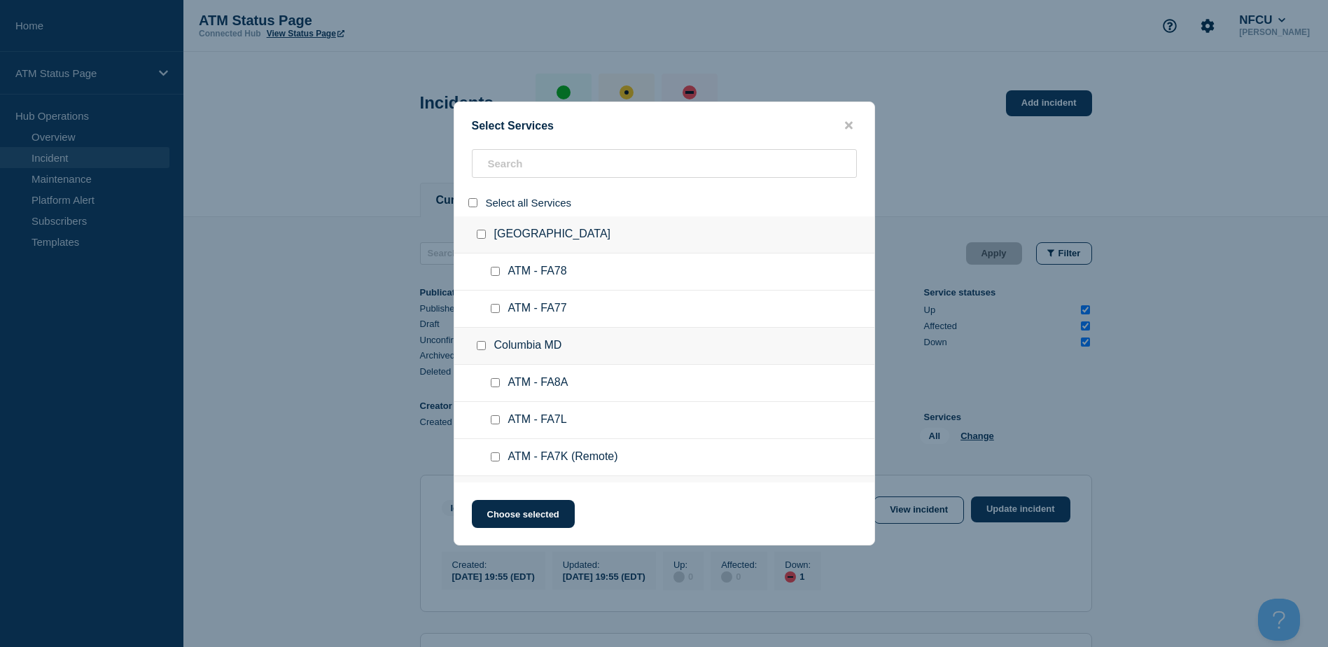
checkbox input "false"
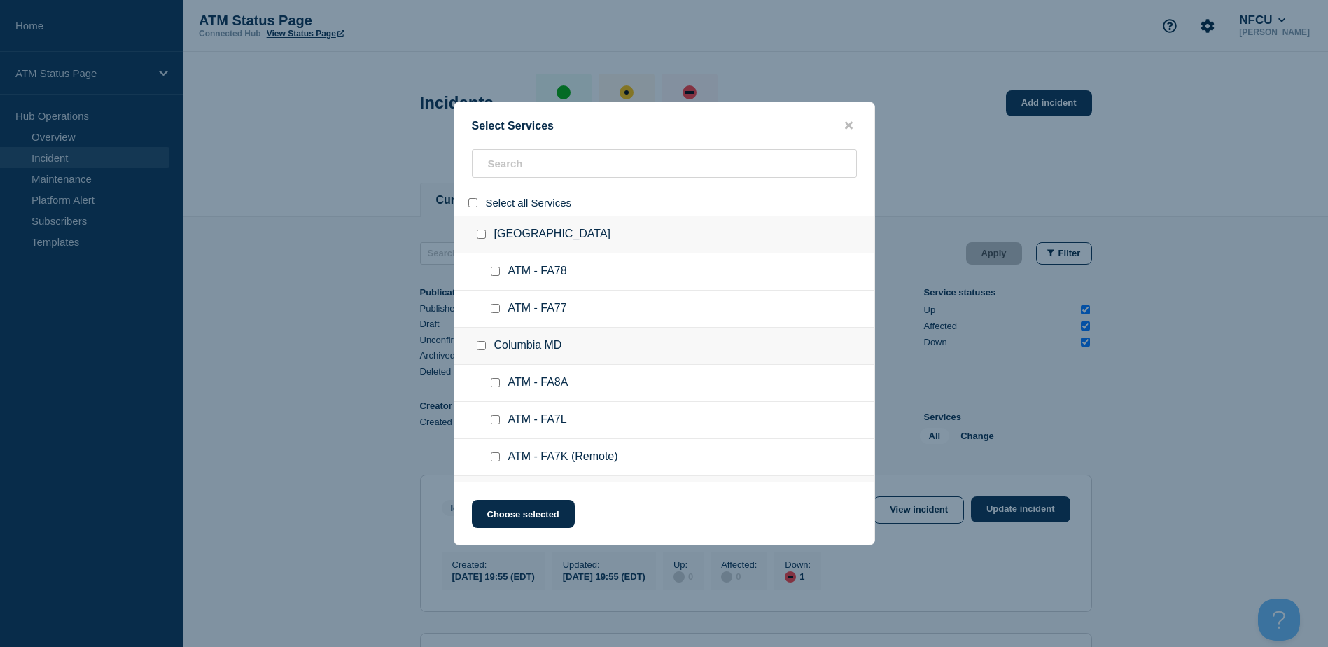
checkbox input "false"
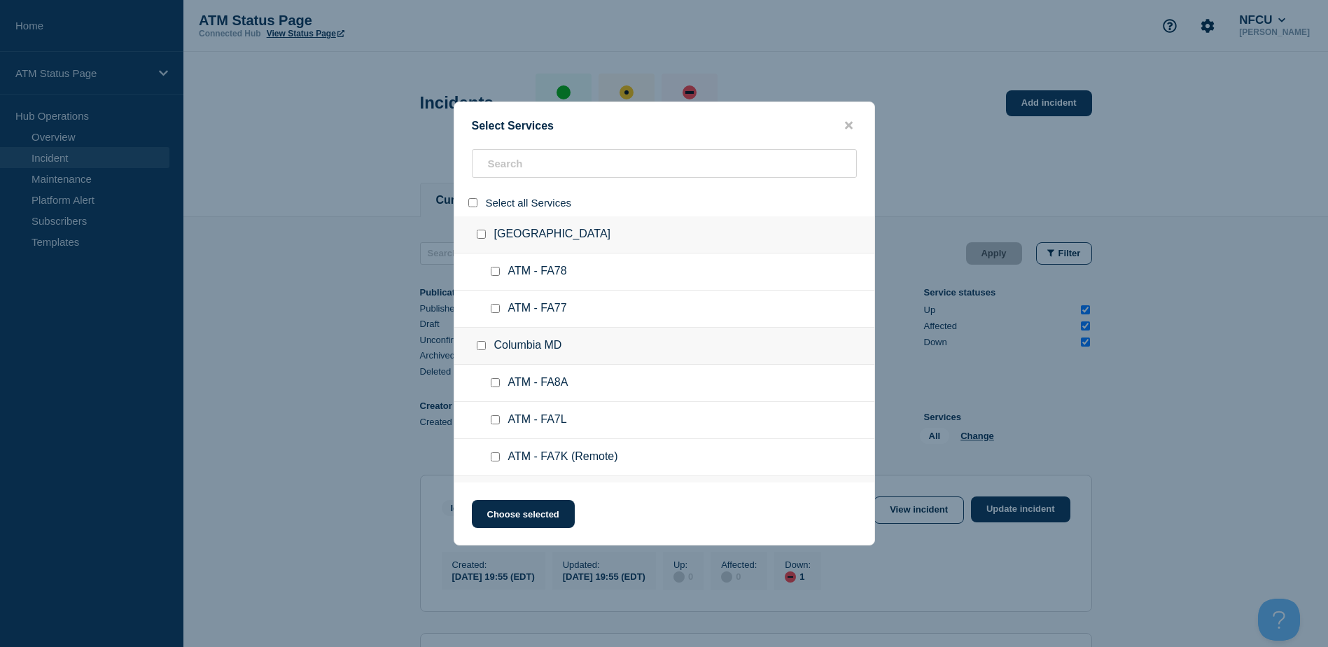
checkbox input "false"
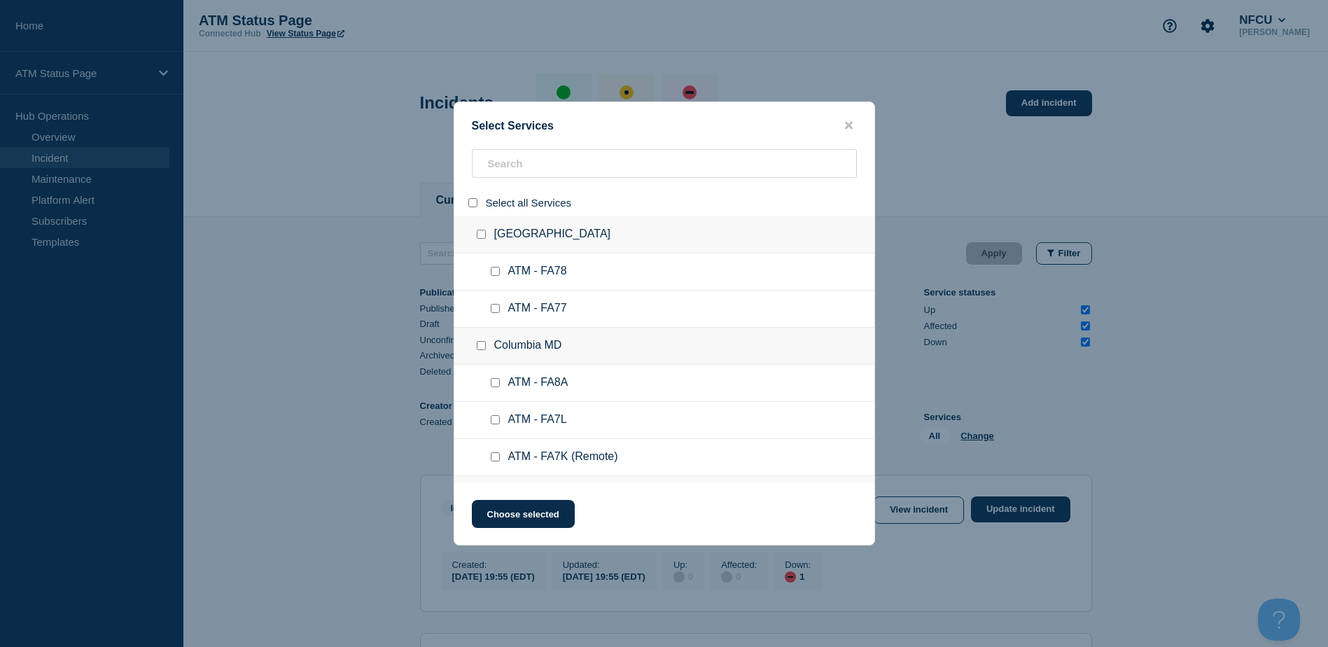
checkbox input "false"
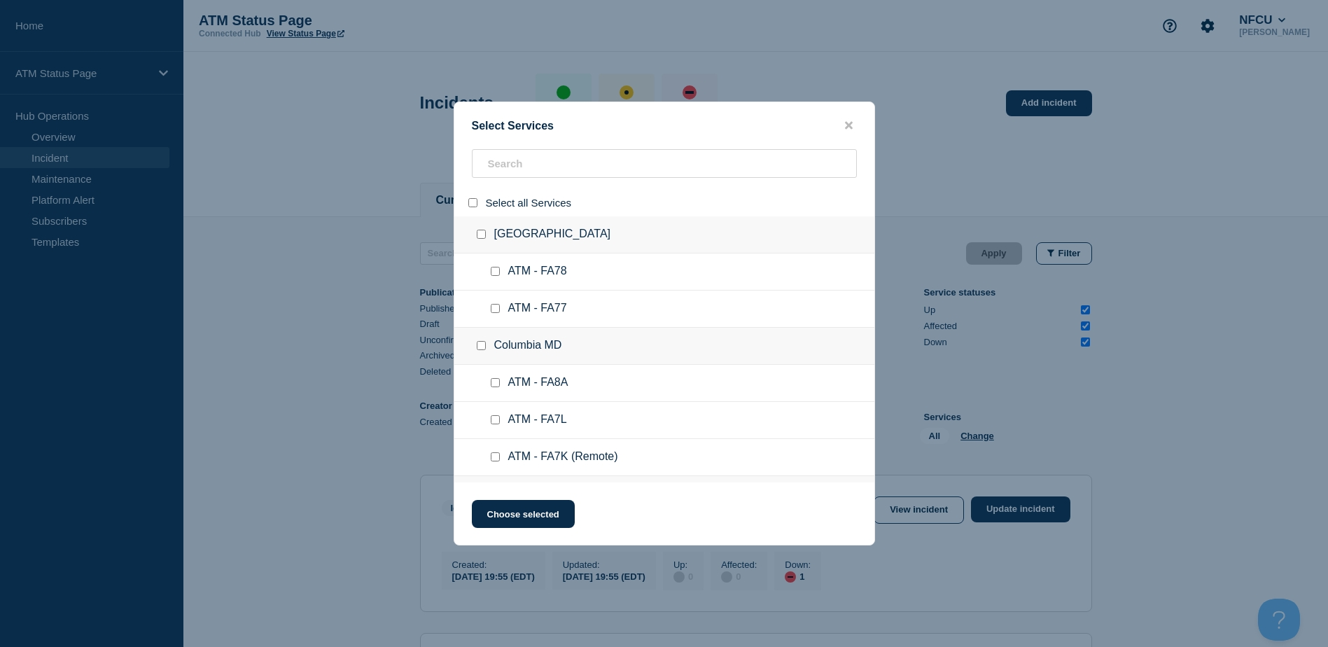
checkbox input "false"
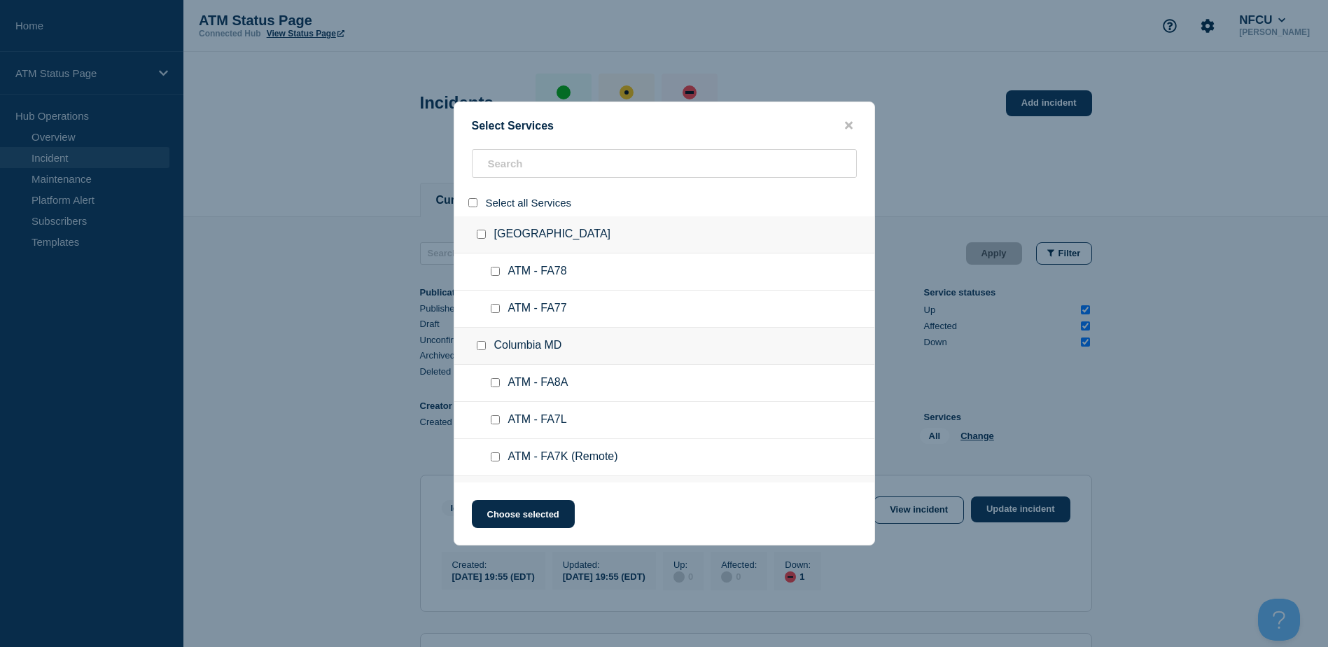
checkbox input "false"
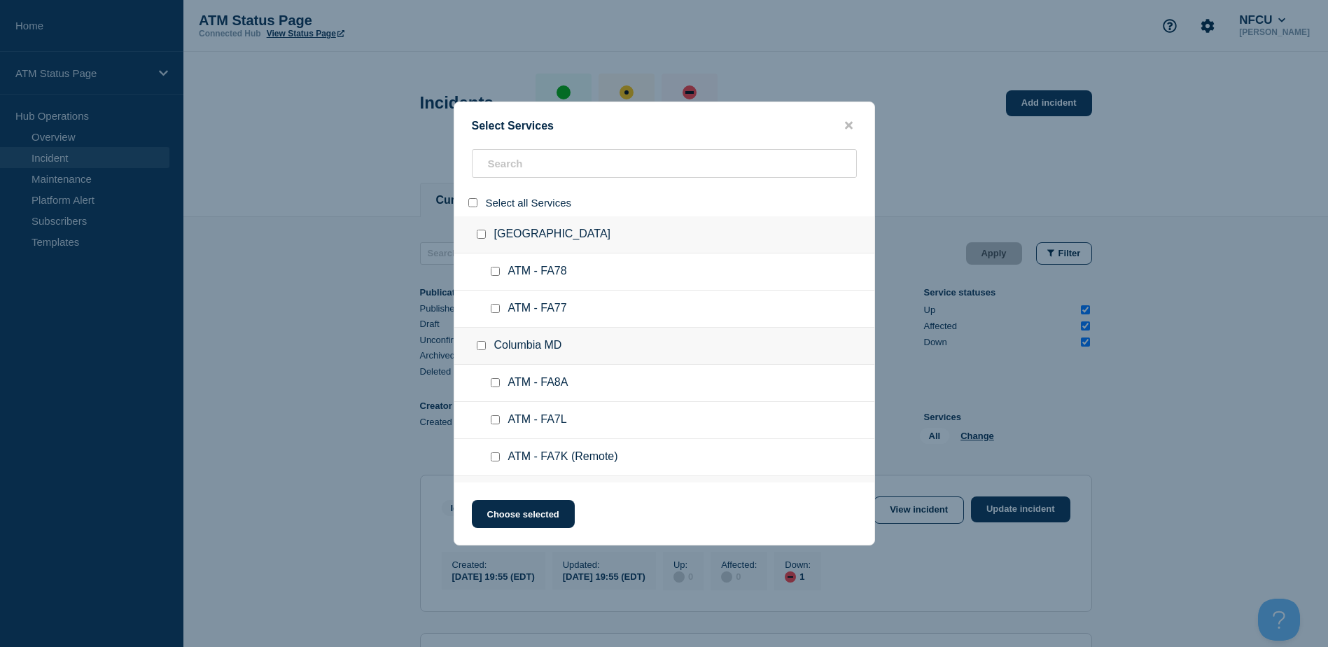
checkbox input "false"
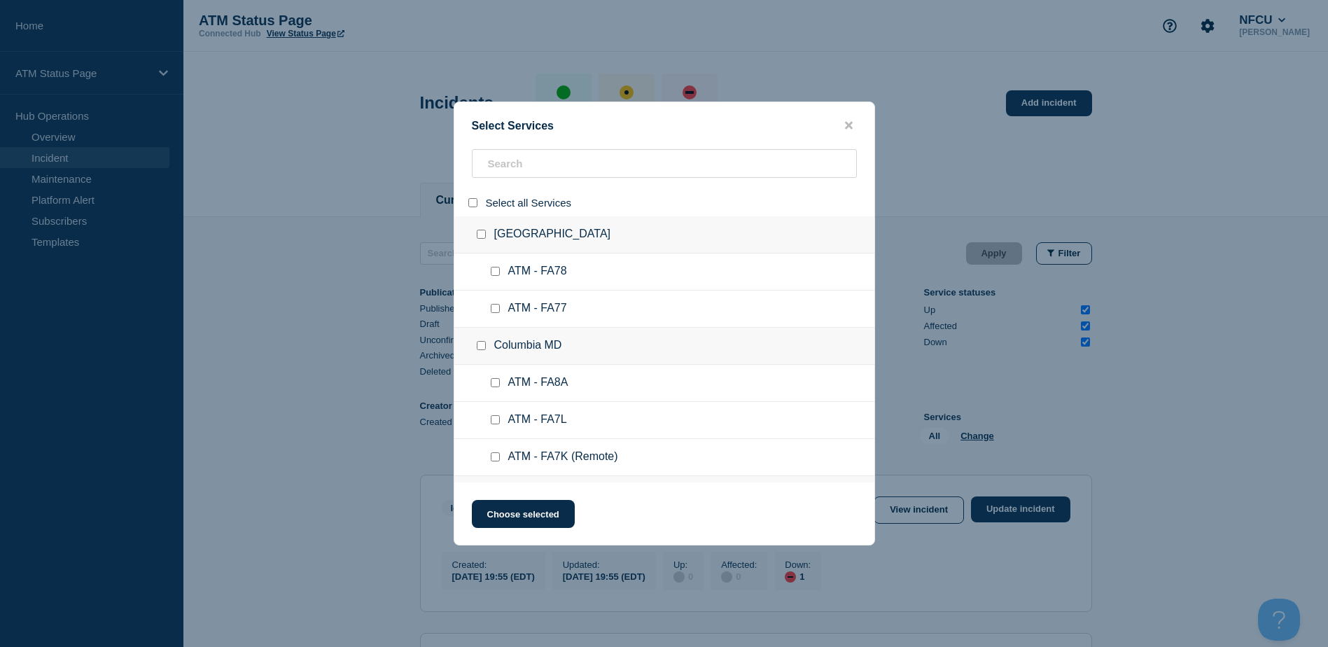
checkbox input "false"
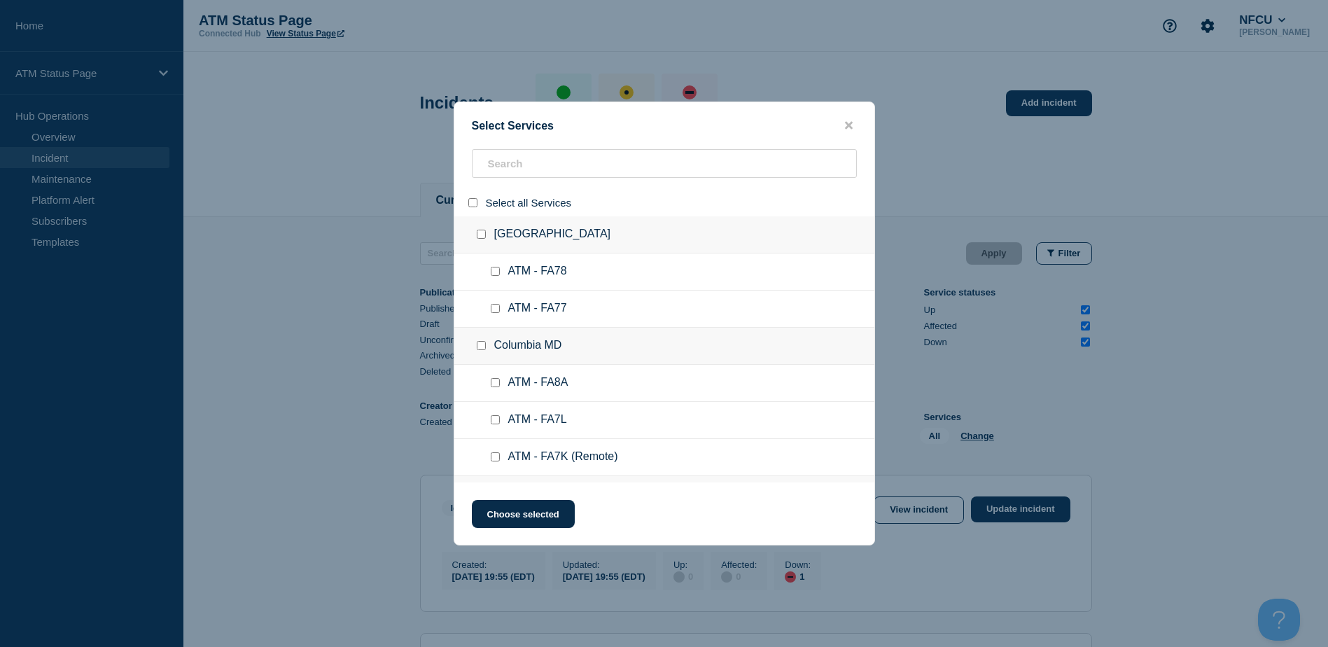
checkbox input "false"
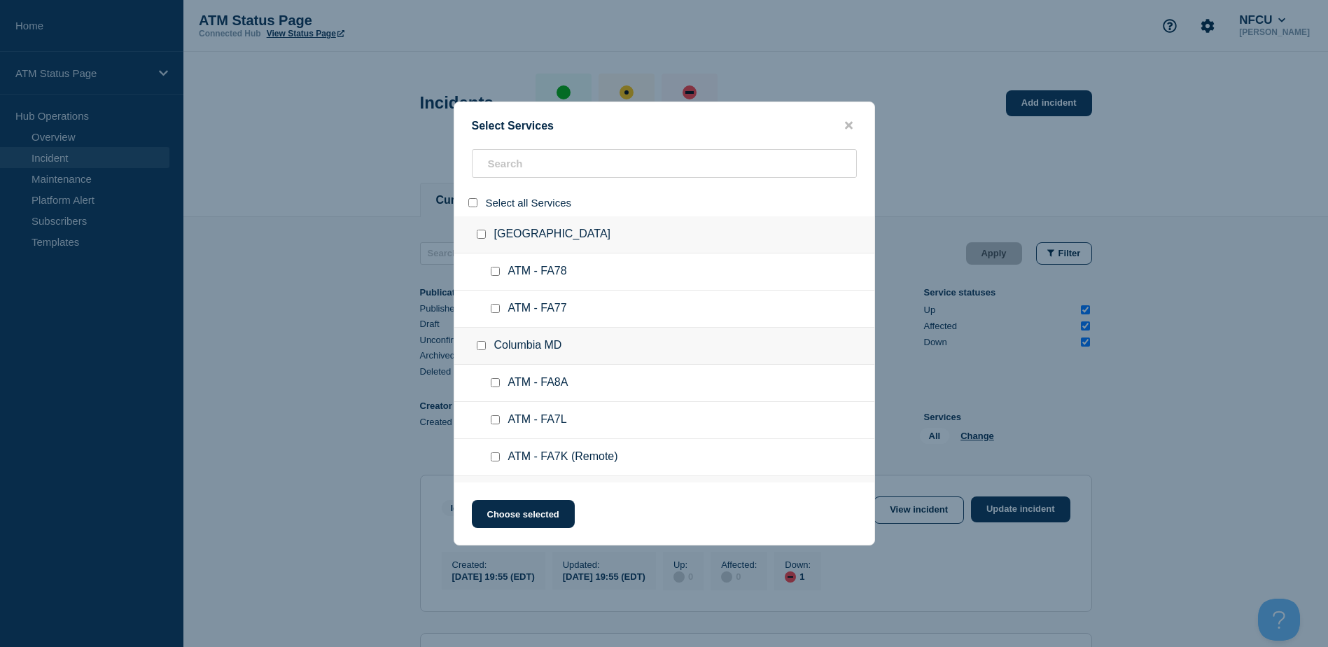
checkbox input "false"
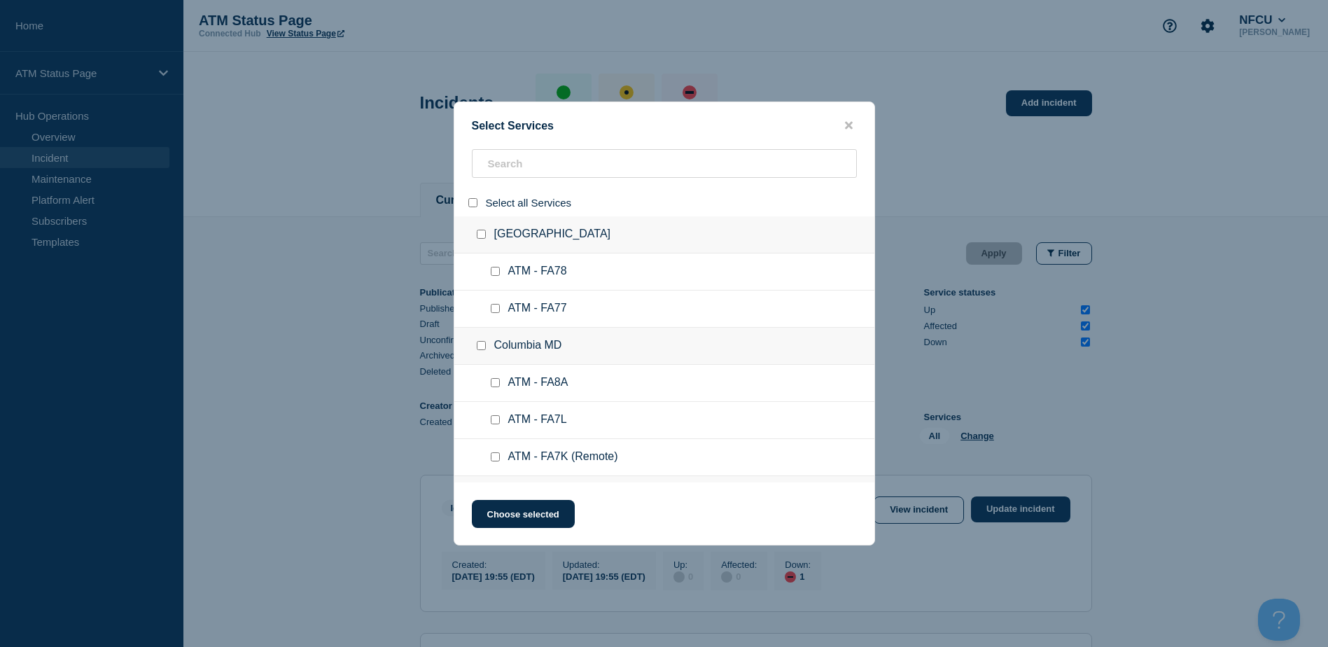
checkbox input "false"
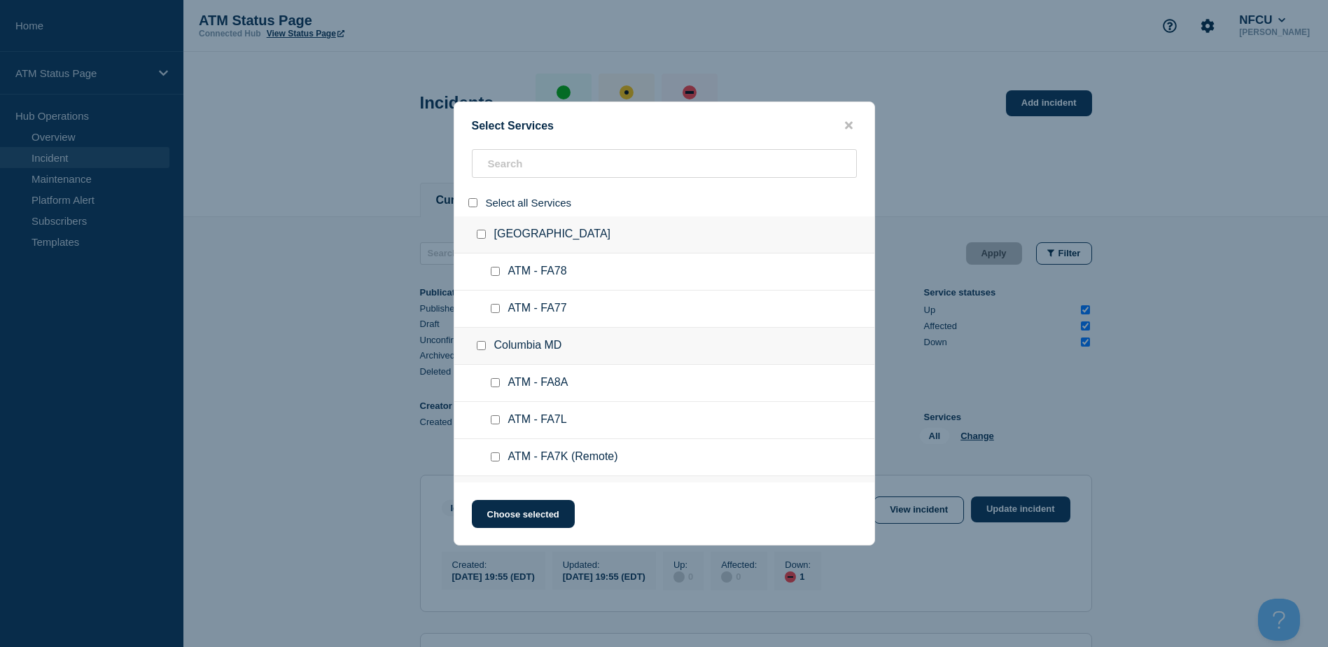
checkbox input "false"
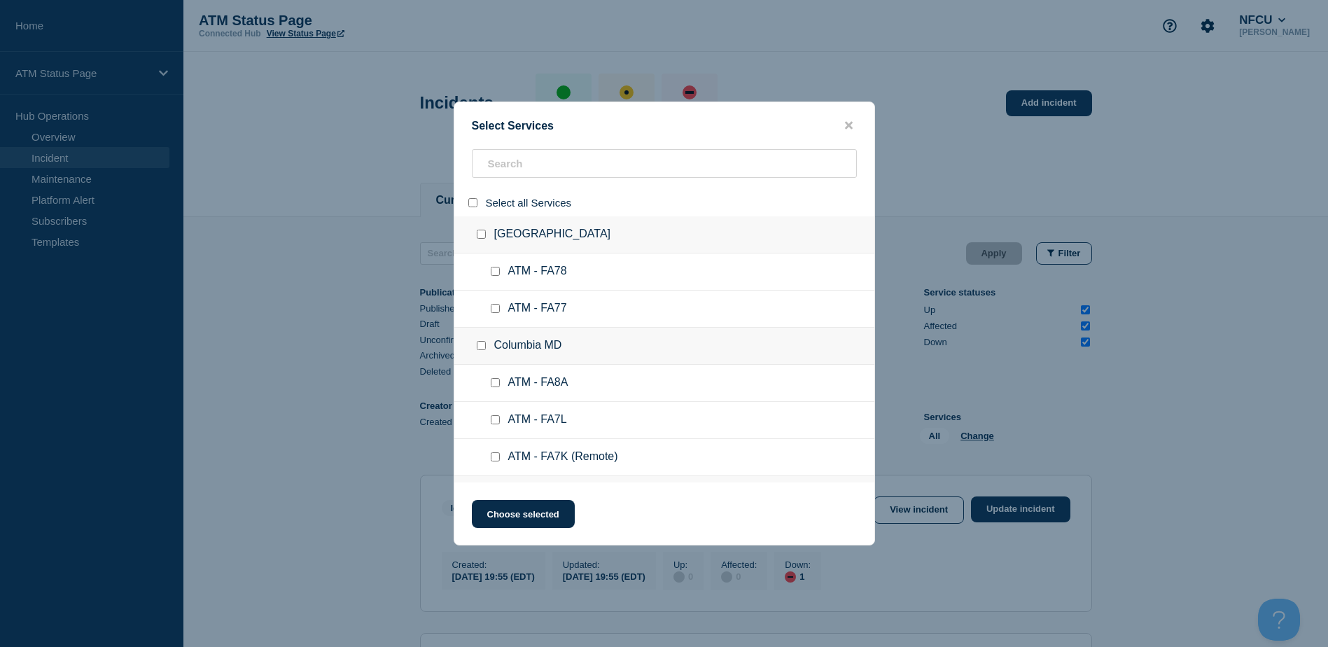
checkbox input "false"
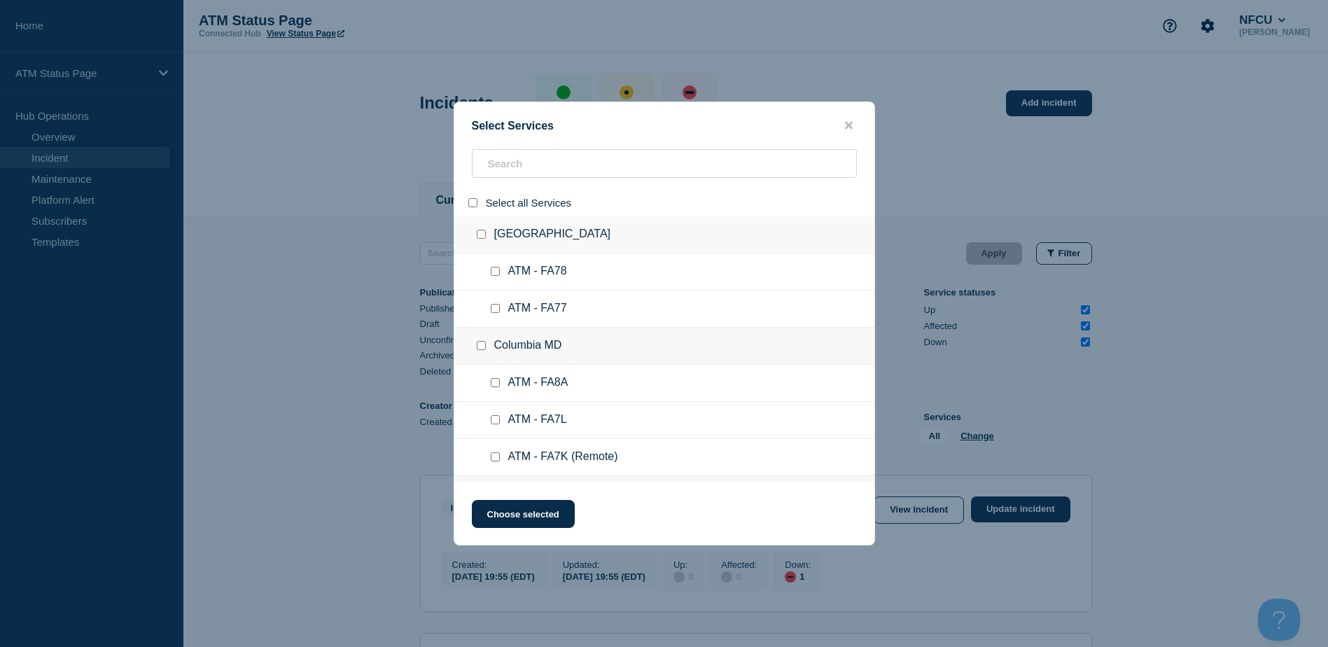
checkbox input "false"
paste input "FA3M"
click at [499, 168] on div "Select Services Select all Services Apple Valley CA ATM - FA78 ATM - FA77 Colum…" at bounding box center [664, 323] width 1328 height 647
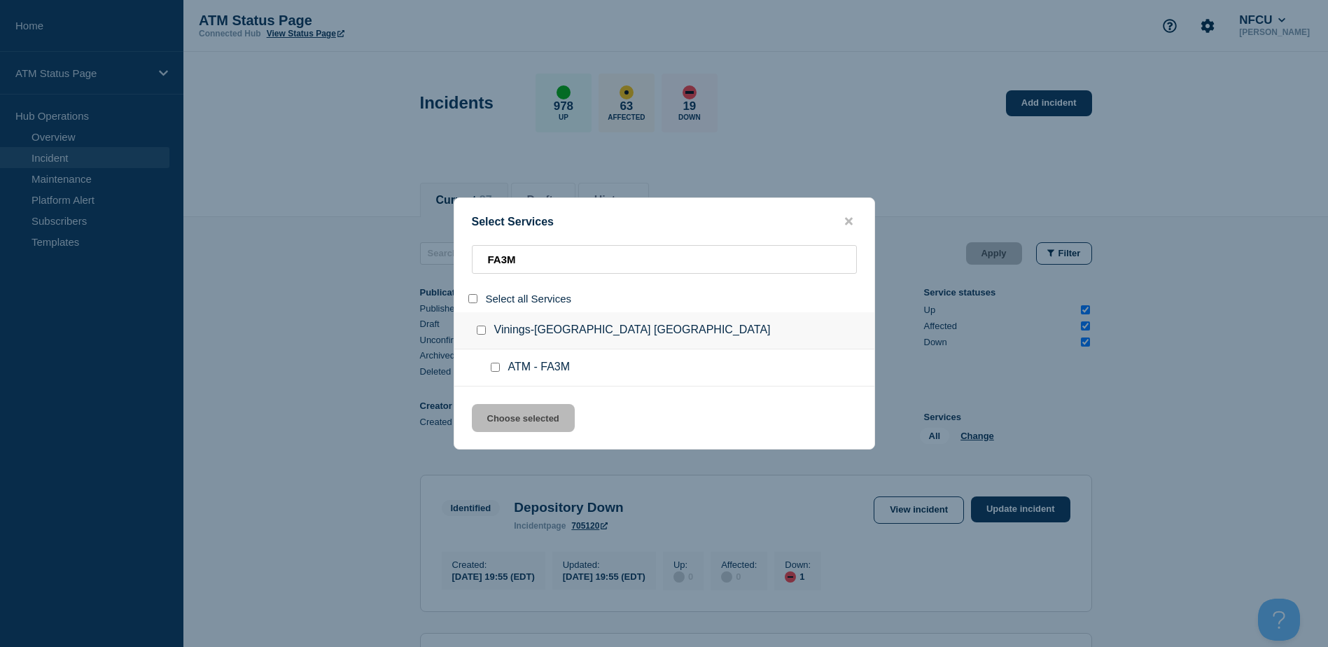
click at [496, 374] on div at bounding box center [498, 368] width 20 height 14
click at [496, 369] on input "service: ATM - FA3M" at bounding box center [495, 367] width 9 height 9
click at [527, 424] on button "Choose selected" at bounding box center [523, 418] width 103 height 28
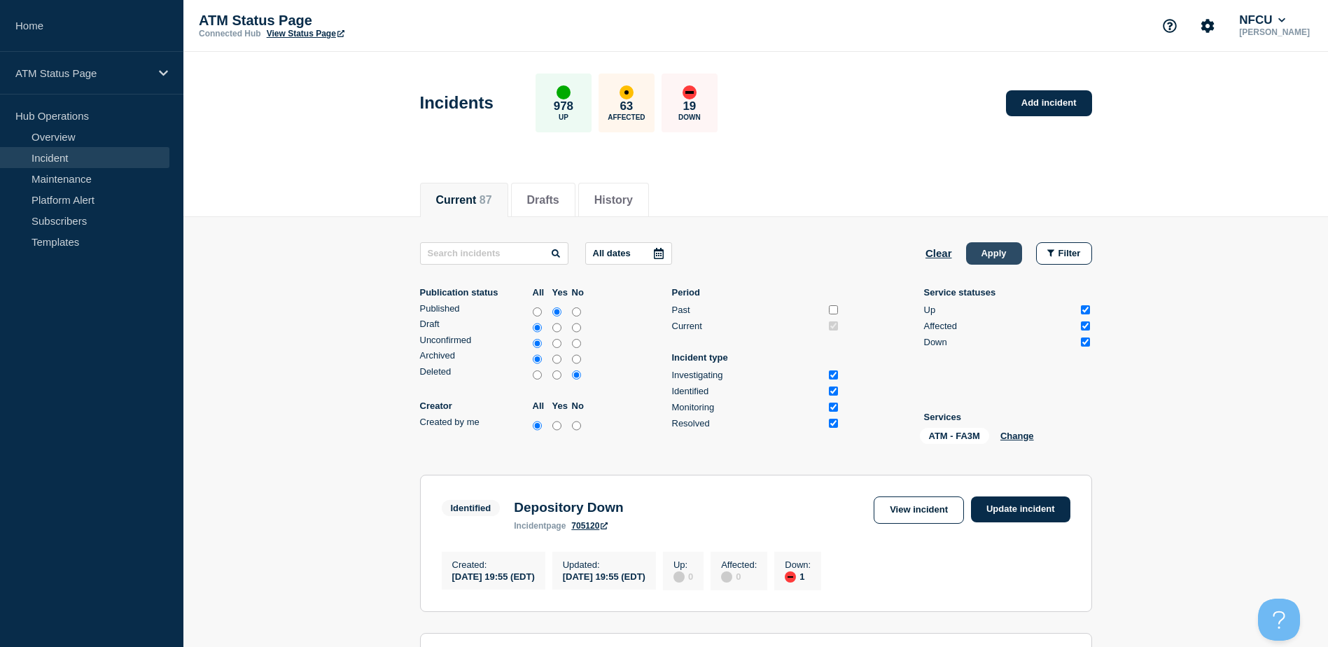
click at [994, 264] on button "Apply" at bounding box center [994, 253] width 56 height 22
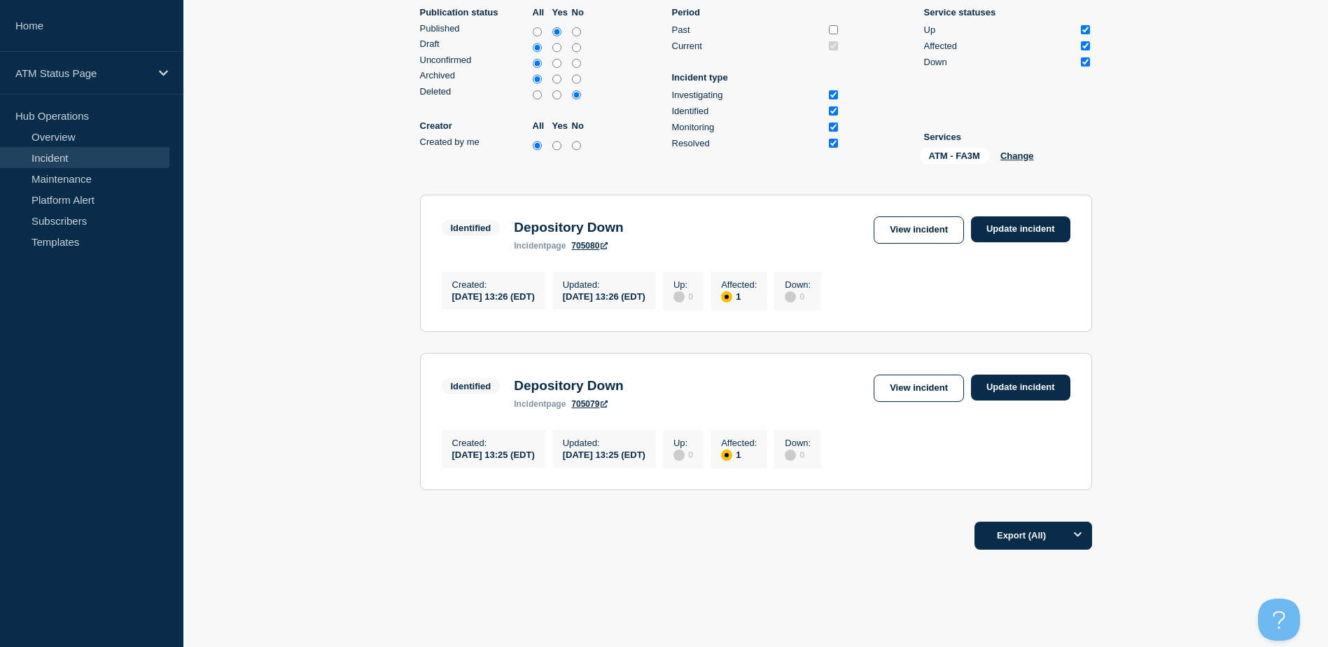
click at [1001, 243] on div "View incident Update incident" at bounding box center [972, 229] width 196 height 27
click at [1000, 231] on link "Update incident" at bounding box center [1020, 229] width 99 height 26
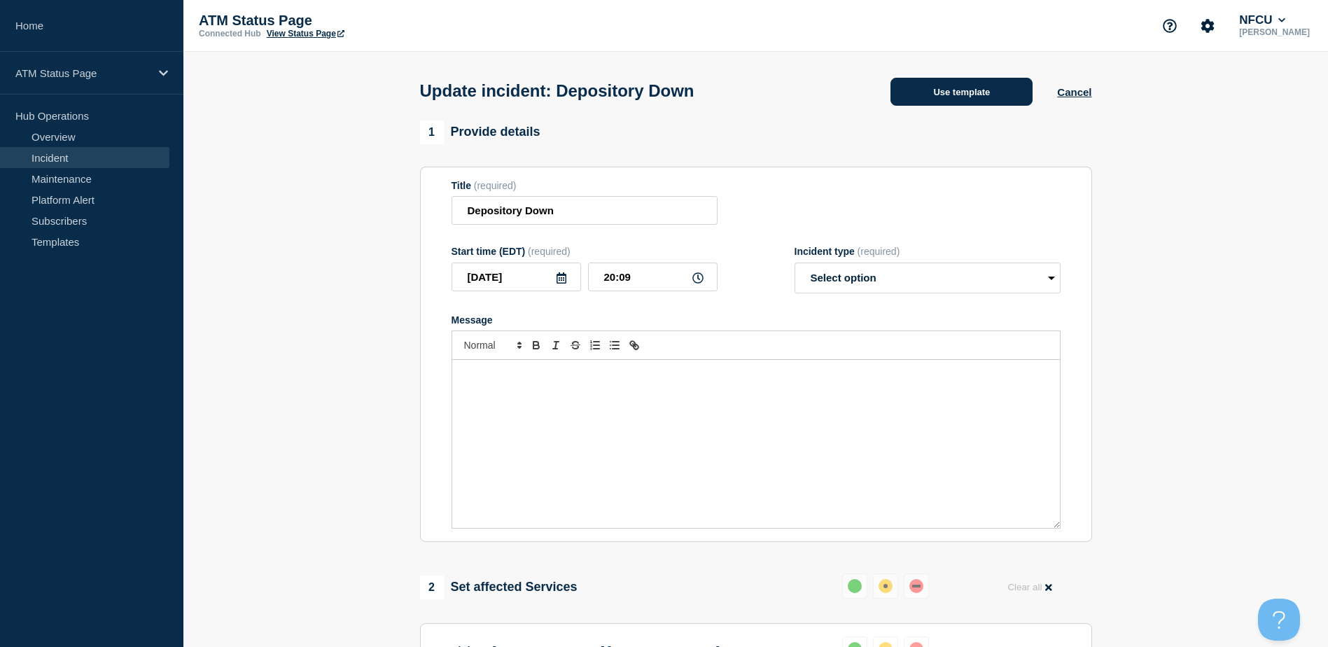
click at [1003, 92] on button "Use template" at bounding box center [961, 92] width 142 height 28
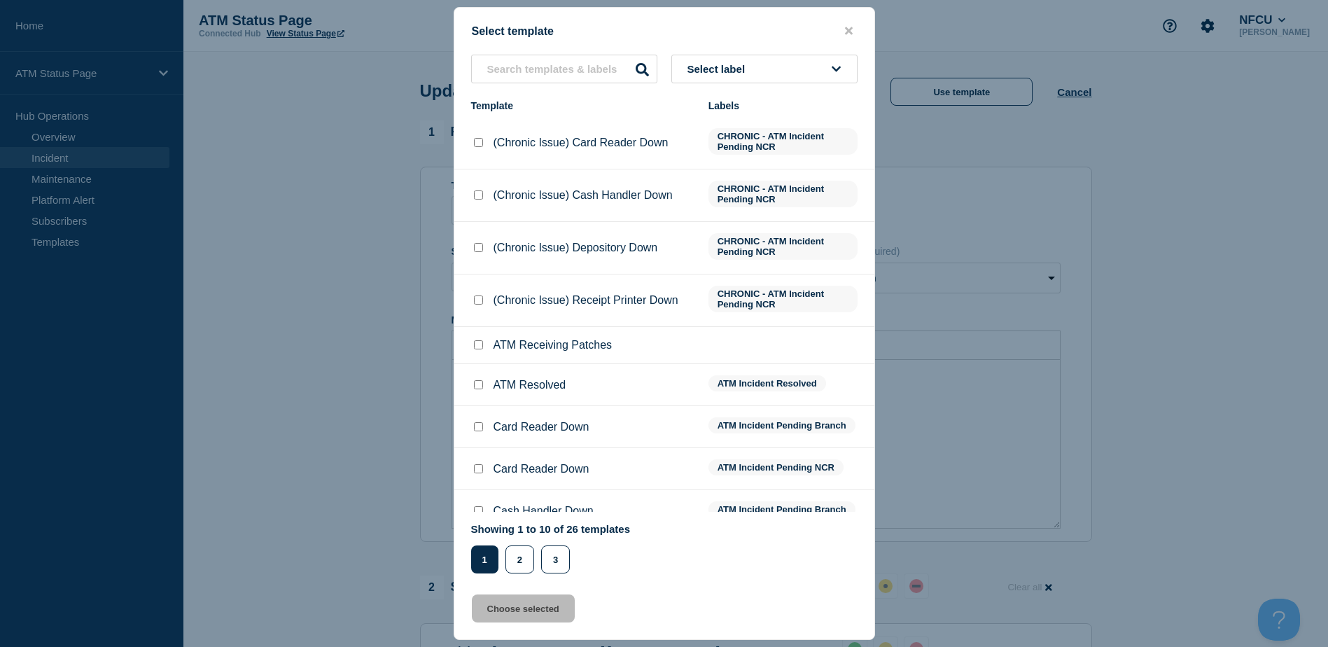
click at [842, 69] on button "Select label" at bounding box center [764, 69] width 186 height 29
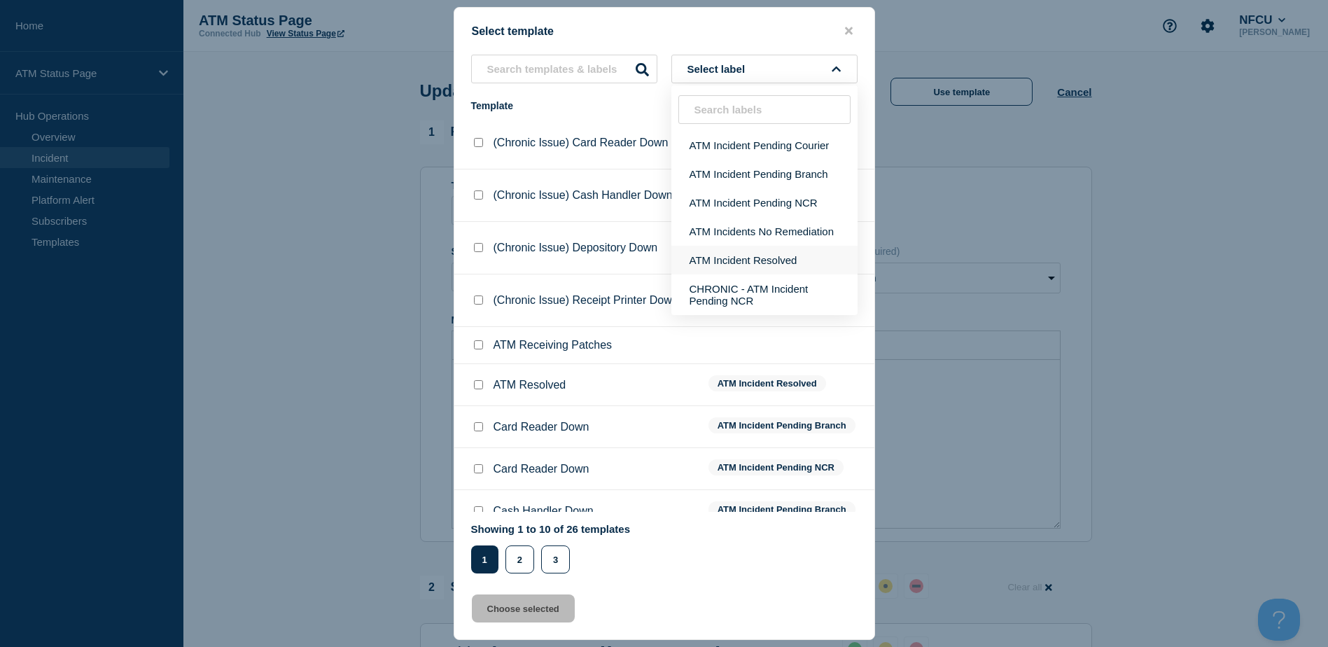
click at [794, 256] on button "ATM Incident Resolved" at bounding box center [764, 260] width 186 height 29
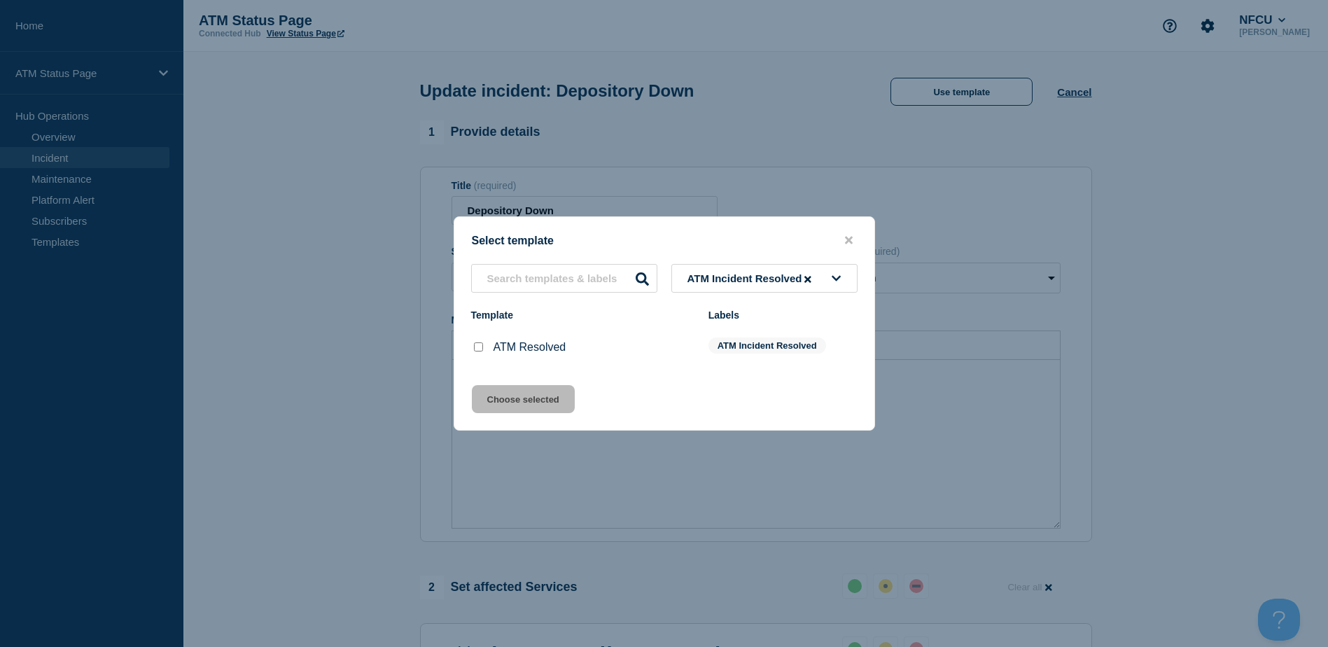
click at [479, 346] on input "ATM Resolved checkbox" at bounding box center [478, 346] width 9 height 9
click at [493, 396] on button "Choose selected" at bounding box center [523, 399] width 103 height 28
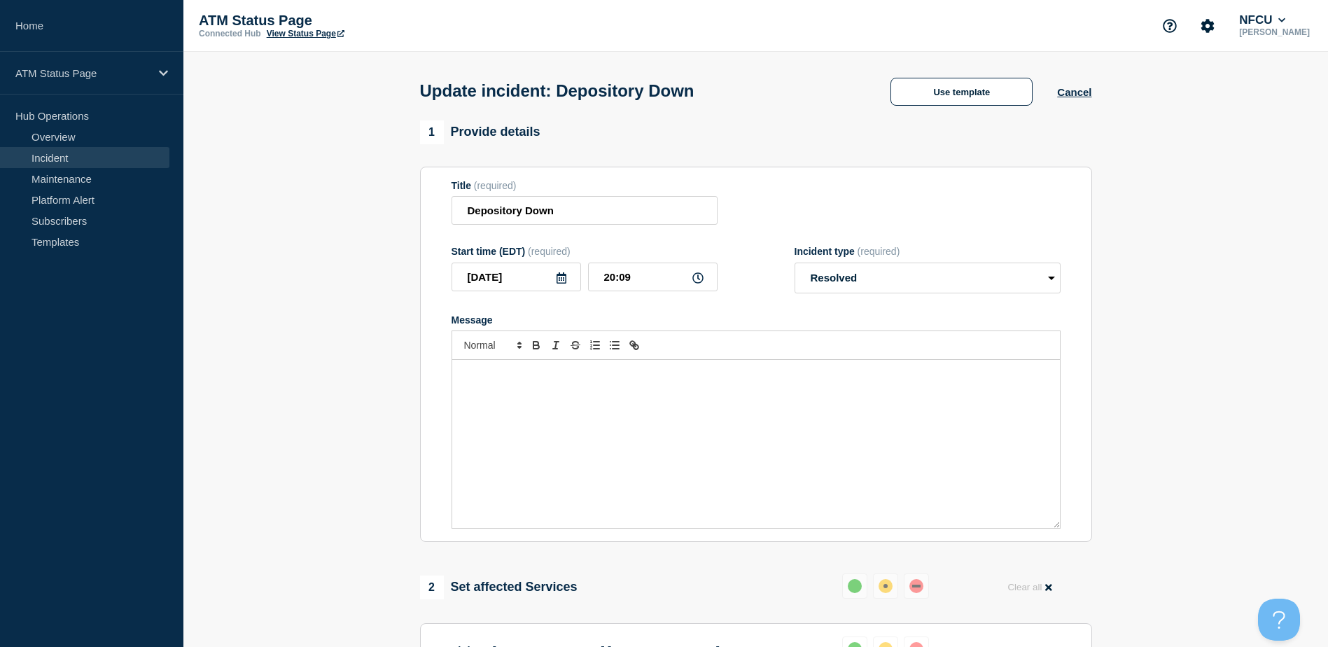
scroll to position [249, 0]
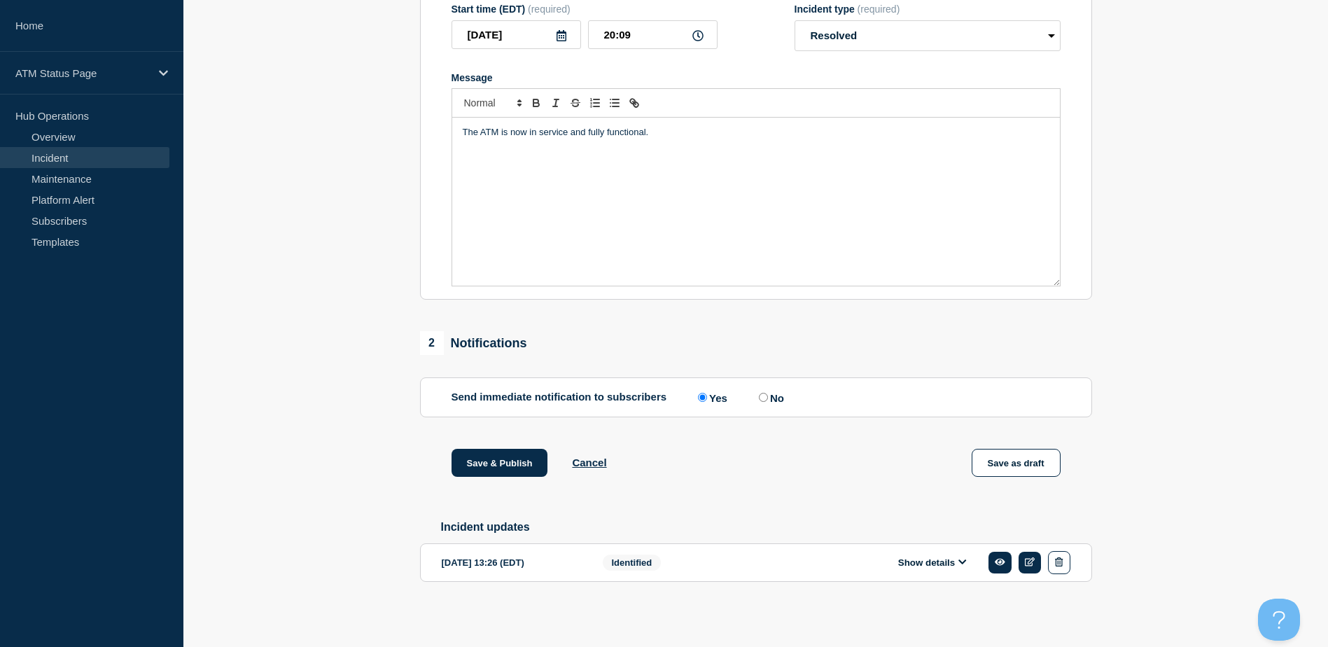
click at [759, 395] on label "No" at bounding box center [769, 397] width 29 height 13
click at [759, 395] on input "No" at bounding box center [763, 397] width 9 height 9
click at [535, 453] on button "Save & Publish" at bounding box center [500, 463] width 97 height 28
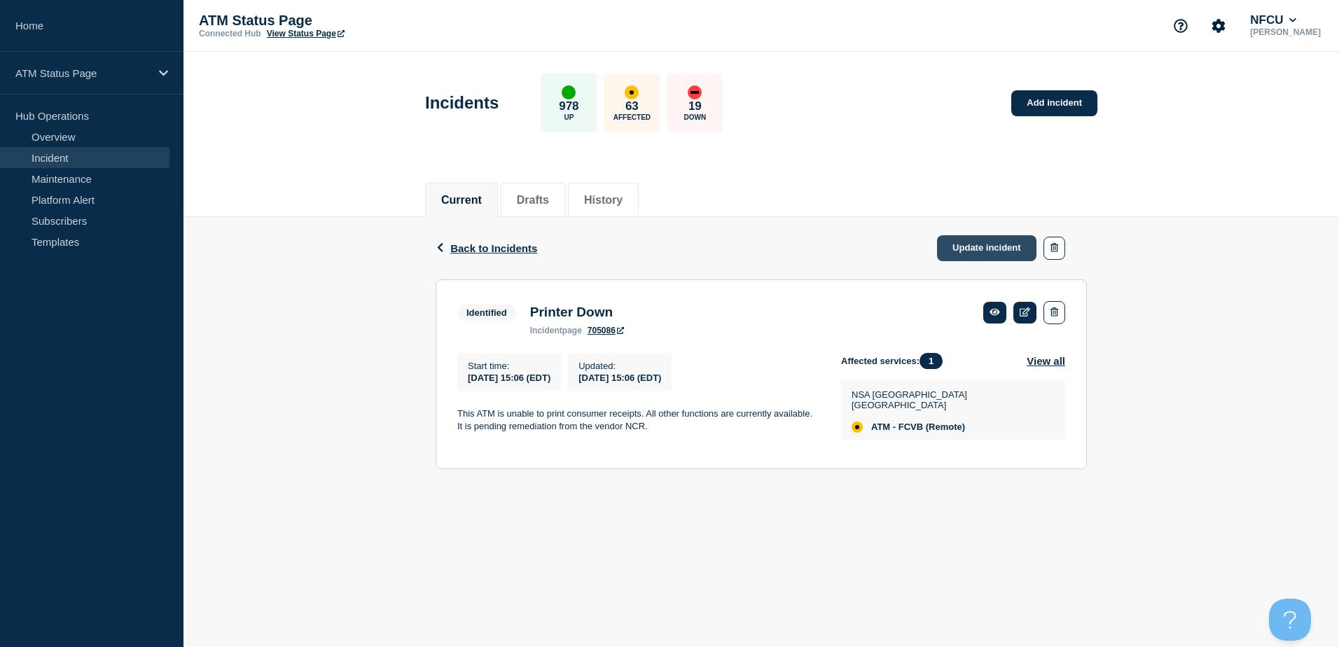
click at [957, 244] on link "Update incident" at bounding box center [986, 248] width 99 height 26
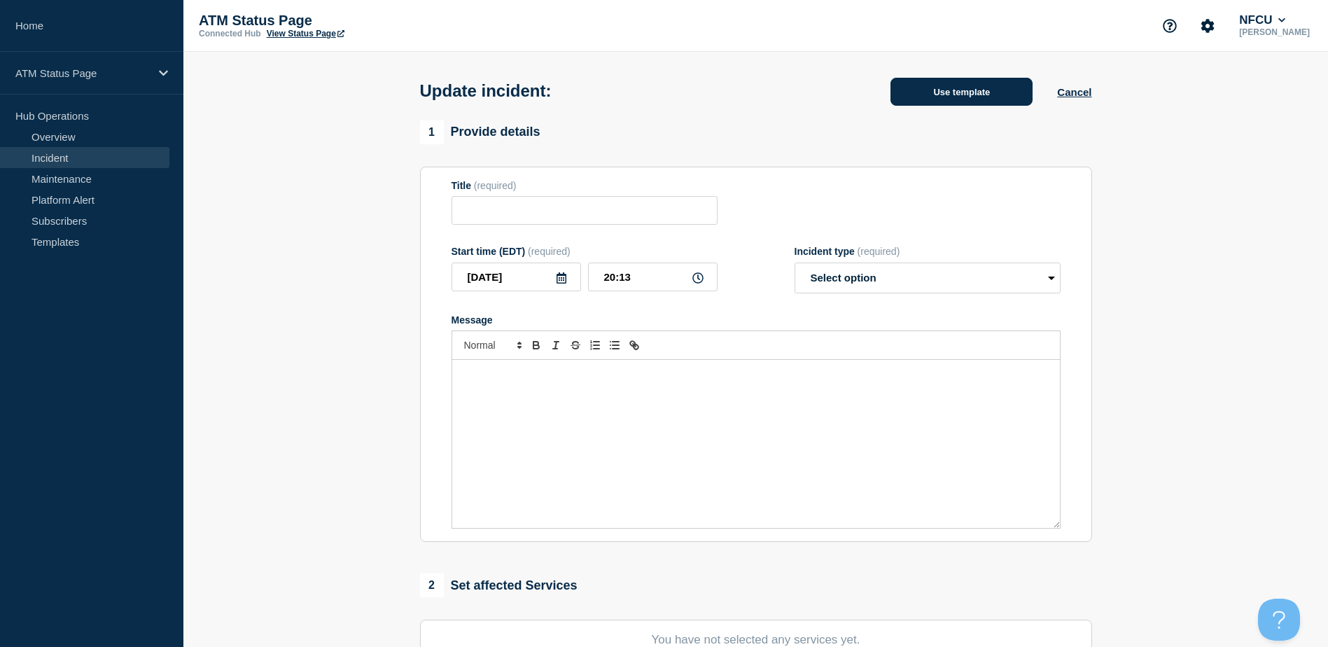
type input "Printer Down"
click at [959, 85] on button "Use template" at bounding box center [961, 92] width 142 height 28
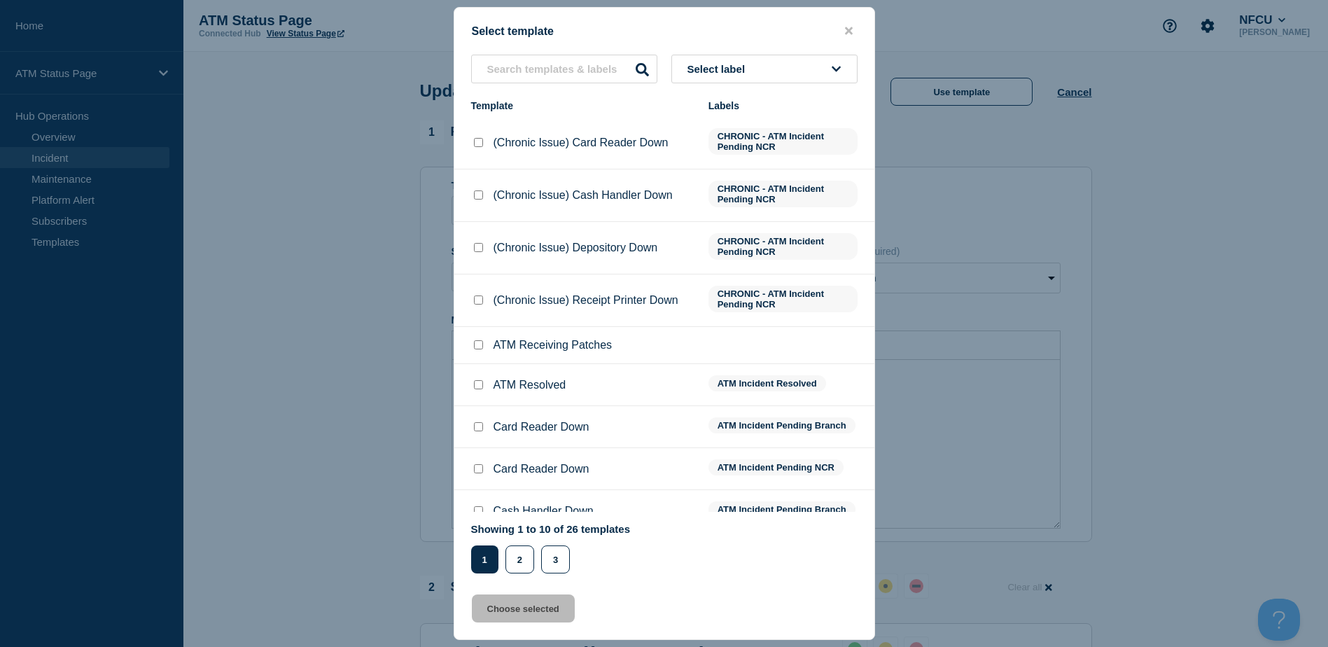
click at [838, 81] on button "Select label" at bounding box center [764, 69] width 186 height 29
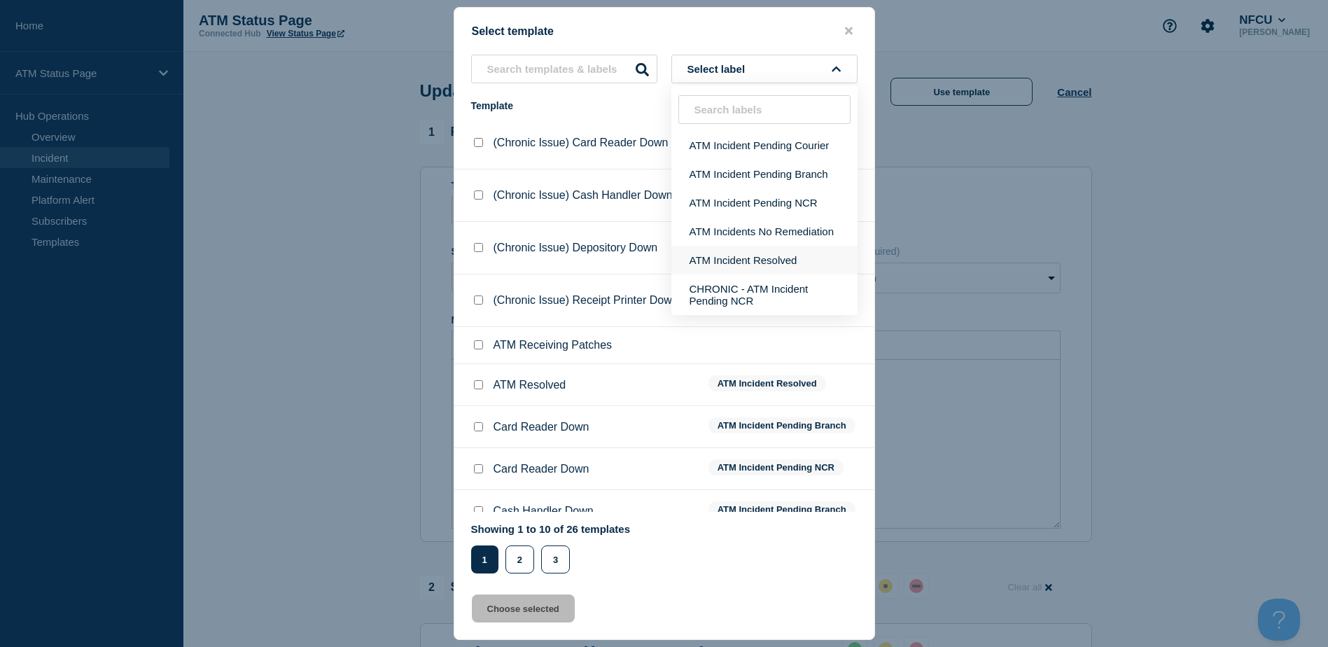
click at [778, 248] on button "ATM Incident Resolved" at bounding box center [764, 260] width 186 height 29
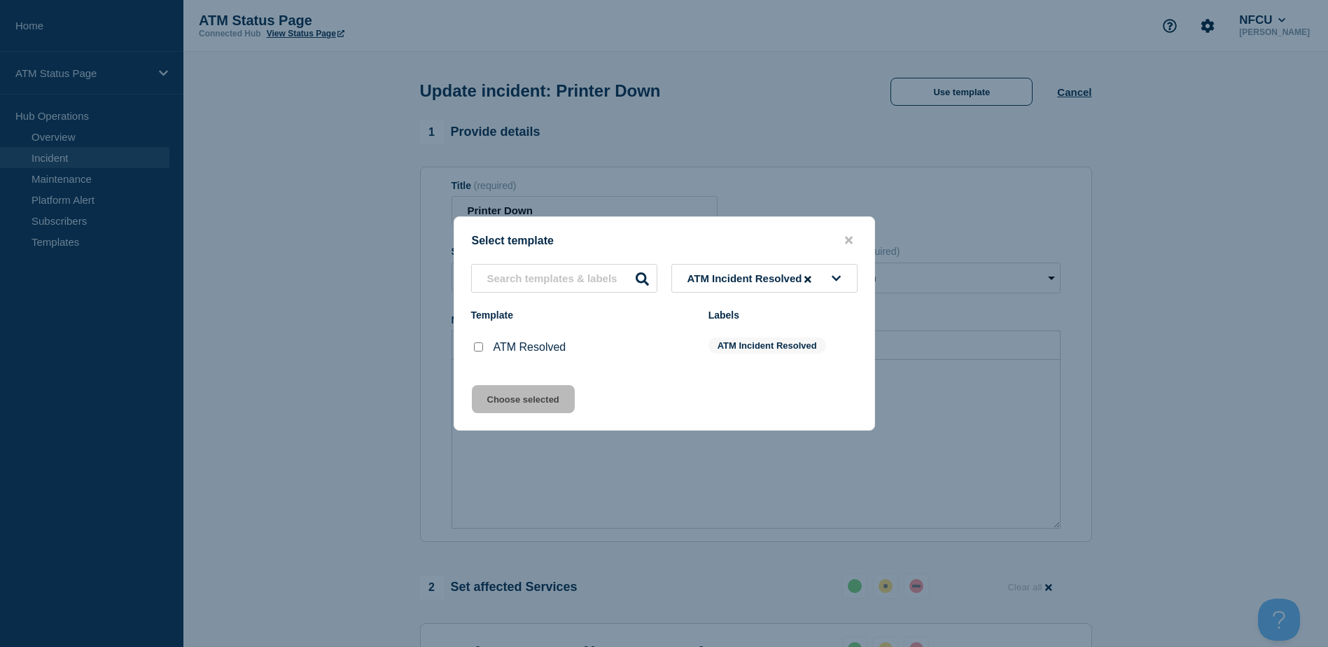
click at [474, 349] on input "ATM Resolved checkbox" at bounding box center [478, 346] width 9 height 9
checkbox input "true"
click at [510, 391] on button "Choose selected" at bounding box center [523, 399] width 103 height 28
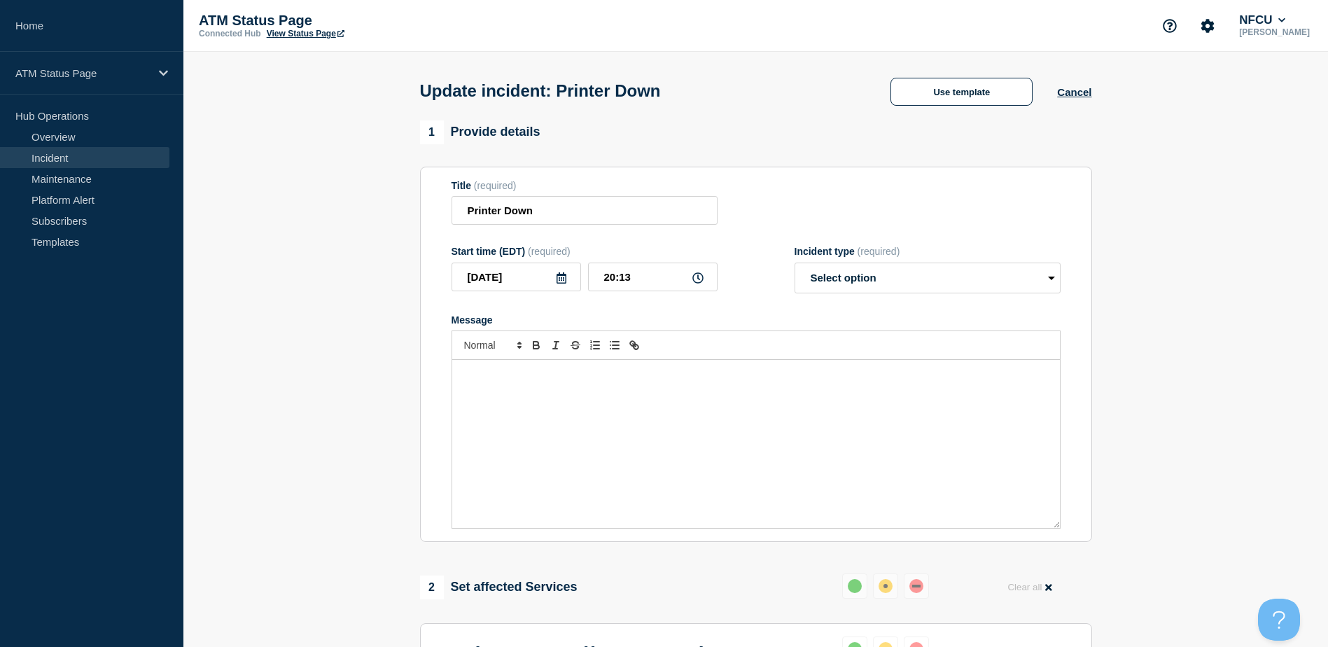
scroll to position [249, 0]
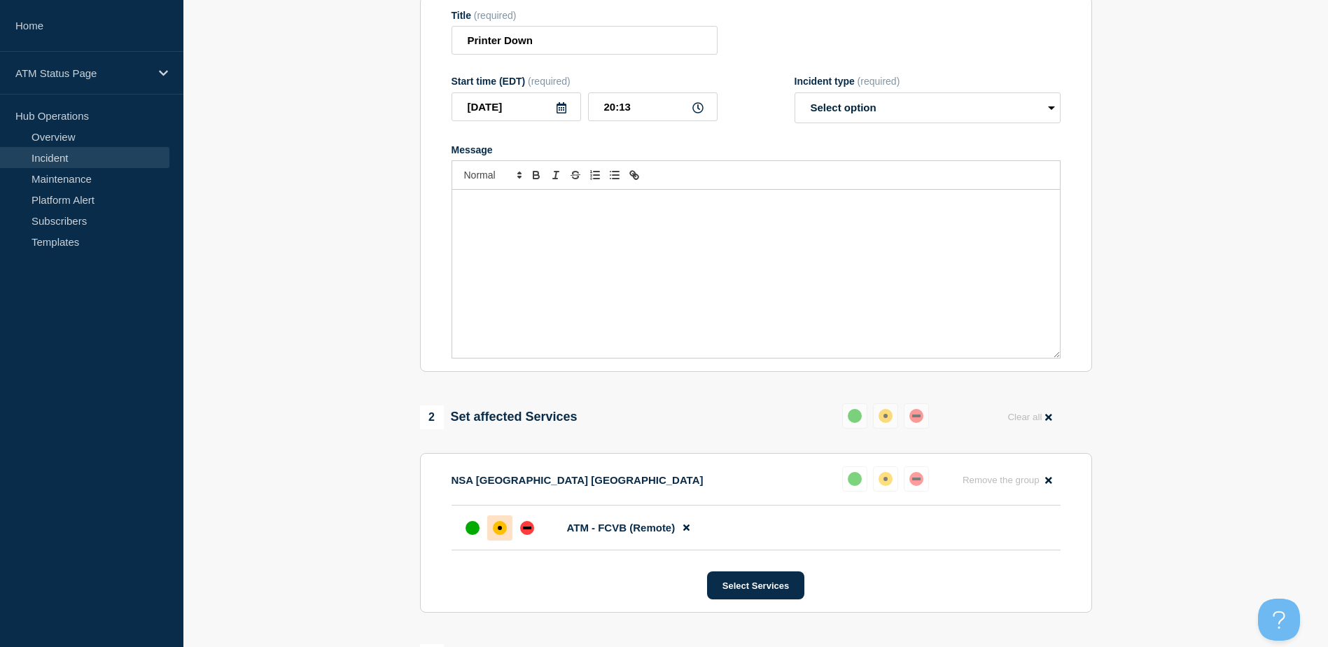
select select "resolved"
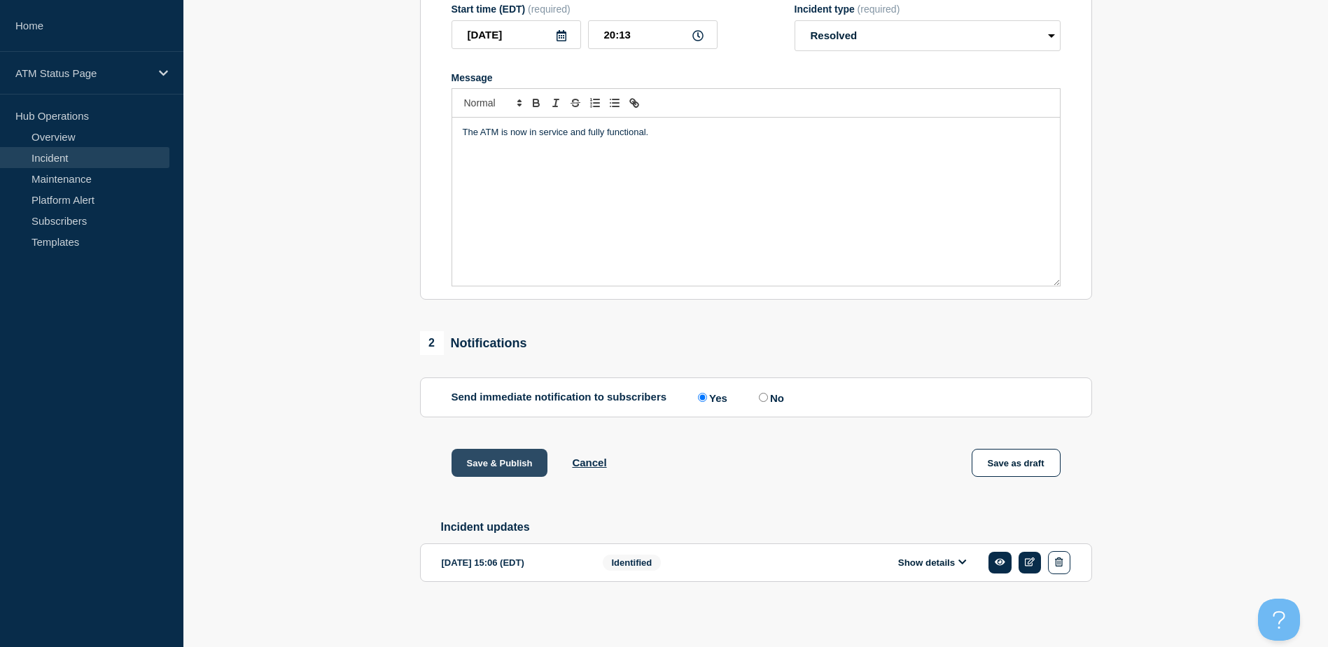
click at [518, 464] on button "Save & Publish" at bounding box center [500, 463] width 97 height 28
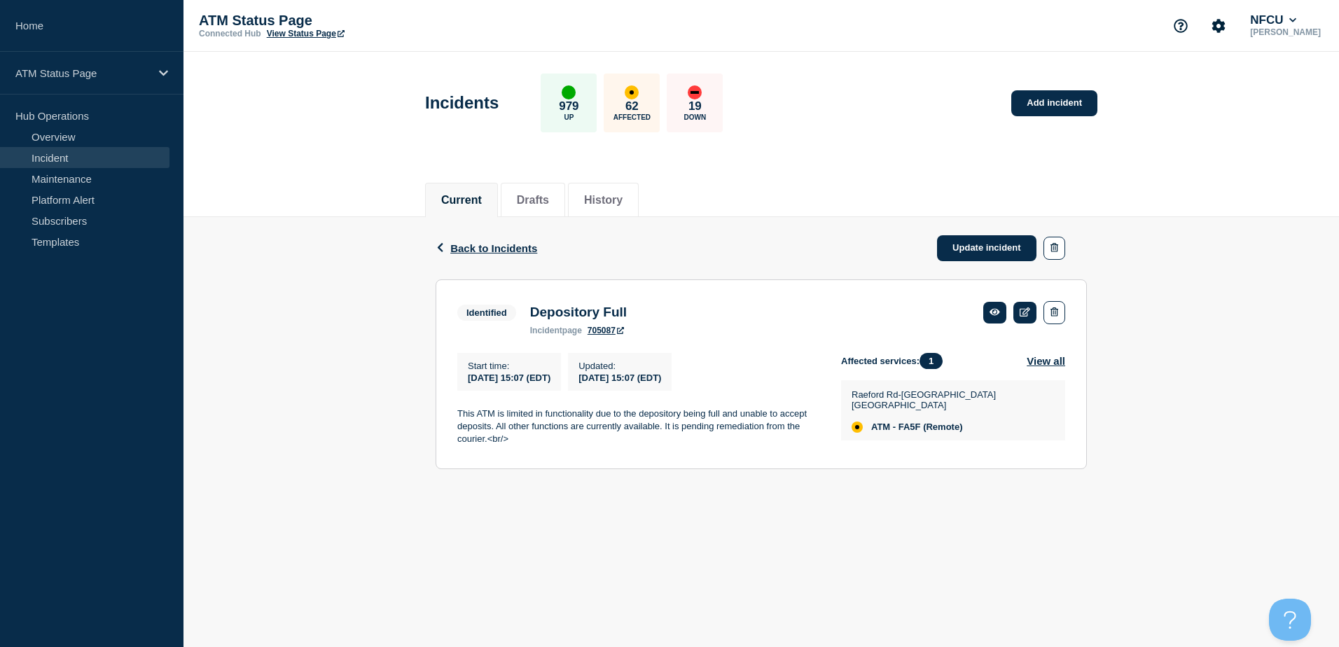
click at [909, 421] on span "ATM - FA5F (Remote)" at bounding box center [916, 426] width 91 height 11
copy span "FA5F"
click at [912, 419] on span "ATM - FC2O" at bounding box center [896, 416] width 51 height 11
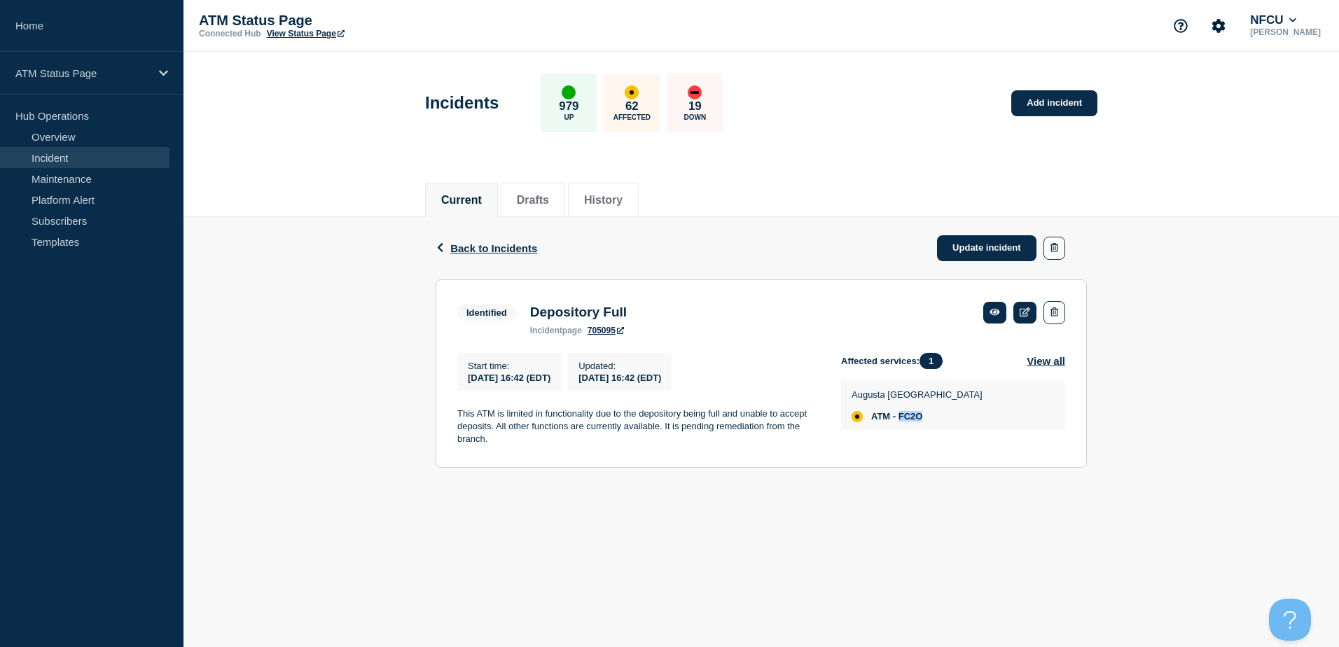
copy span "FC2O"
click at [918, 419] on span "ATM - FA0Q" at bounding box center [896, 416] width 51 height 11
copy span "FA0Q"
click at [909, 421] on span "ATM - FA4Z" at bounding box center [896, 426] width 50 height 11
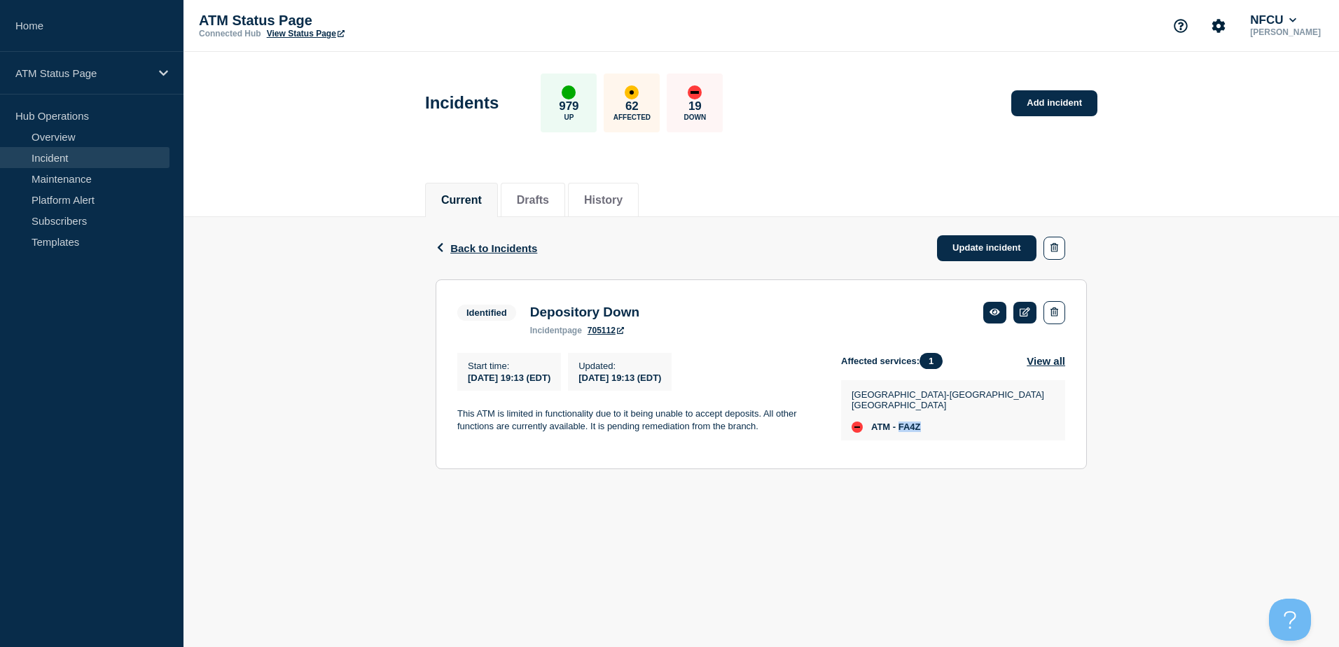
click at [909, 421] on span "ATM - FA4Z" at bounding box center [896, 426] width 50 height 11
copy span "FA4Z"
